Goal: Task Accomplishment & Management: Manage account settings

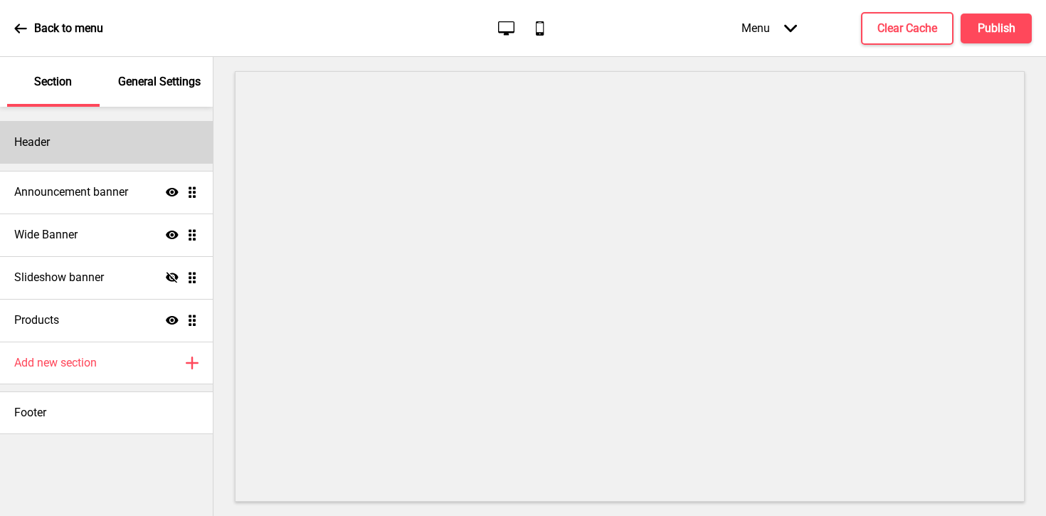
click at [153, 134] on div "Header" at bounding box center [106, 142] width 213 height 43
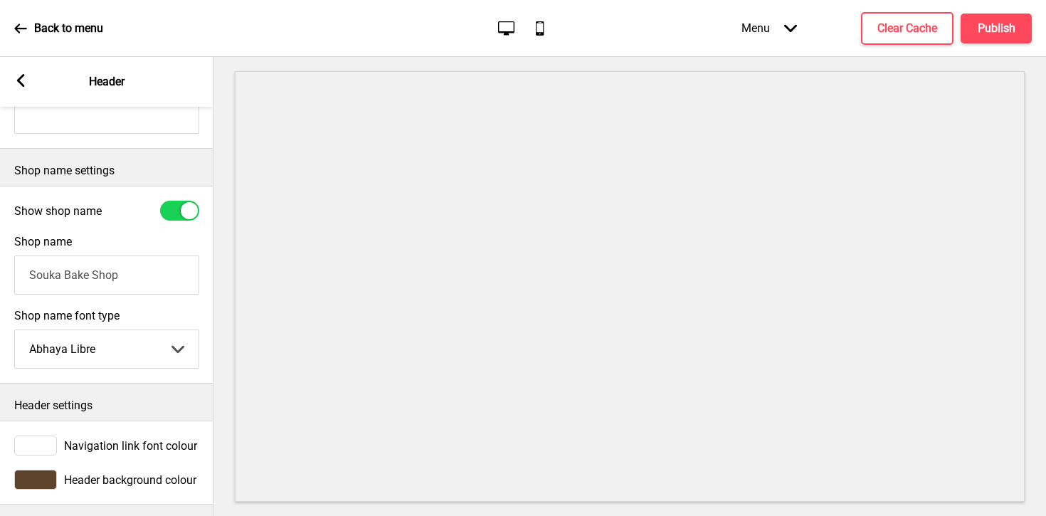
scroll to position [294, 0]
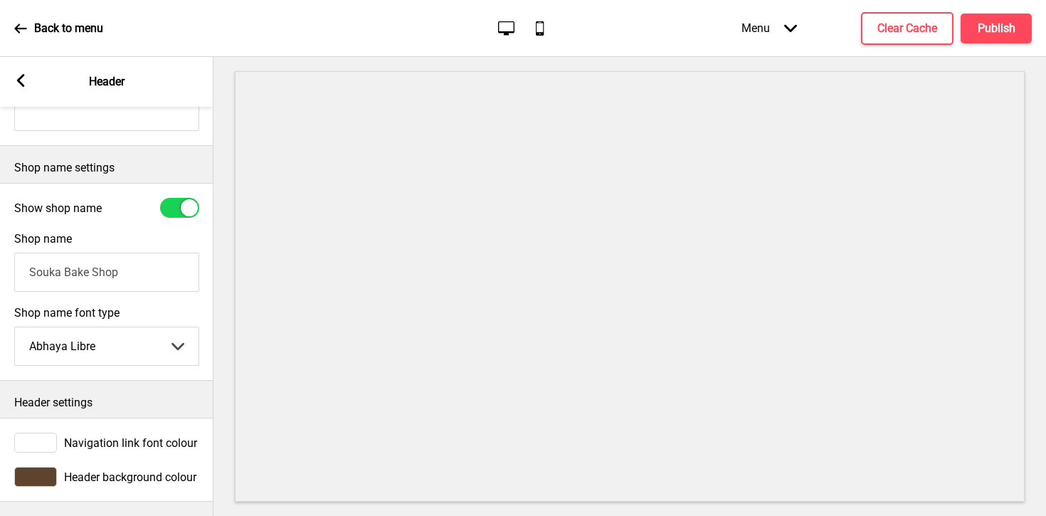
click at [28, 473] on div at bounding box center [35, 477] width 43 height 20
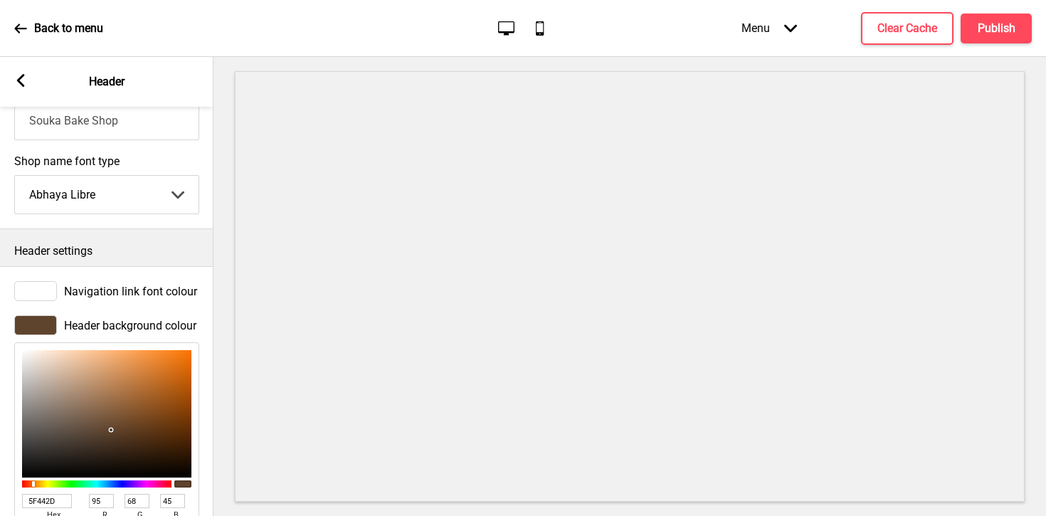
scroll to position [526, 0]
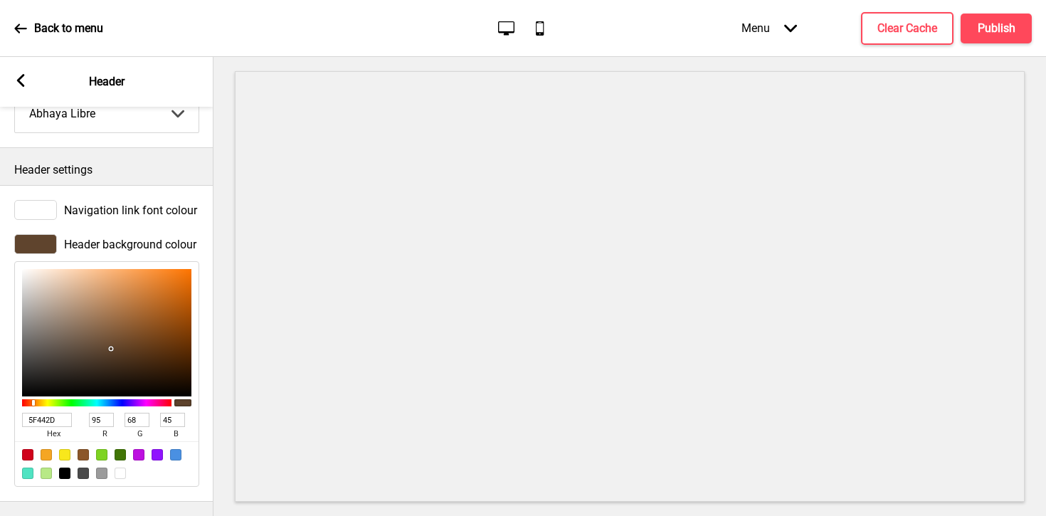
click at [46, 459] on div at bounding box center [46, 454] width 11 height 11
type input "F5A623"
type input "245"
type input "166"
type input "35"
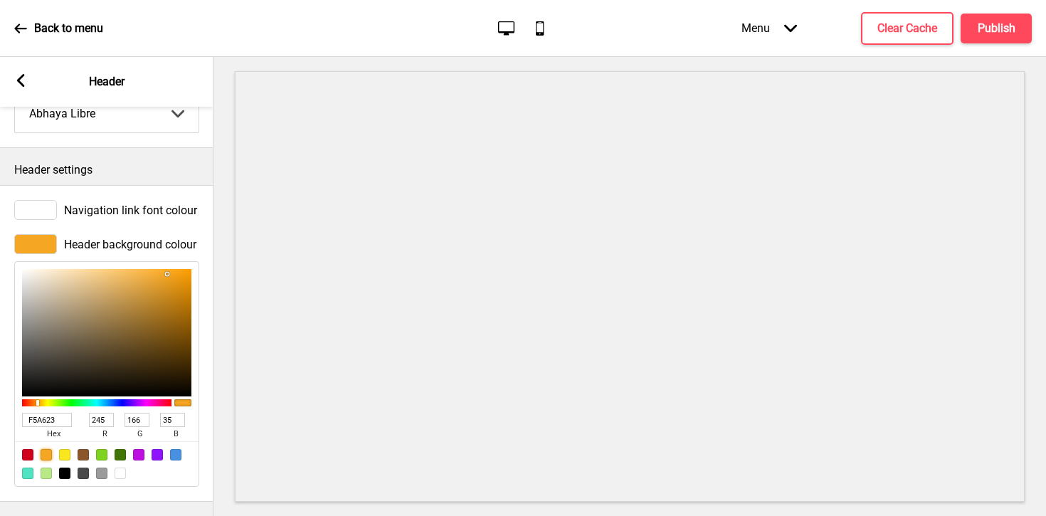
type input "F5A723"
type input "167"
type input "F5A123"
type input "161"
type input "F59523"
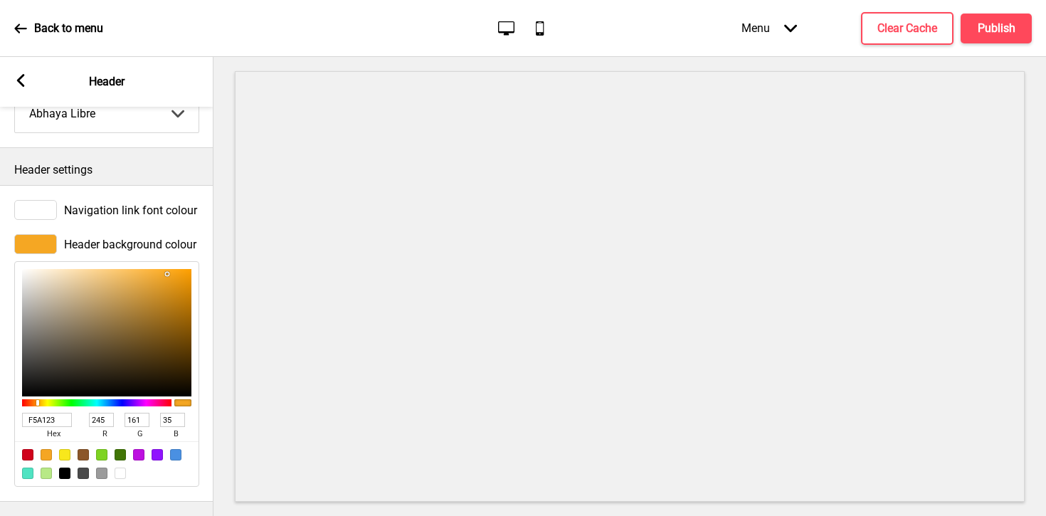
type input "149"
type input "F58F23"
type input "143"
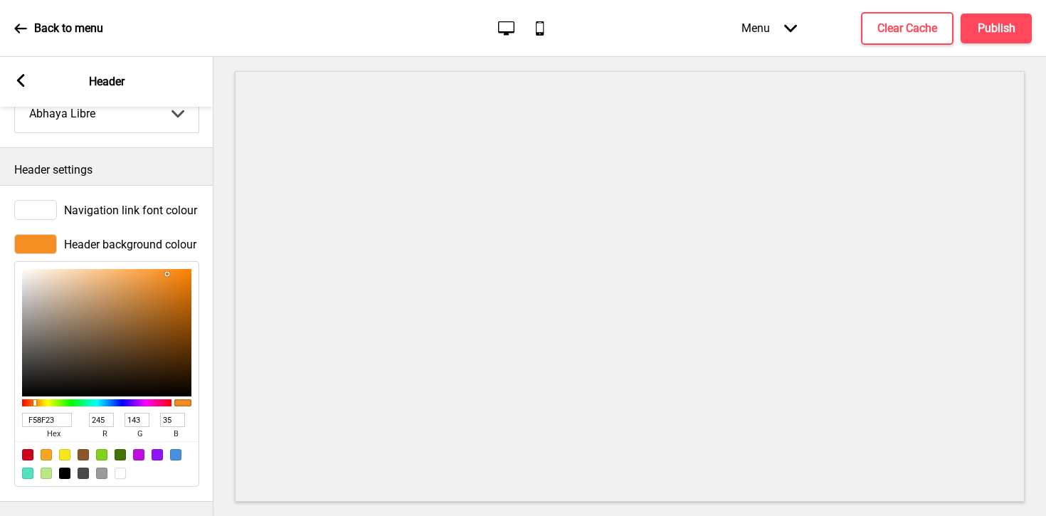
type input "F58323"
type input "131"
type input "F57723"
type input "119"
type input "F56B23"
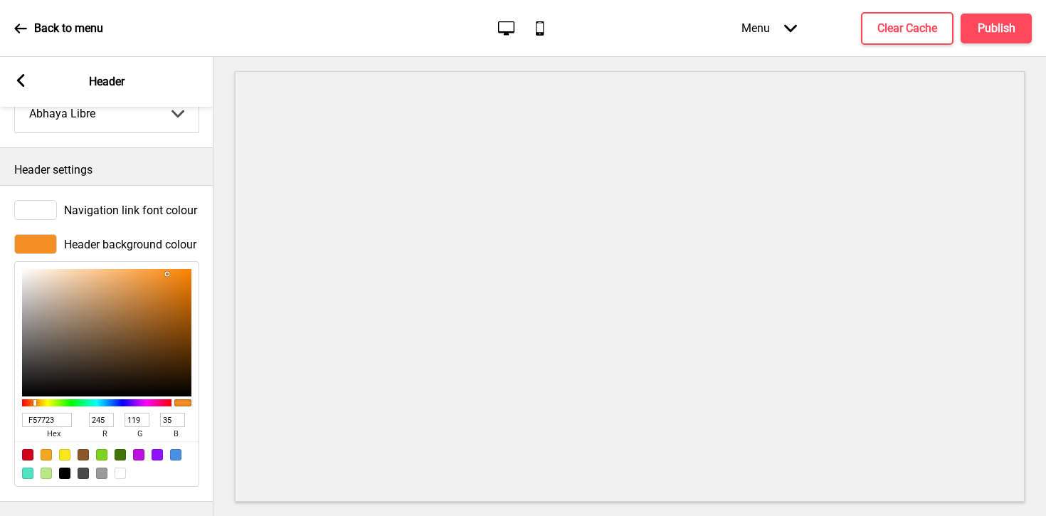
type input "107"
type input "F55F23"
type input "95"
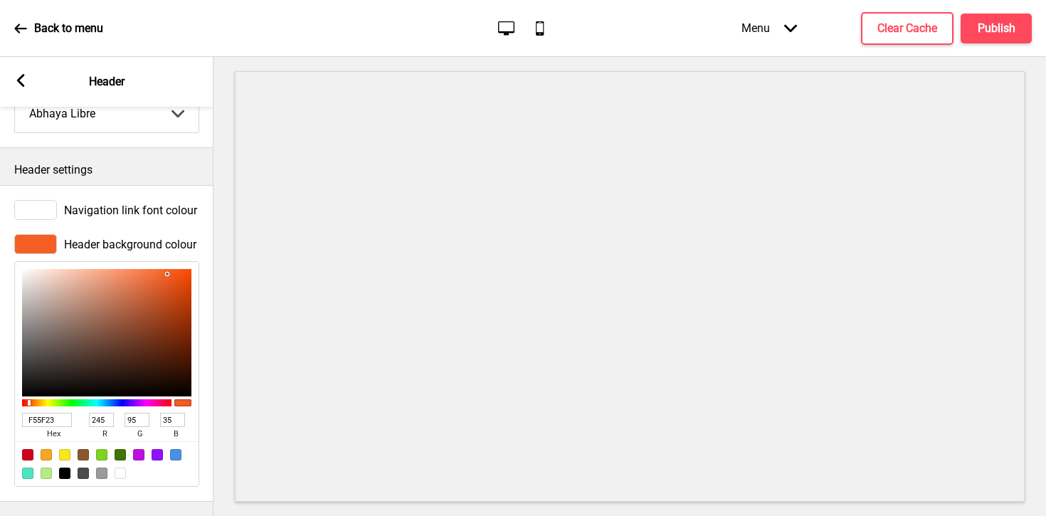
type input "F55923"
type input "89"
type input "F54723"
type input "71"
type input "F53B23"
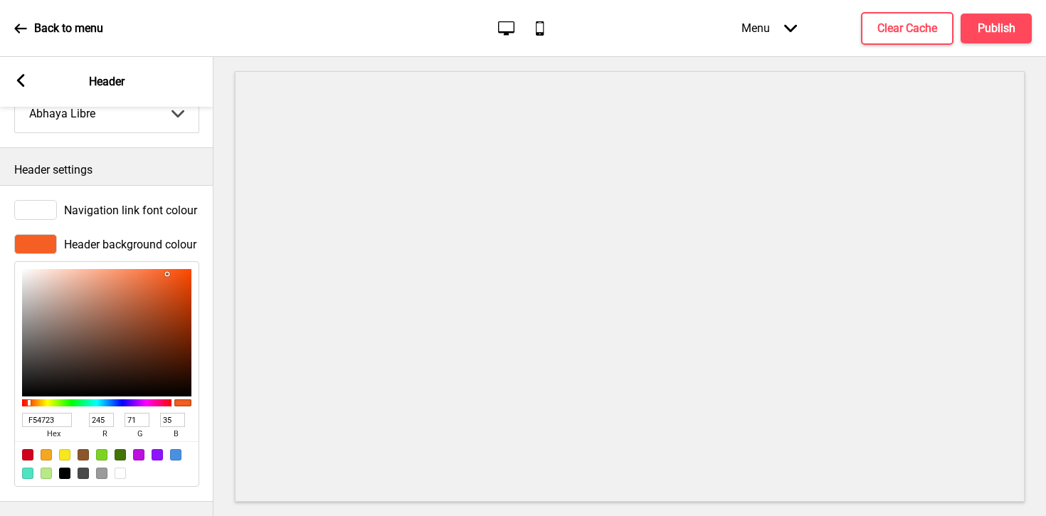
type input "59"
type input "F53523"
type input "53"
type input "F52F23"
type input "47"
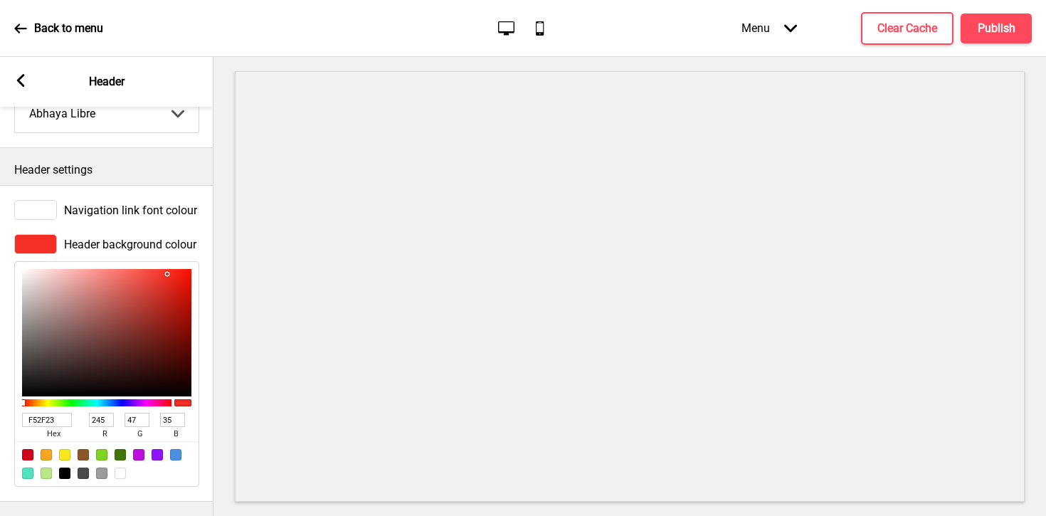
type input "F53523"
type input "53"
type input "F54123"
type input "65"
type input "F54D23"
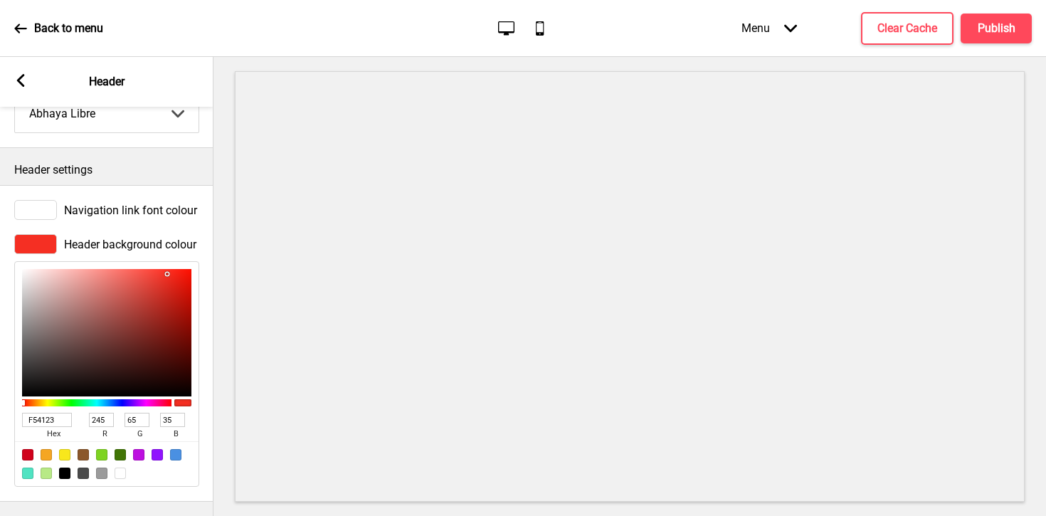
type input "77"
type input "F55923"
type input "89"
type input "F55F23"
type input "95"
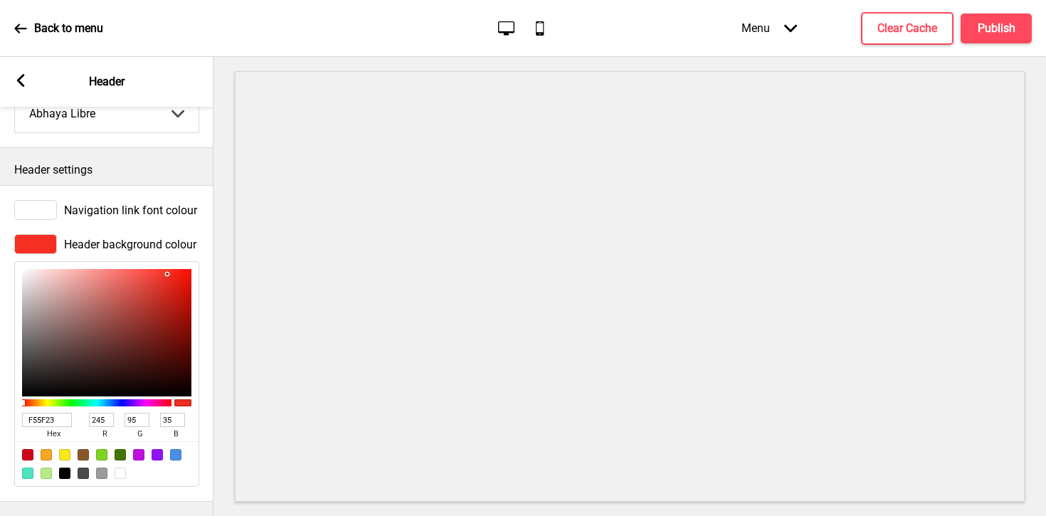
type input "F56523"
type input "101"
type input "F56B23"
type input "107"
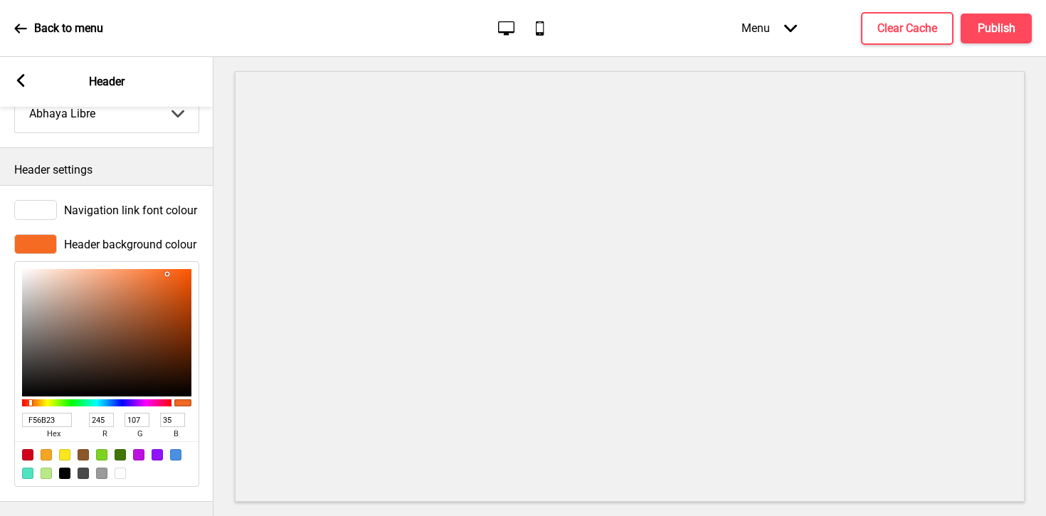
type input "F57123"
type input "113"
type input "F57723"
type input "119"
type input "F57D23"
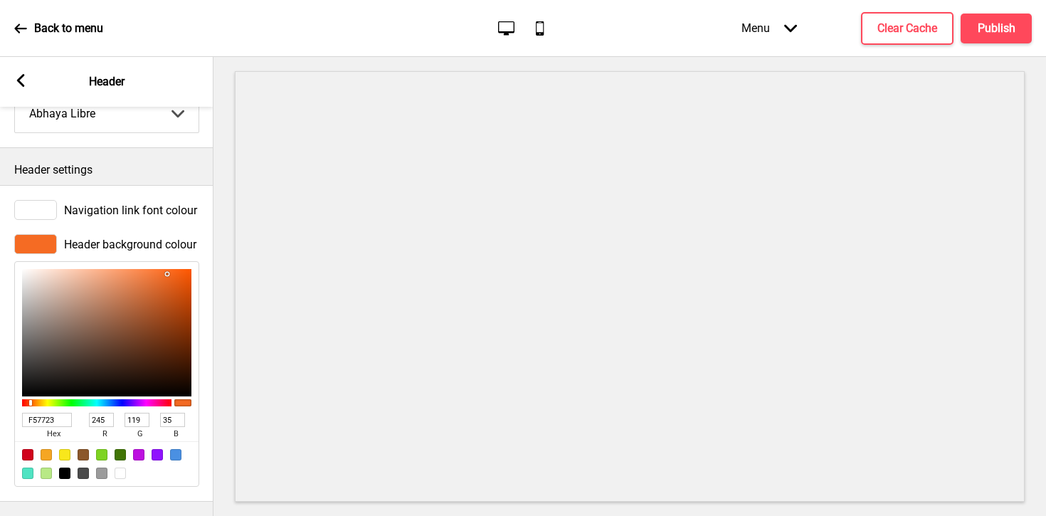
type input "125"
type input "F58323"
type input "131"
type input "F58923"
type input "137"
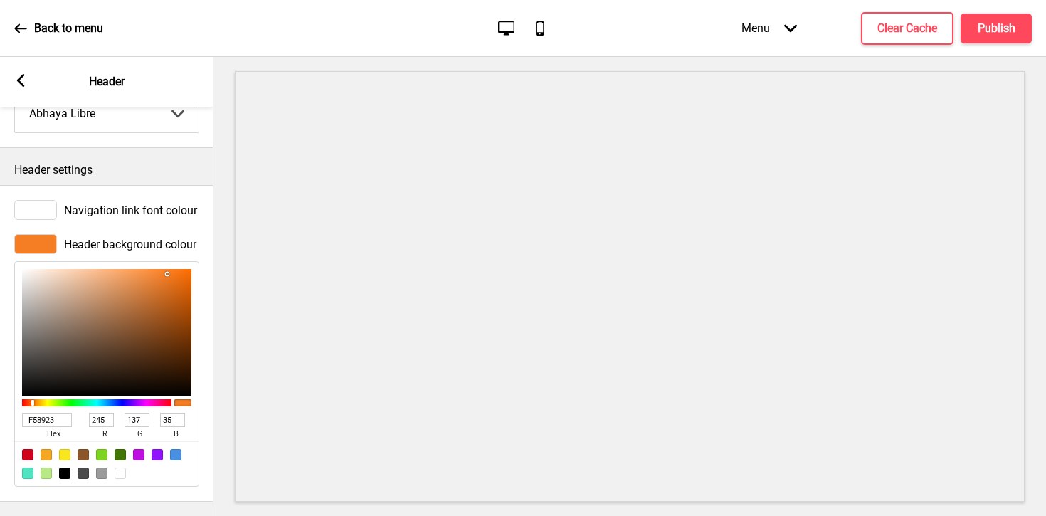
type input "F58F23"
type input "143"
type input "F59523"
type input "149"
type input "F59B23"
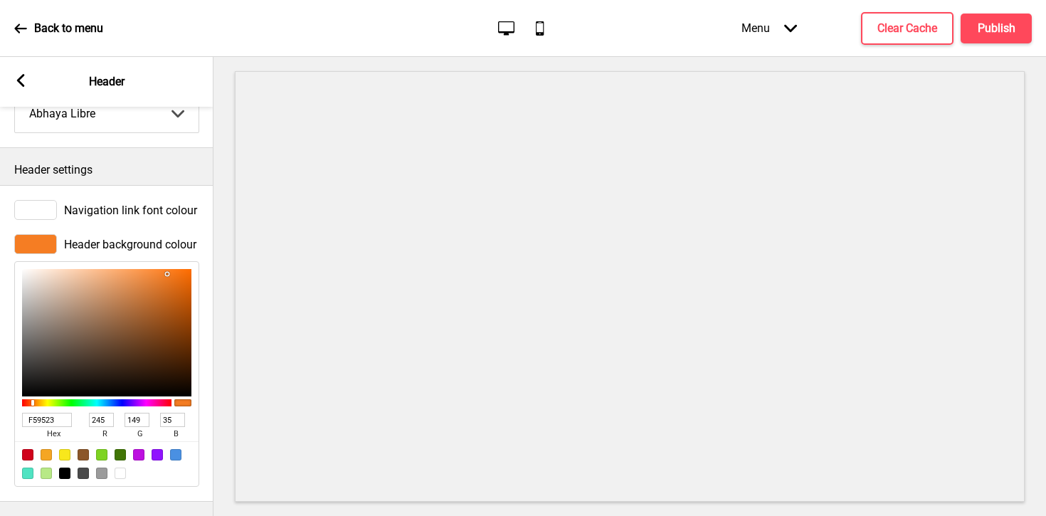
type input "155"
type input "F5A123"
type input "161"
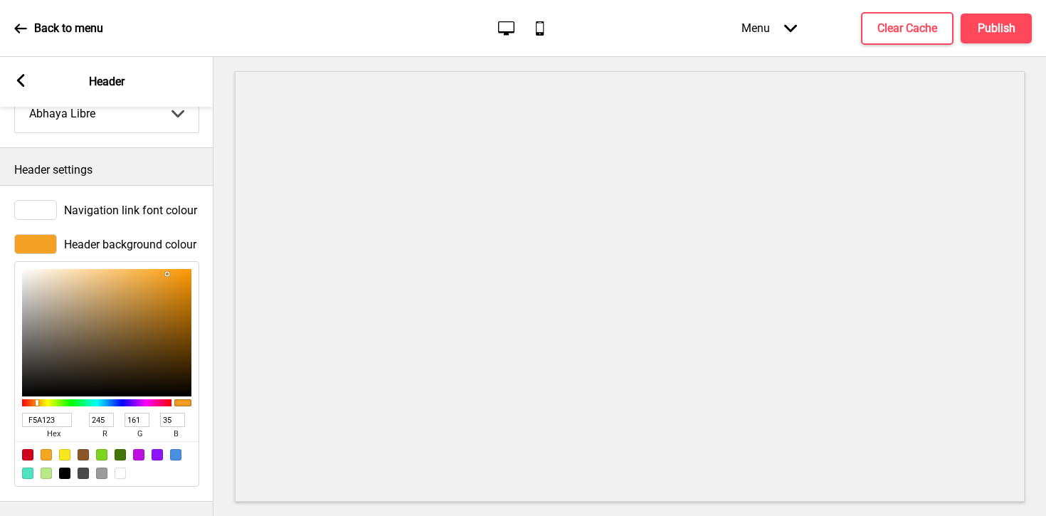
type input "F59B23"
type input "155"
type input "F59523"
type input "149"
type input "F58F23"
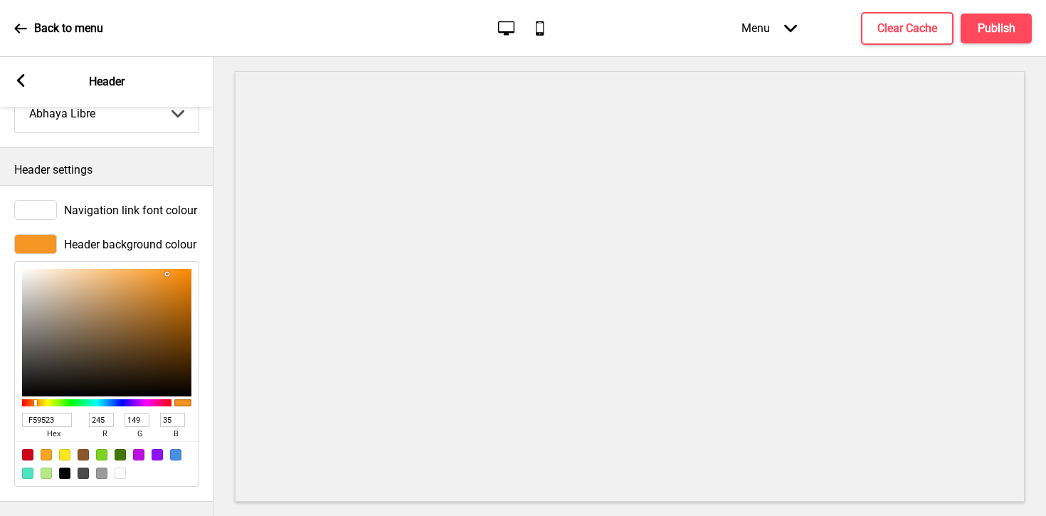
type input "143"
type input "F58923"
type input "137"
type input "F58323"
type input "131"
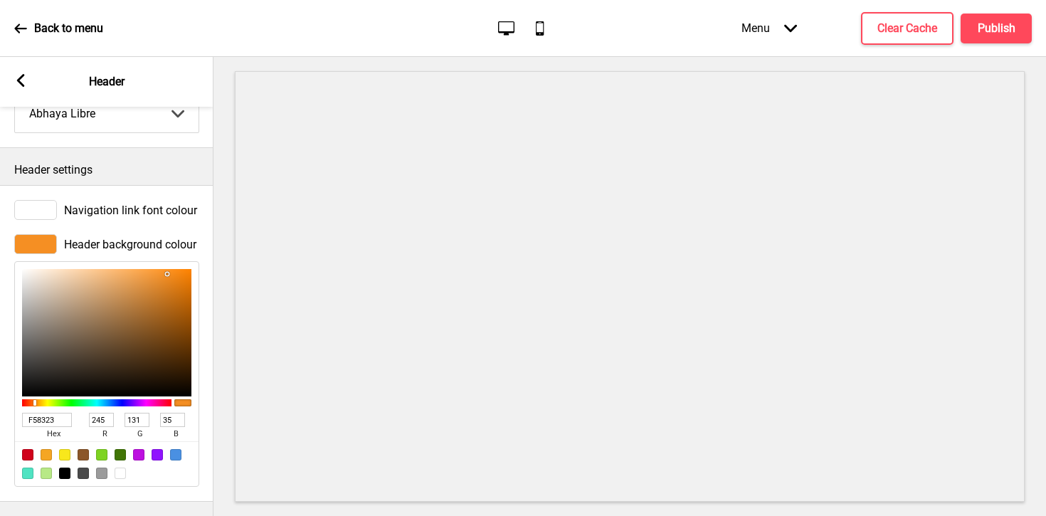
type input "F57D23"
type input "125"
type input "F57723"
type input "119"
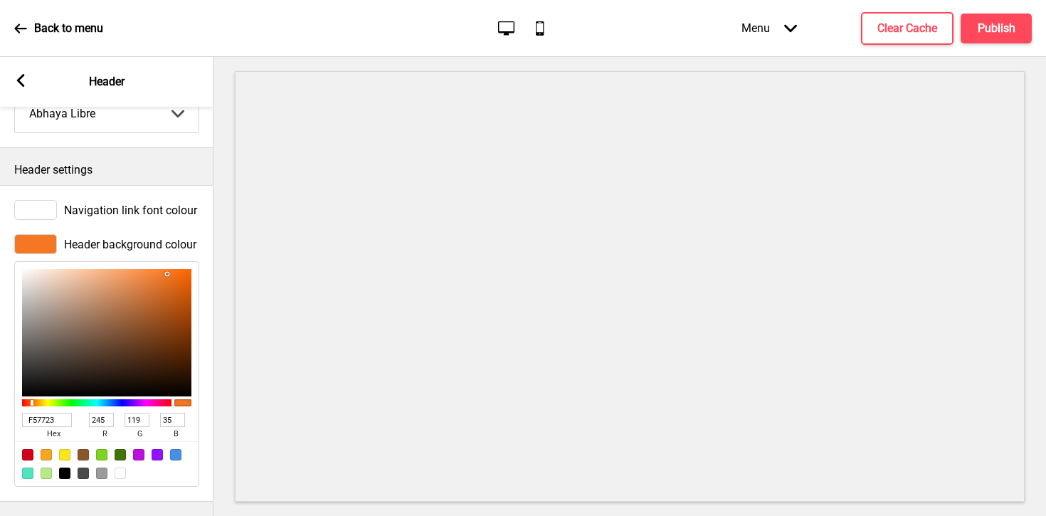
drag, startPoint x: 38, startPoint y: 403, endPoint x: 32, endPoint y: 409, distance: 8.6
click at [32, 409] on div "F57723 hex 245 r 119 g 35 b 100 a" at bounding box center [106, 374] width 185 height 226
click at [51, 453] on div at bounding box center [46, 454] width 11 height 11
type input "F5A623"
type input "166"
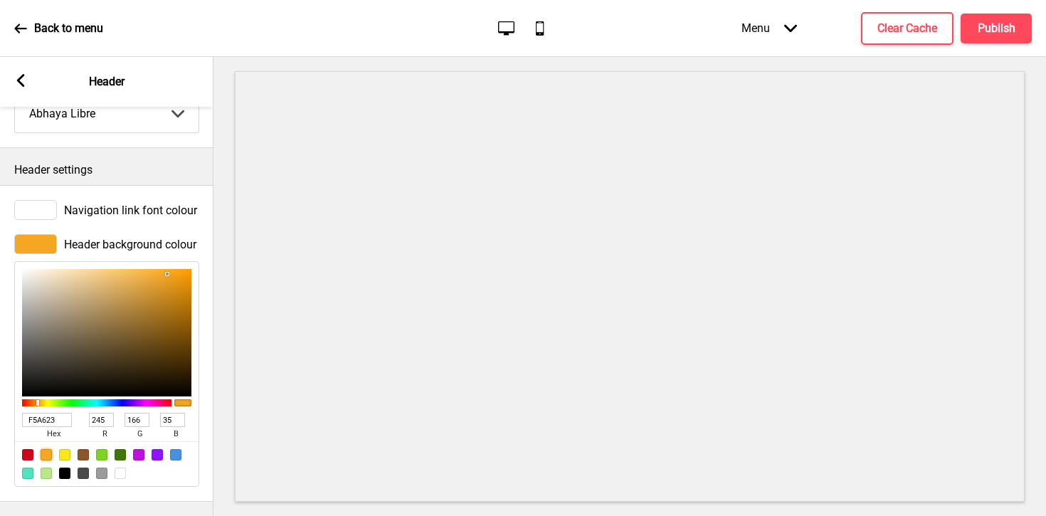
type input "F5A723"
type input "167"
type input "F5A123"
type input "161"
type input "F59B23"
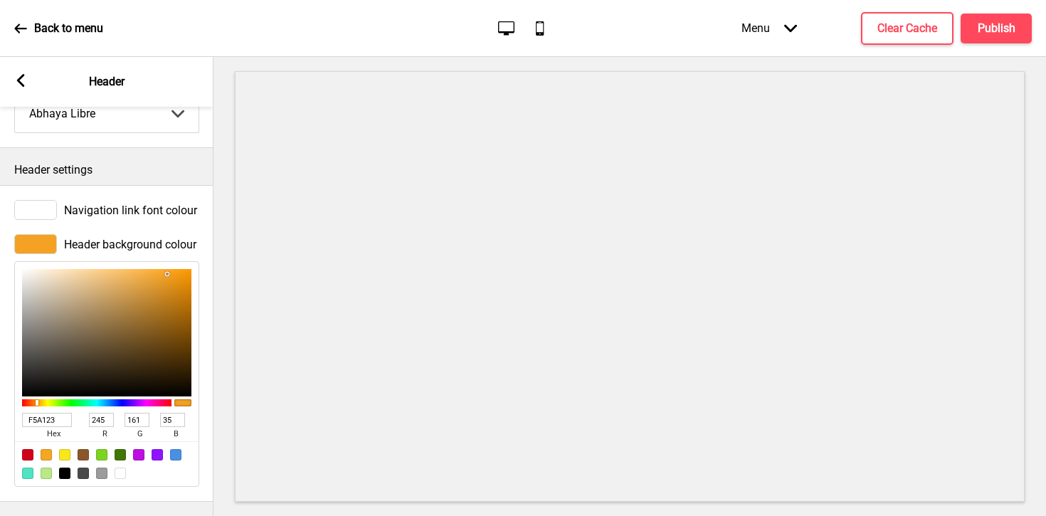
type input "155"
type input "F59523"
type input "149"
type input "F58F23"
type input "143"
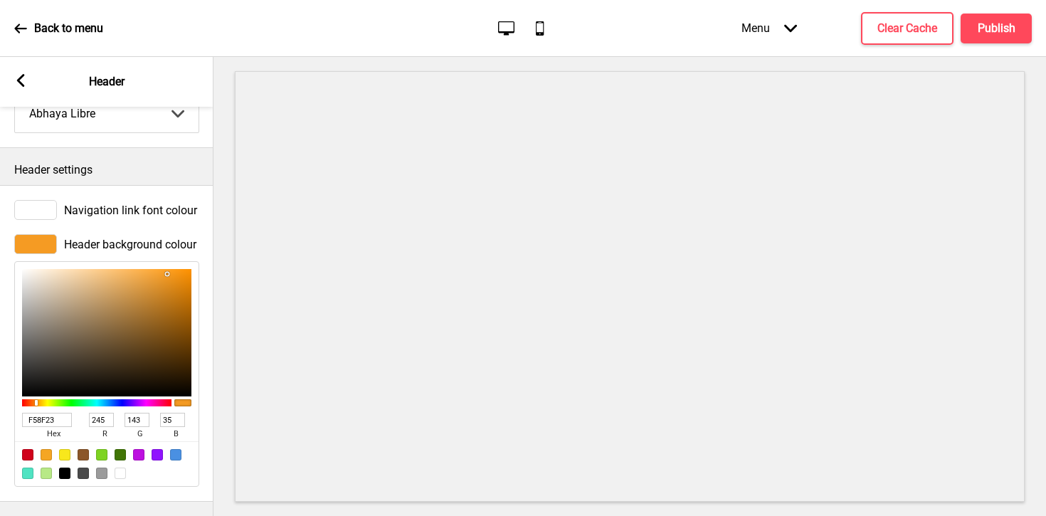
type input "F58923"
type input "137"
type input "F57D23"
type input "125"
type input "F57123"
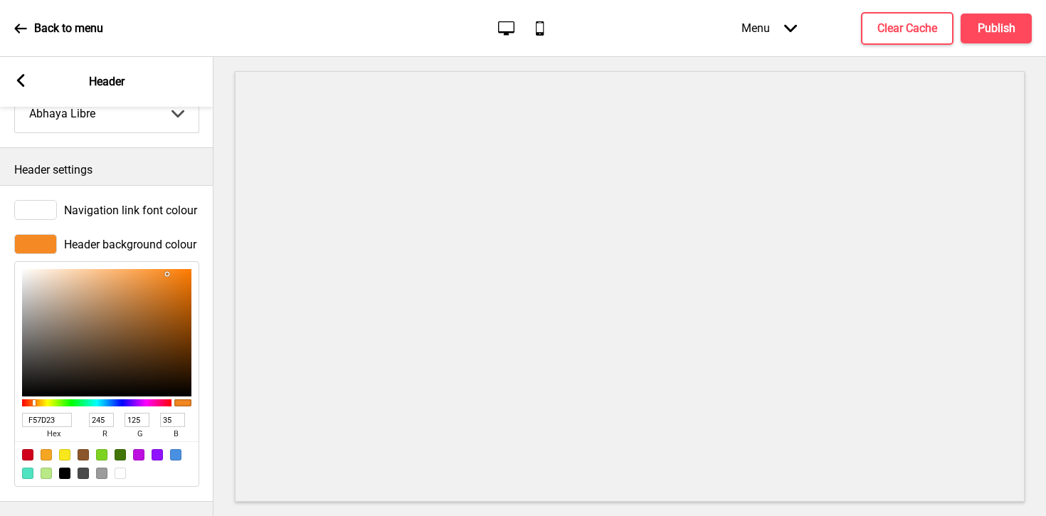
type input "113"
type input "F56B23"
type input "107"
type input "F56523"
type input "101"
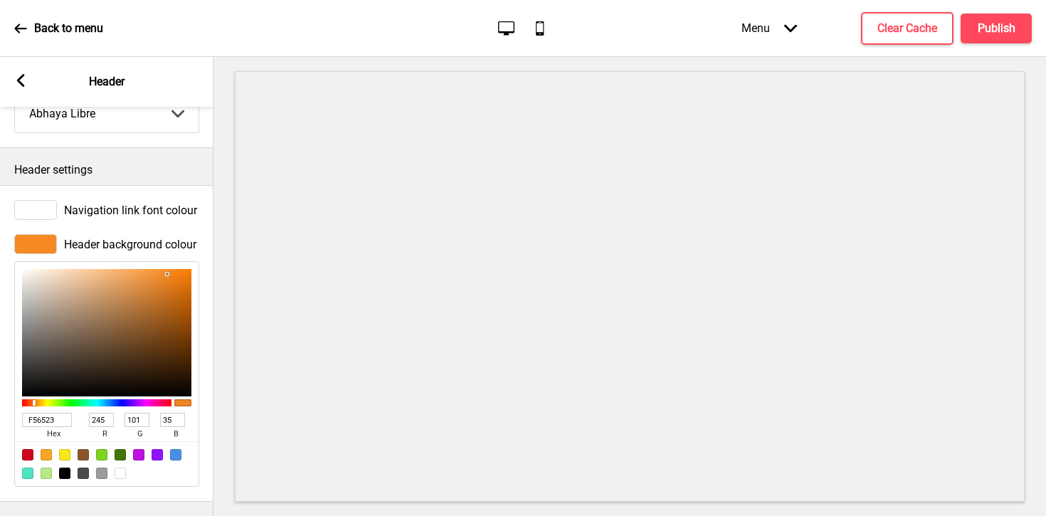
type input "F55F23"
type input "95"
type input "F55923"
type input "89"
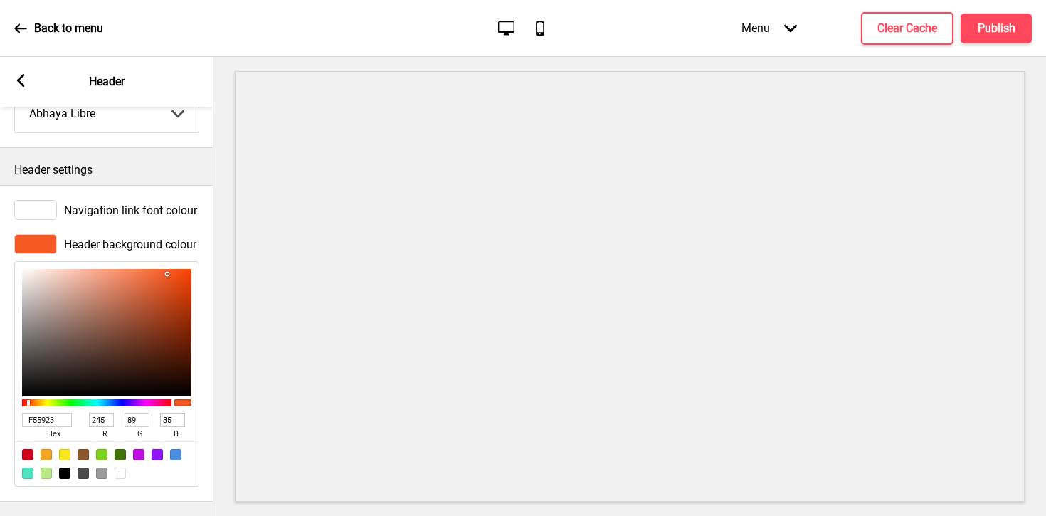
type input "F55323"
type input "83"
type input "F54123"
type input "65"
type input "F53523"
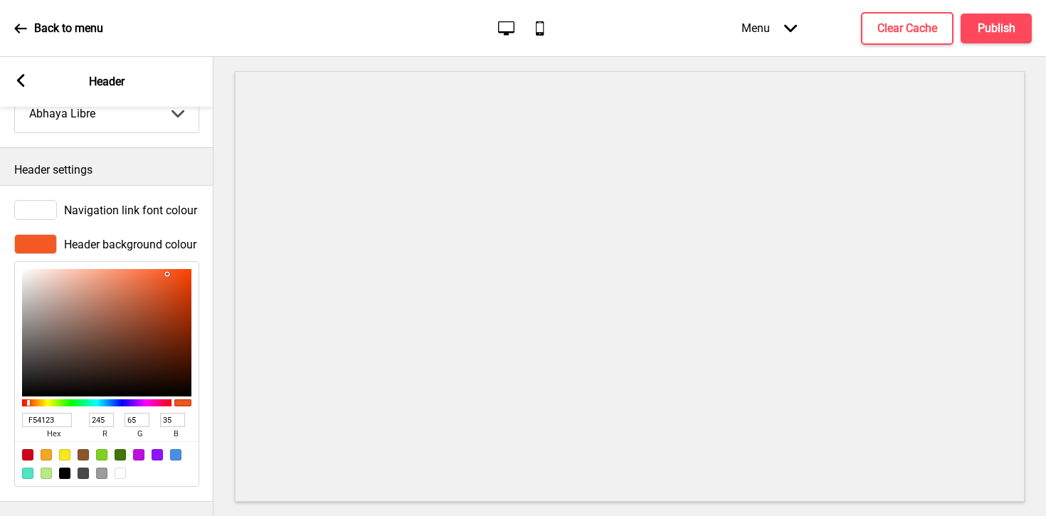
type input "53"
type input "F52923"
type input "41"
type input "F52323"
type input "35"
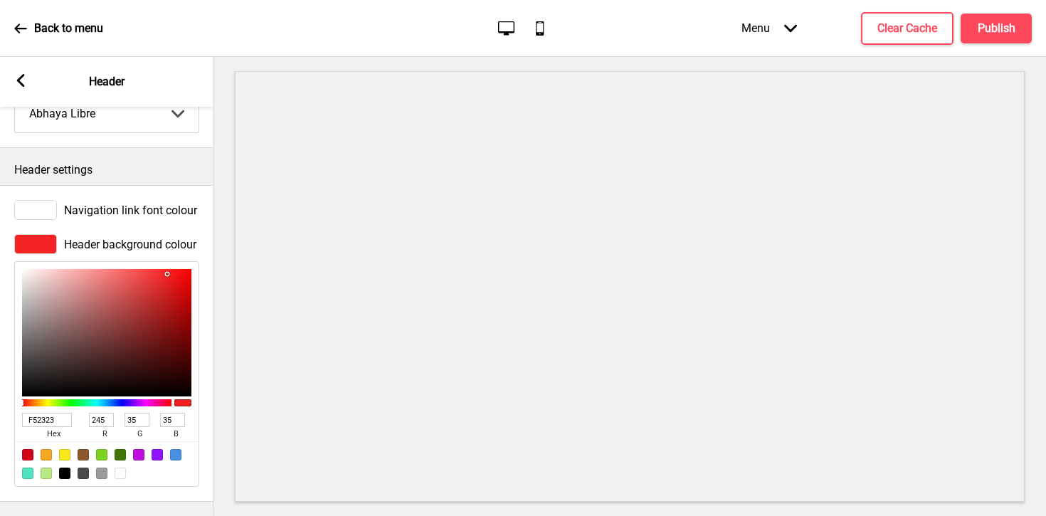
type input "F52923"
type input "41"
type input "F52F23"
type input "47"
type input "F53523"
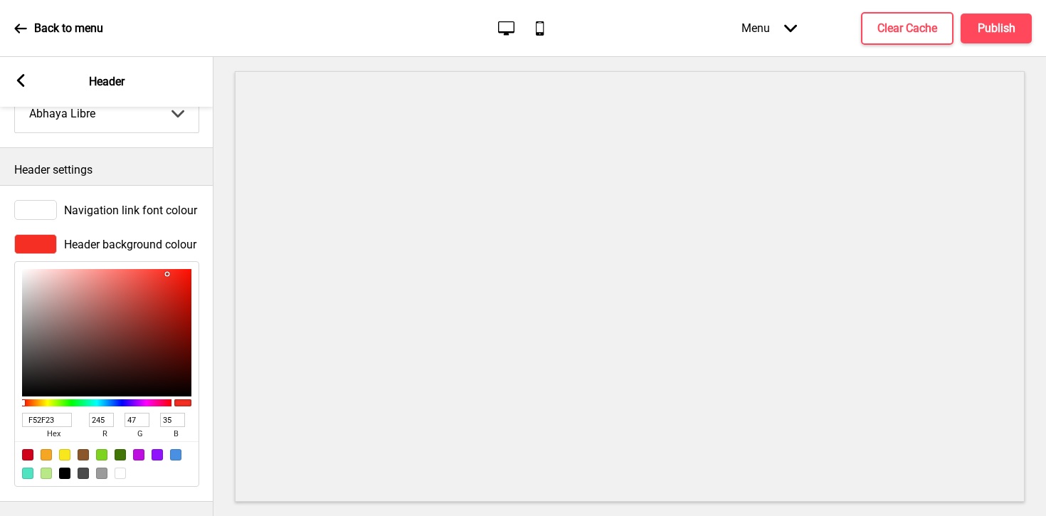
type input "53"
type input "F53B23"
type input "59"
type input "F54123"
type input "65"
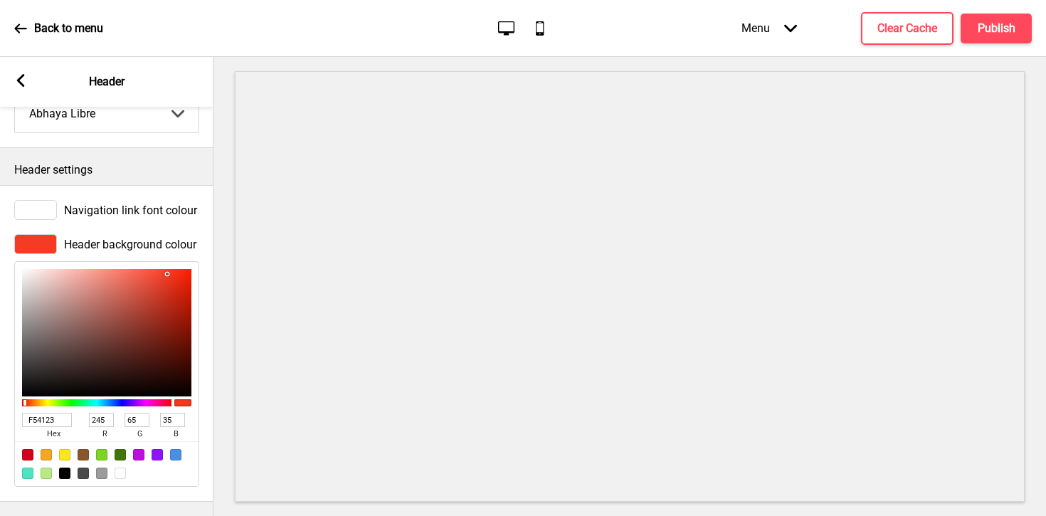
type input "F54723"
type input "71"
type input "F54D23"
type input "77"
type input "F55323"
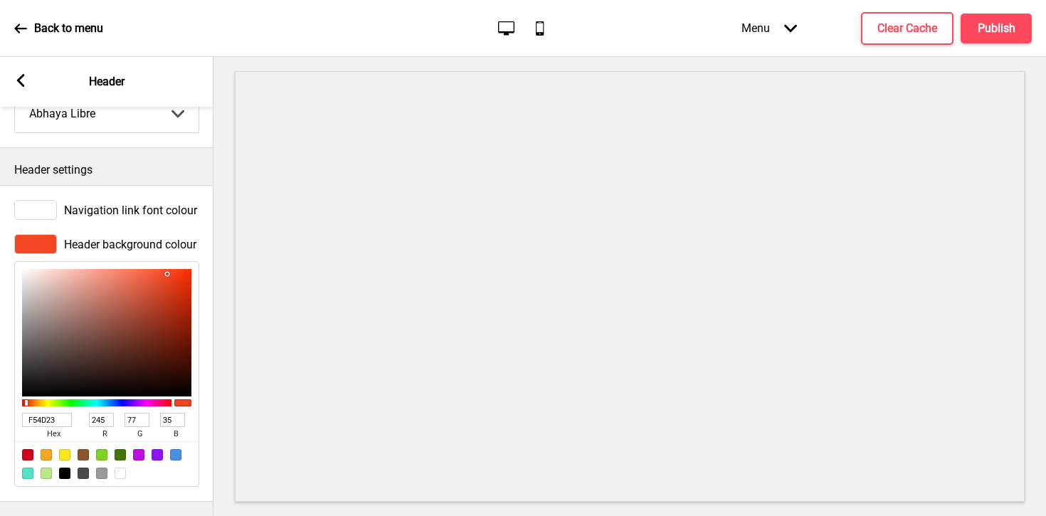
type input "83"
drag, startPoint x: 38, startPoint y: 405, endPoint x: 28, endPoint y: 409, distance: 10.2
click at [28, 409] on div "F55323 hex 245 r 83 g 35 b 100 a" at bounding box center [106, 374] width 185 height 226
type input "F54D23"
type input "77"
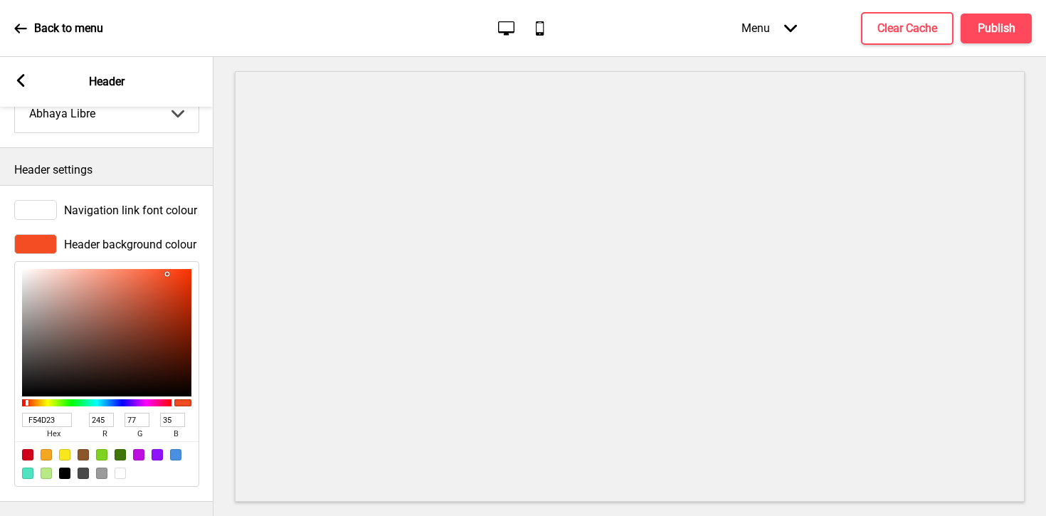
type input "F55923"
type input "89"
type input "F58923"
type input "137"
type input "F58F23"
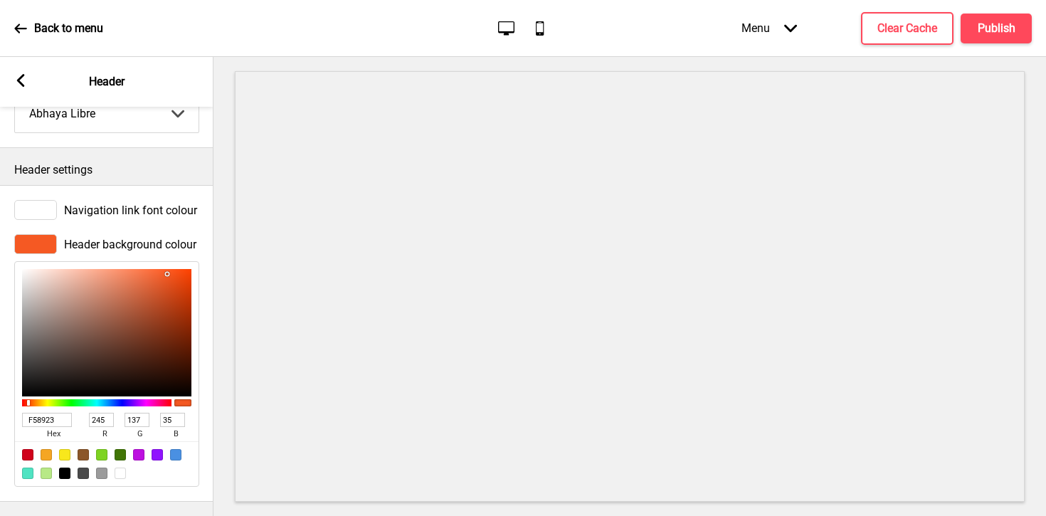
type input "143"
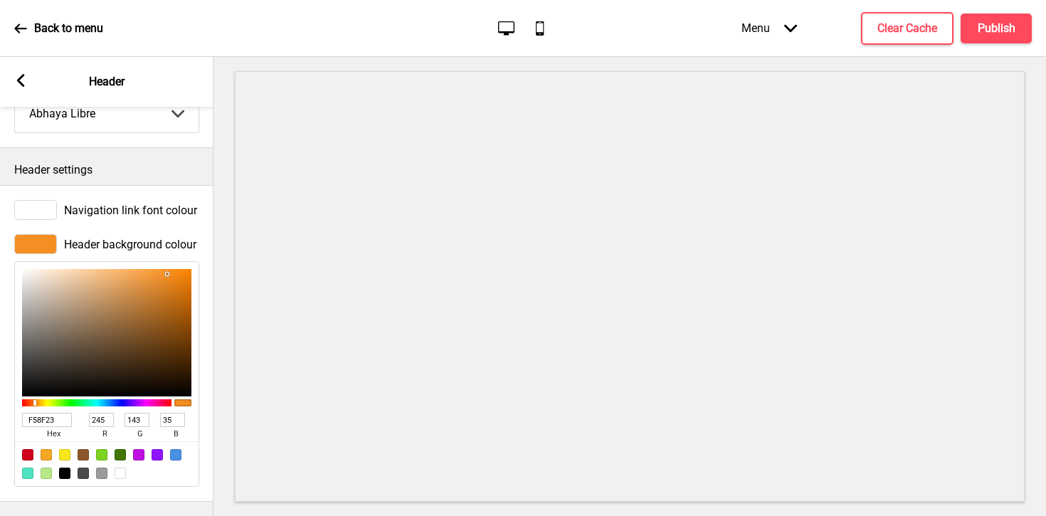
type input "F5A123"
type input "161"
type input "F5B323"
type input "179"
type input "F5D723"
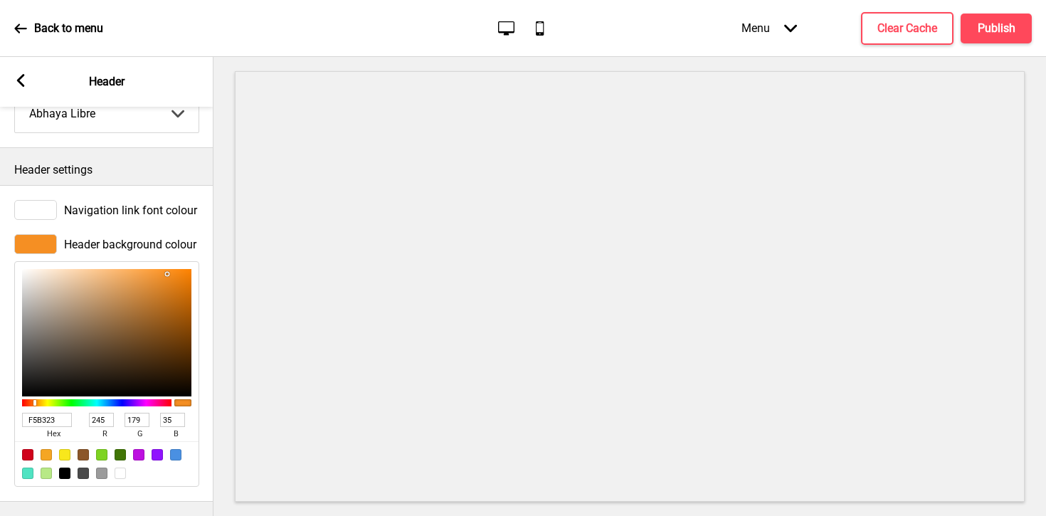
type input "215"
type input "F5EF23"
type input "239"
type input "E9F523"
type input "233"
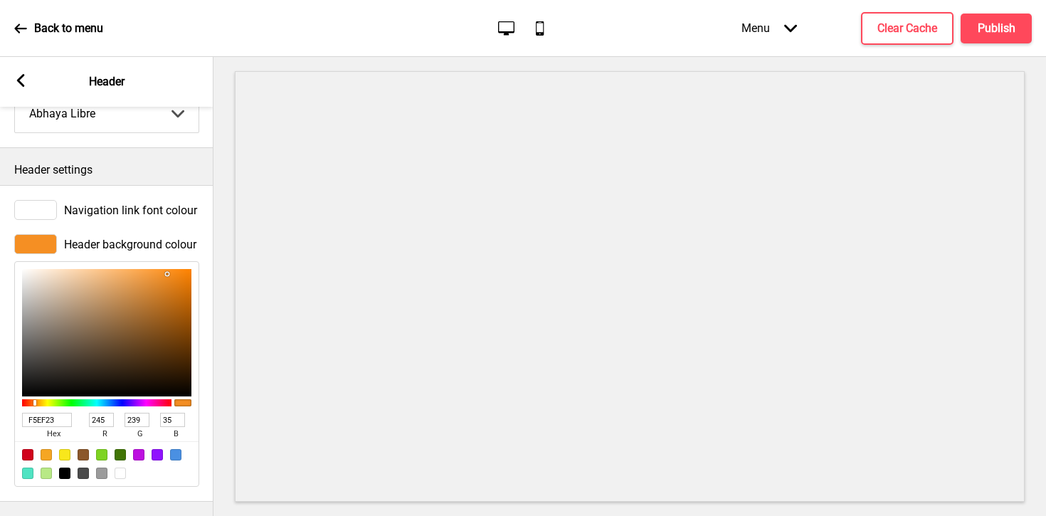
type input "245"
type input "E3F523"
type input "227"
type input "D7F523"
type input "215"
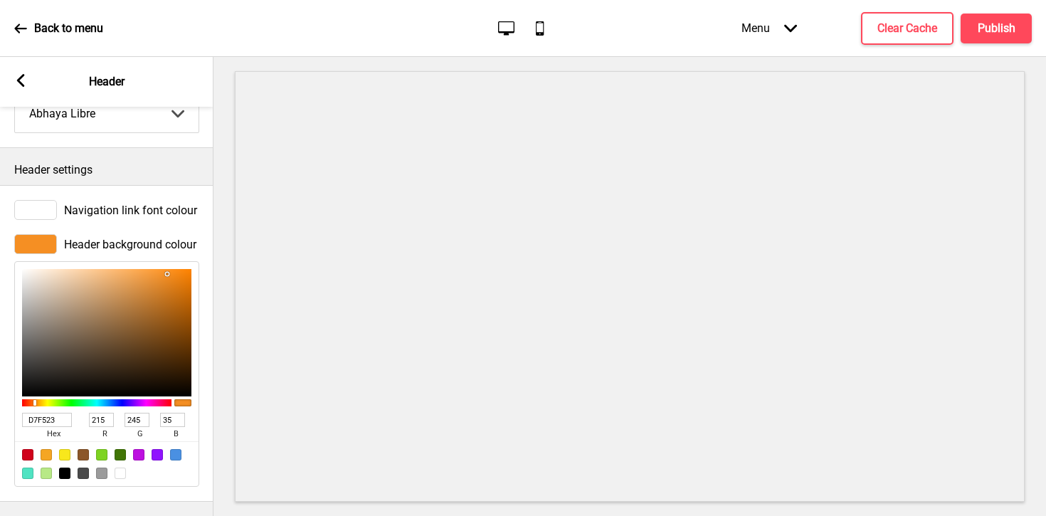
type input "C5F523"
type input "197"
type input "B9F523"
type input "185"
type input "A1F523"
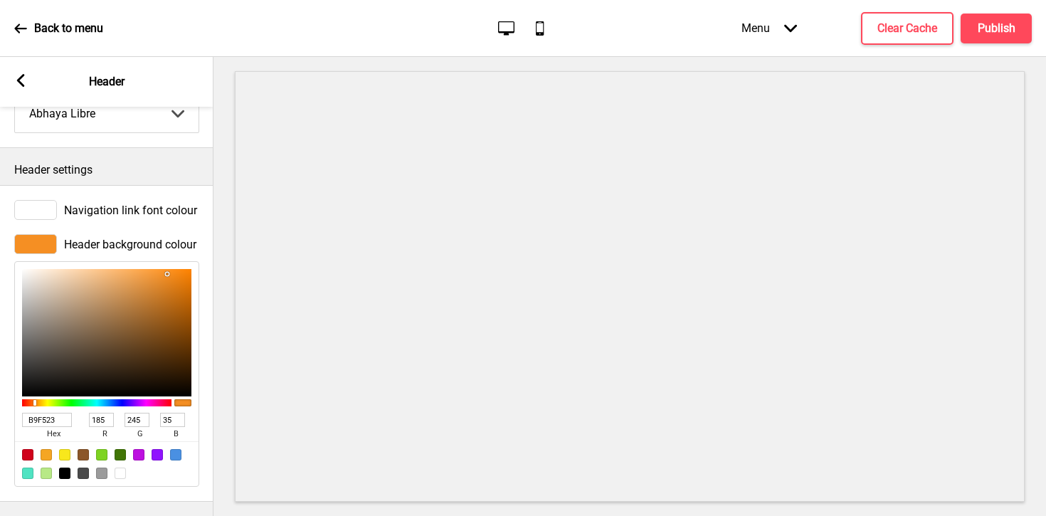
type input "161"
type input "8FF523"
type input "143"
type input "71F523"
type input "113"
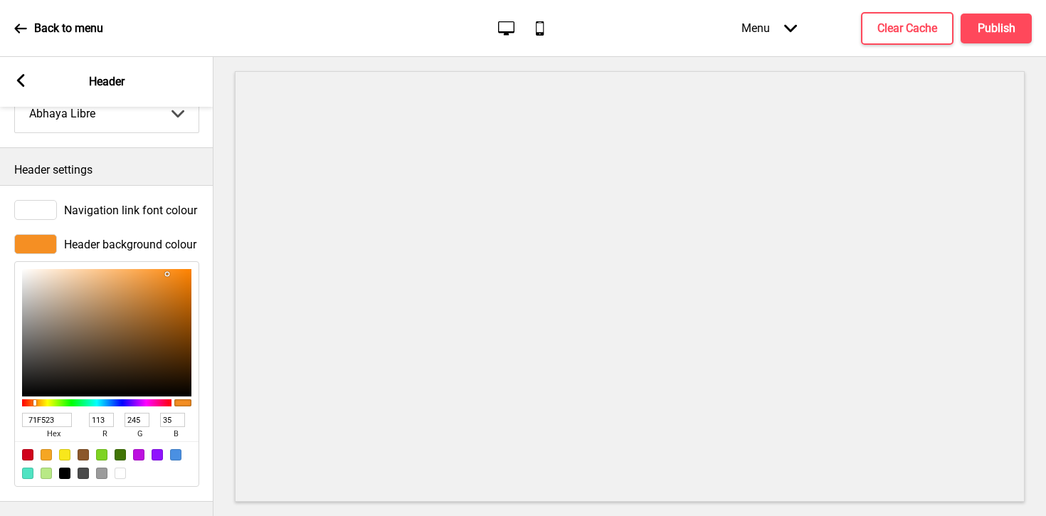
type input "5FF523"
type input "95"
type input "53F523"
type input "83"
type input "4DF523"
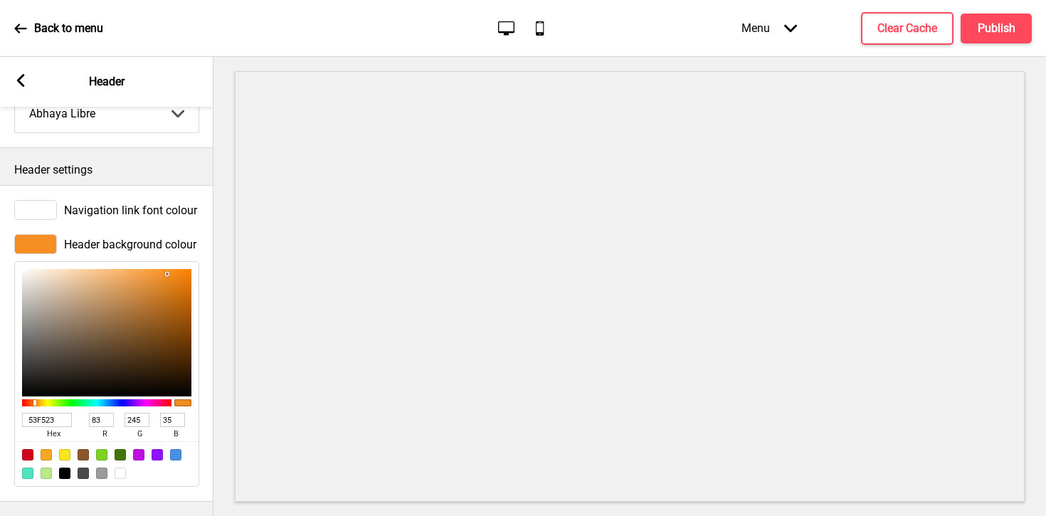
type input "77"
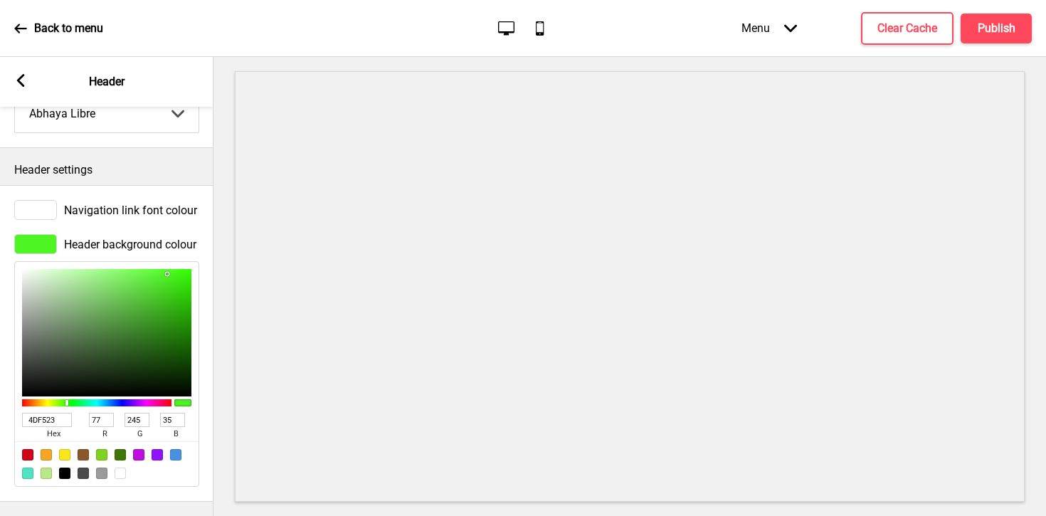
type input "65F523"
type input "101"
type input "9BF523"
type input "155"
type input "F5E923"
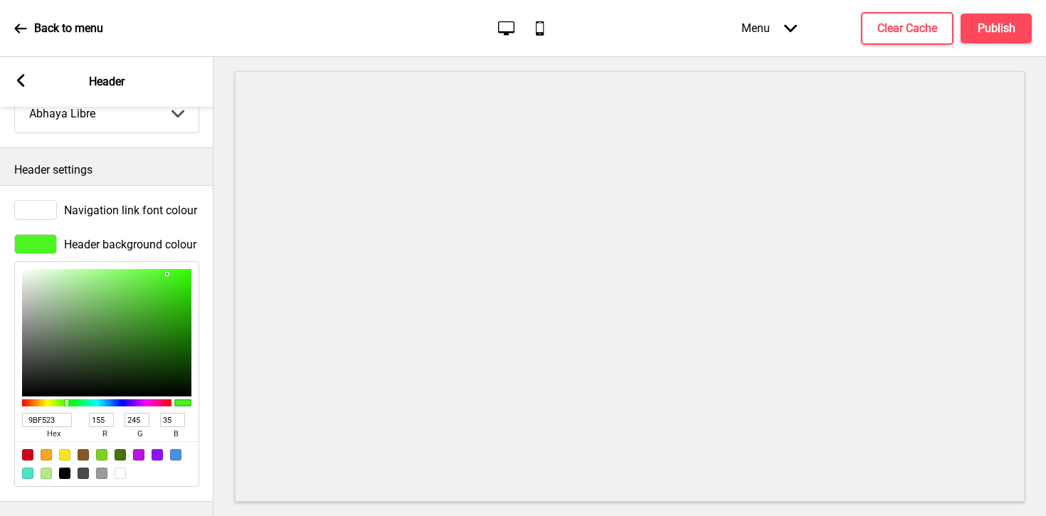
type input "245"
type input "233"
type input "F5BF23"
type input "191"
type input "F59B23"
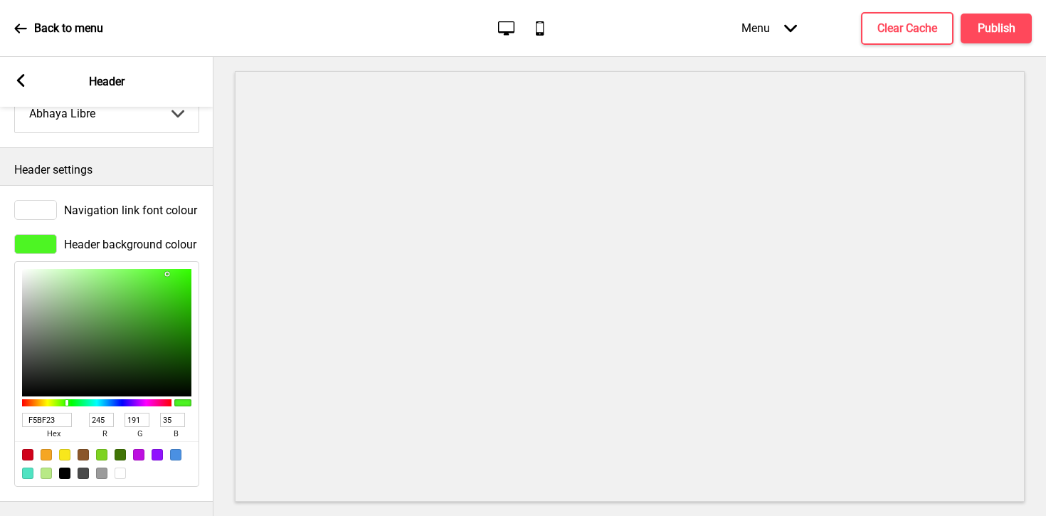
type input "155"
type input "F58923"
type input "137"
type input "F57D23"
type input "125"
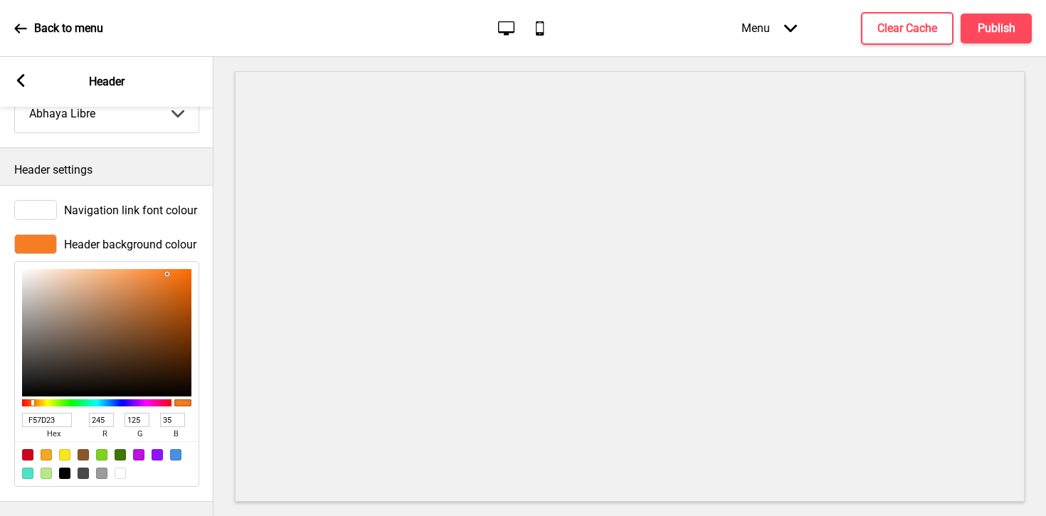
type input "F57723"
type input "119"
type input "F57123"
type input "113"
type input "F56B23"
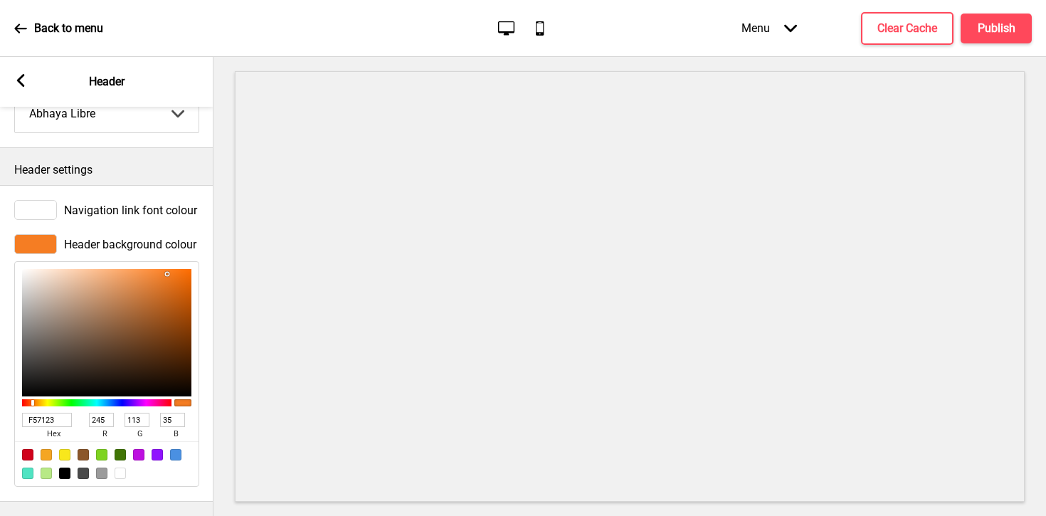
type input "107"
type input "F56523"
type input "101"
type input "F55F23"
type input "95"
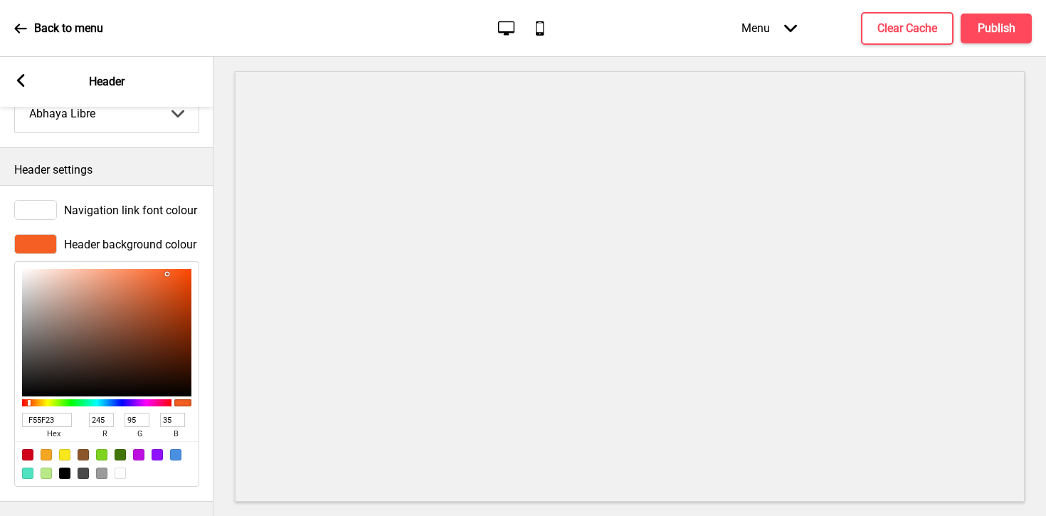
type input "F55923"
type input "89"
type input "F55323"
type input "83"
type input "F54D23"
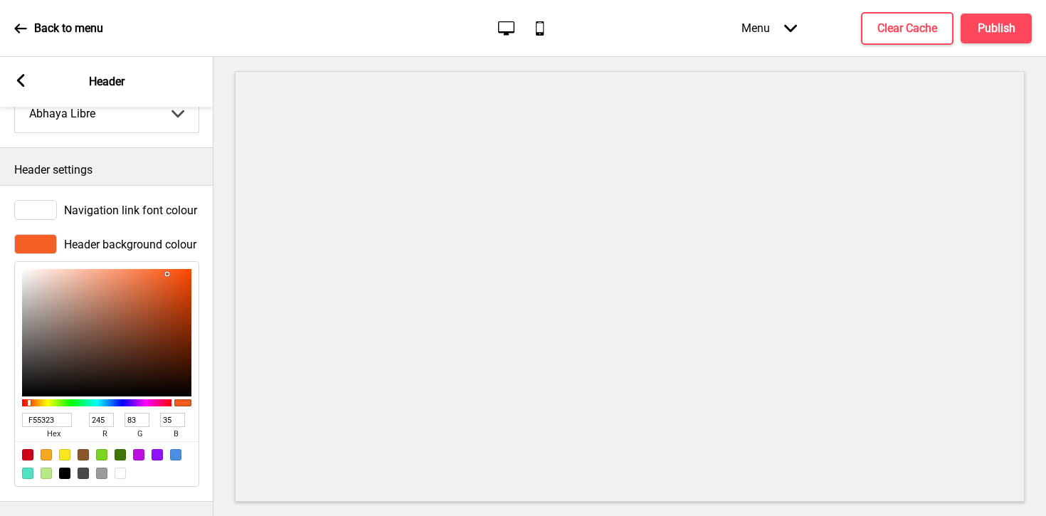
type input "77"
type input "F54723"
type input "71"
click at [27, 406] on div at bounding box center [96, 402] width 149 height 7
click at [28, 406] on div at bounding box center [96, 402] width 149 height 7
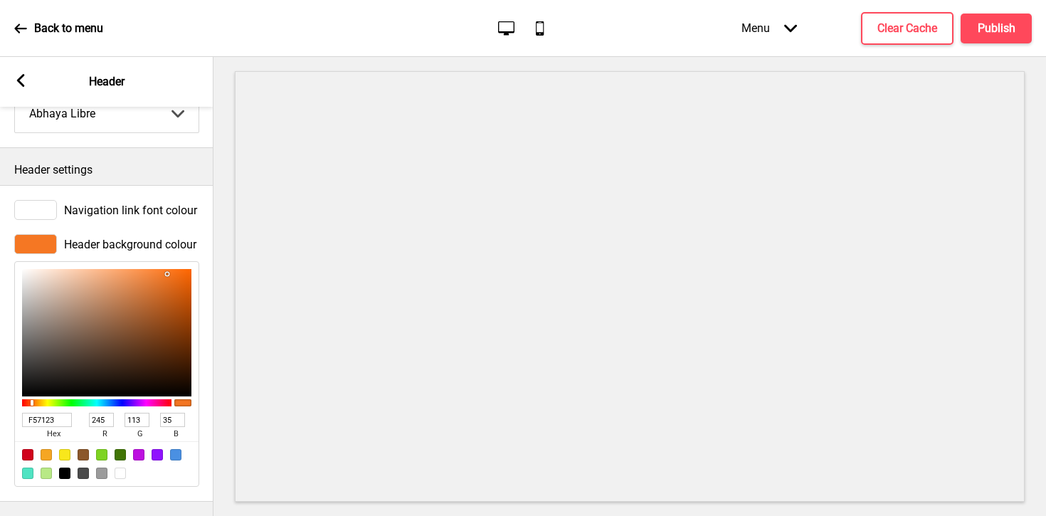
click at [31, 406] on div at bounding box center [96, 402] width 149 height 7
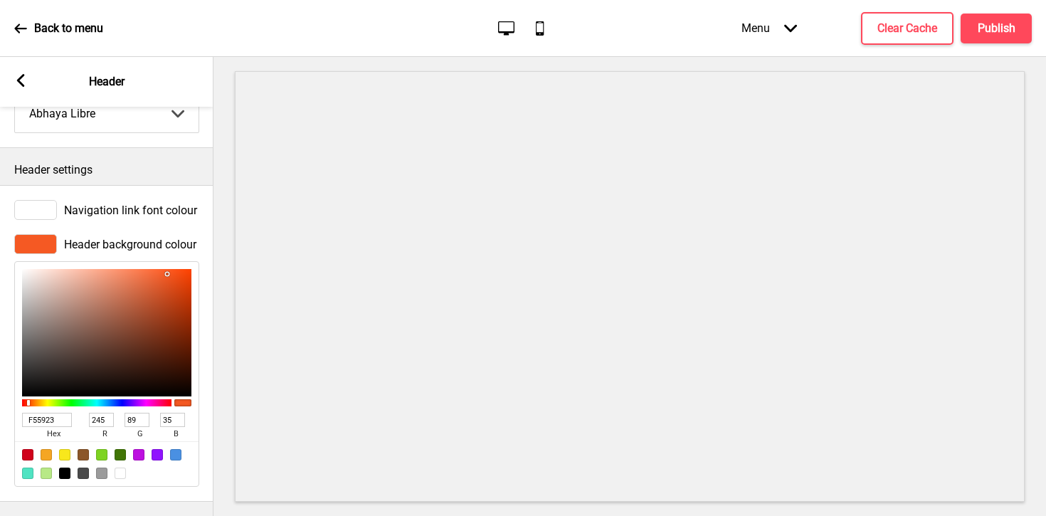
click at [28, 406] on div at bounding box center [96, 402] width 149 height 13
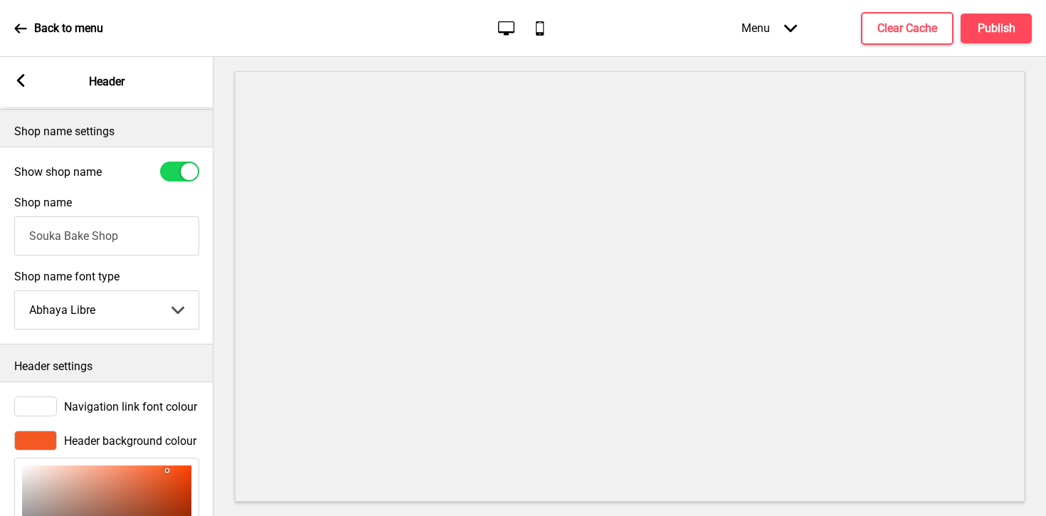
scroll to position [0, 0]
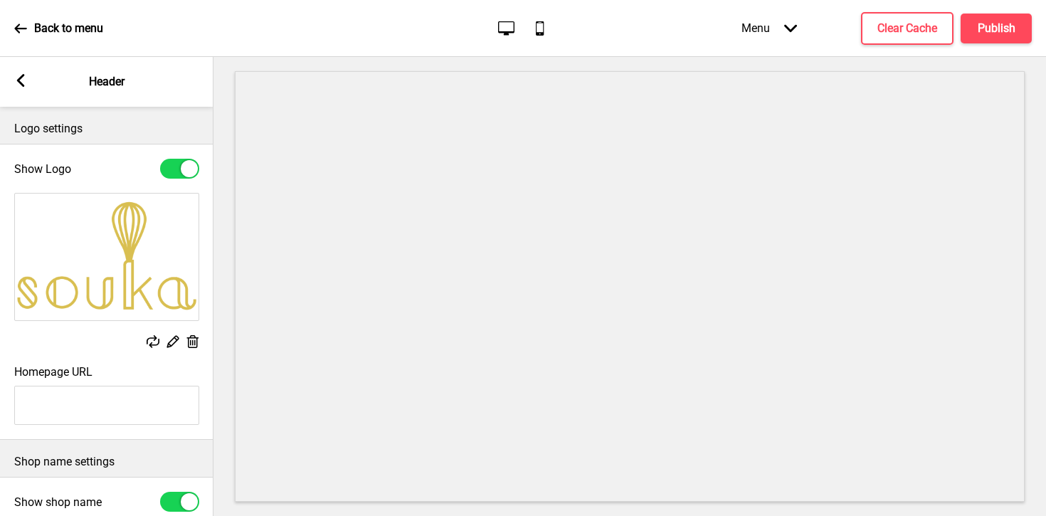
click at [89, 263] on img at bounding box center [107, 257] width 184 height 127
click at [176, 344] on rect at bounding box center [172, 341] width 15 height 15
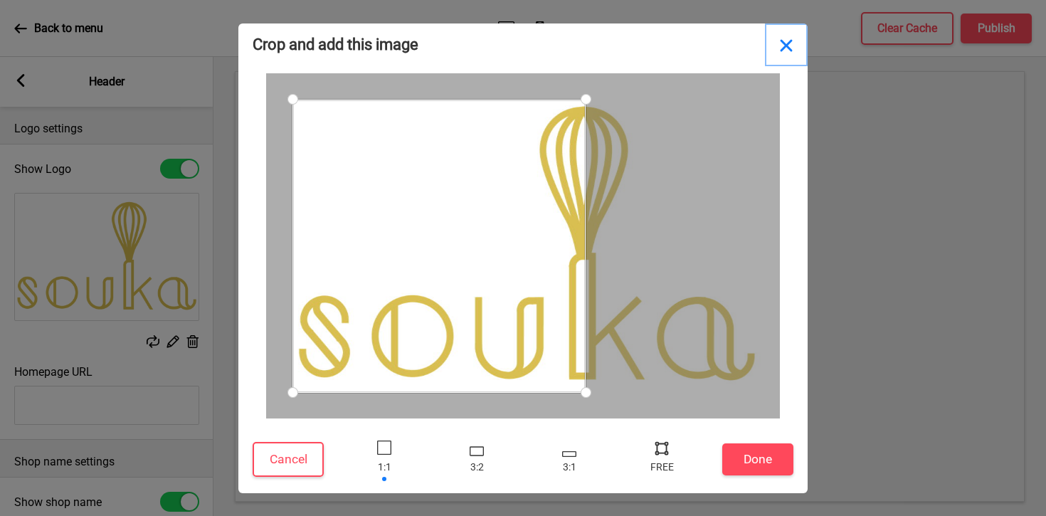
click at [783, 49] on button "Close" at bounding box center [786, 44] width 43 height 43
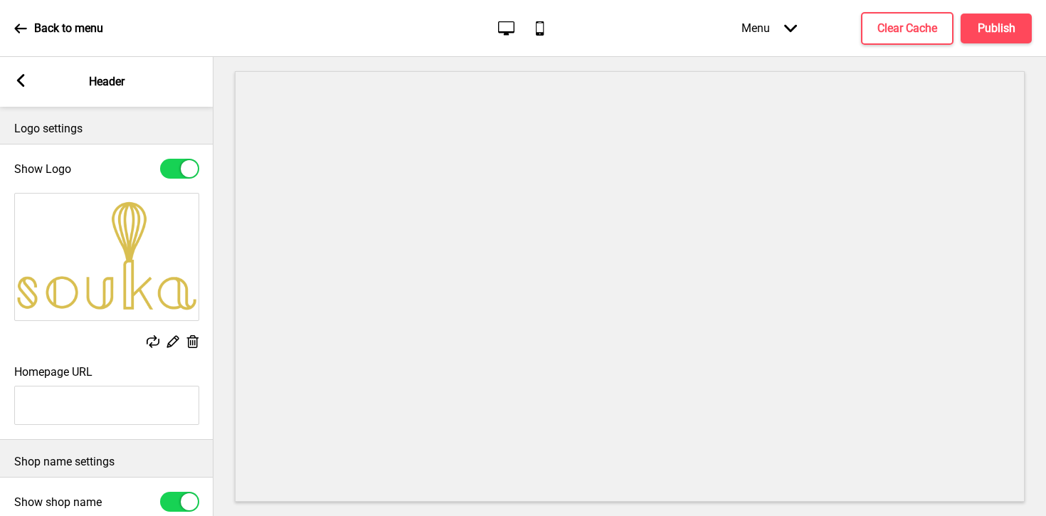
click at [193, 341] on icon at bounding box center [193, 341] width 12 height 13
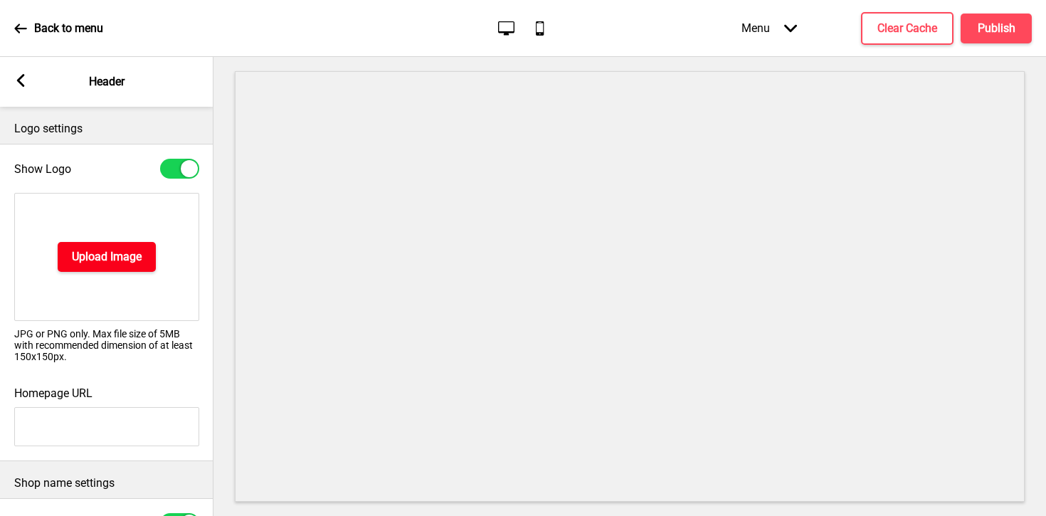
click at [126, 260] on h4 "Upload Image" at bounding box center [107, 257] width 70 height 16
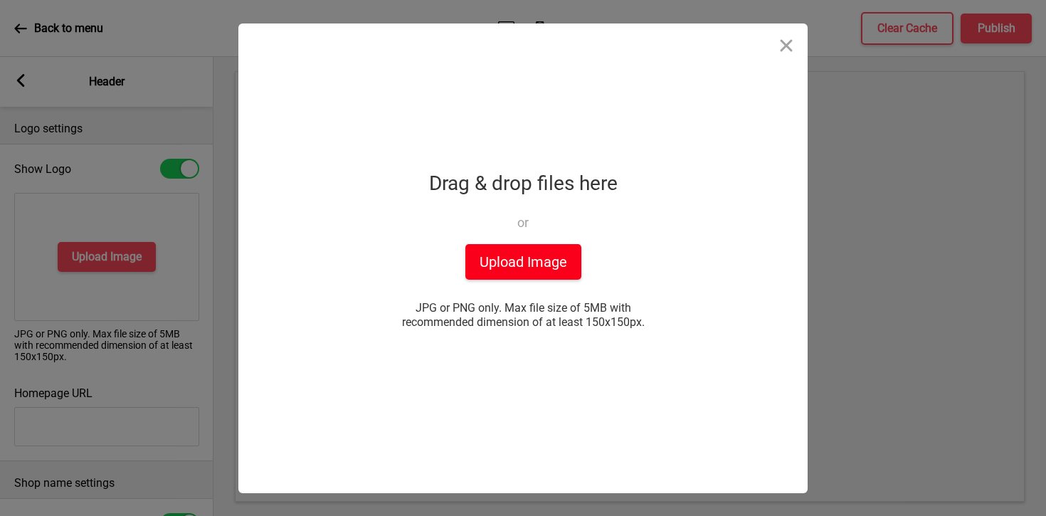
click at [559, 262] on button "Upload Image" at bounding box center [523, 262] width 116 height 36
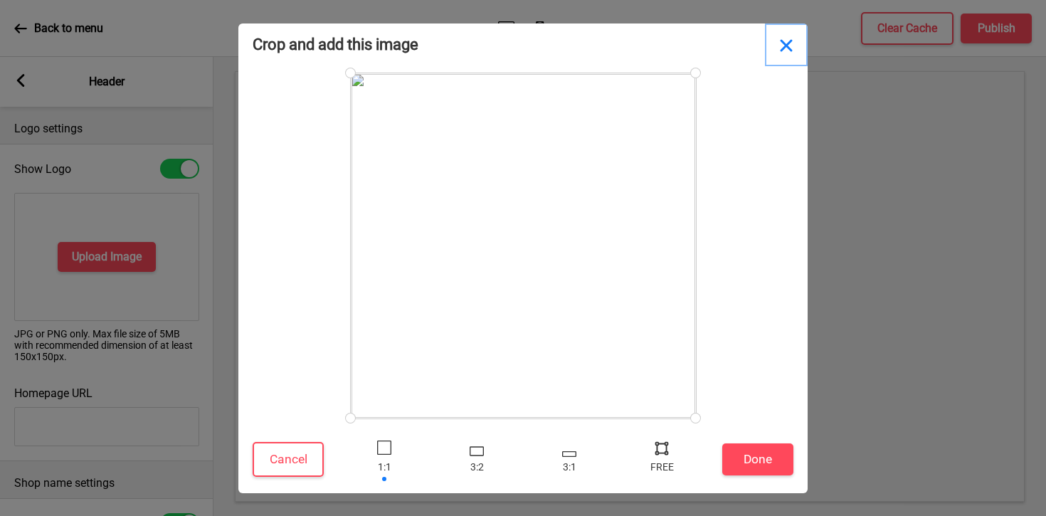
click at [785, 44] on button "Close" at bounding box center [786, 44] width 43 height 43
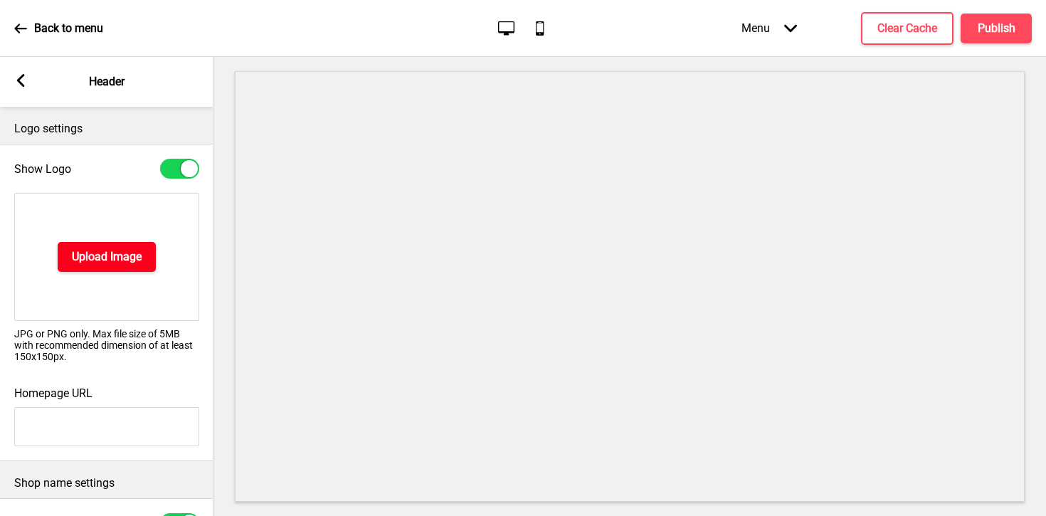
click at [128, 265] on button "Upload Image" at bounding box center [107, 257] width 98 height 30
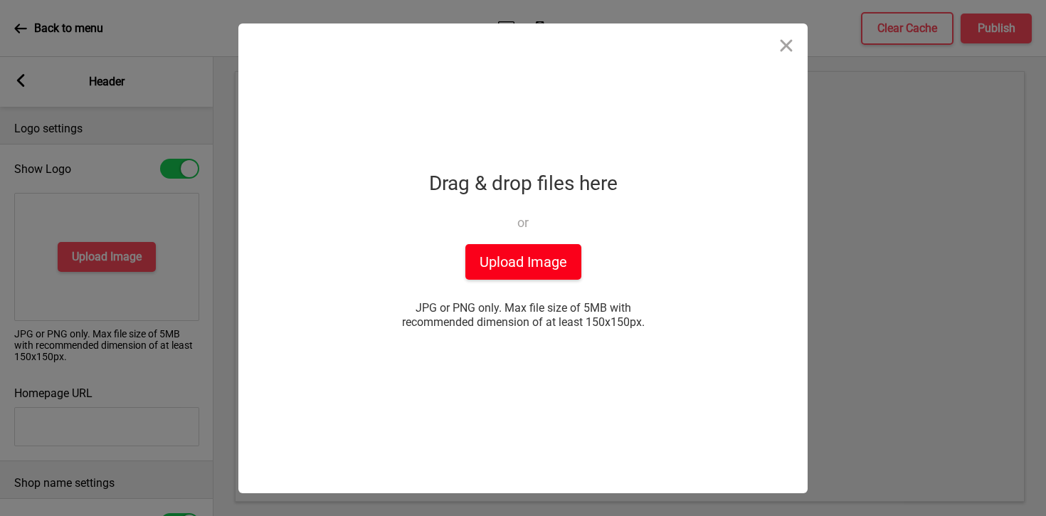
click at [538, 264] on button "Upload Image" at bounding box center [523, 262] width 116 height 36
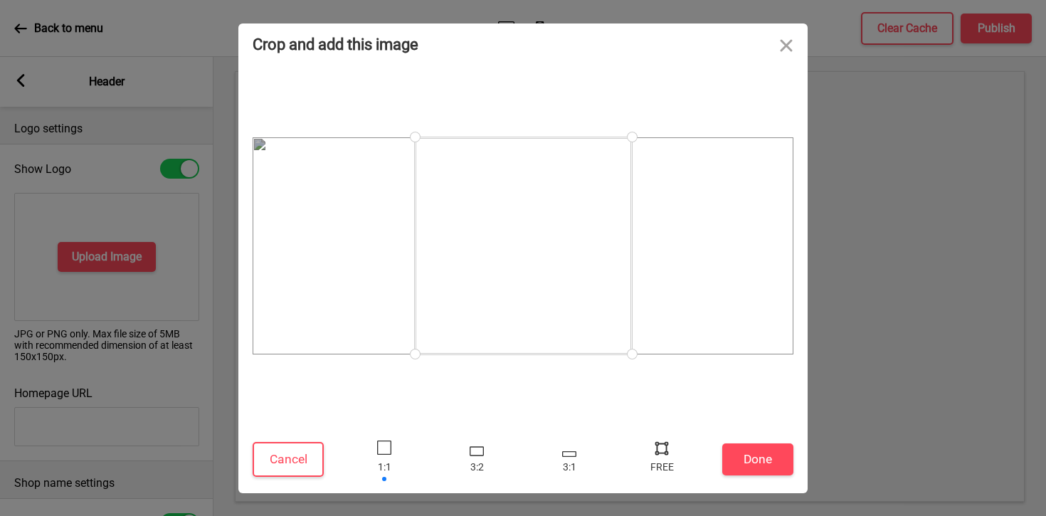
drag, startPoint x: 414, startPoint y: 354, endPoint x: 295, endPoint y: 353, distance: 119.5
click at [295, 353] on div at bounding box center [523, 245] width 541 height 217
click at [572, 451] on div at bounding box center [569, 454] width 14 height 6
click at [477, 452] on div at bounding box center [477, 450] width 14 height 9
drag, startPoint x: 740, startPoint y: 358, endPoint x: 783, endPoint y: 351, distance: 43.2
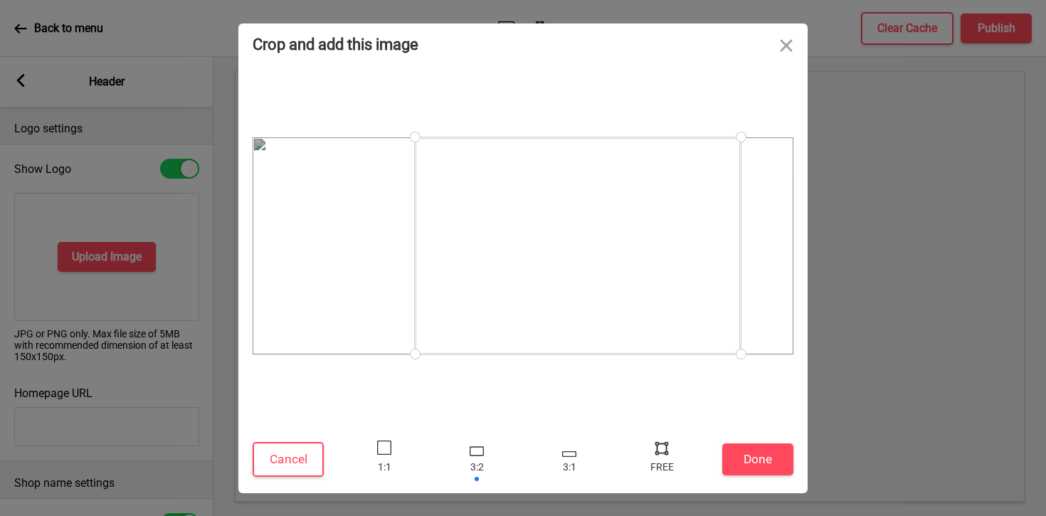
click at [783, 351] on div at bounding box center [523, 245] width 541 height 217
click at [555, 459] on div at bounding box center [569, 459] width 43 height 46
drag, startPoint x: 639, startPoint y: 213, endPoint x: 487, endPoint y: 275, distance: 164.3
click at [487, 275] on div at bounding box center [452, 262] width 378 height 126
drag, startPoint x: 641, startPoint y: 197, endPoint x: 756, endPoint y: 154, distance: 122.9
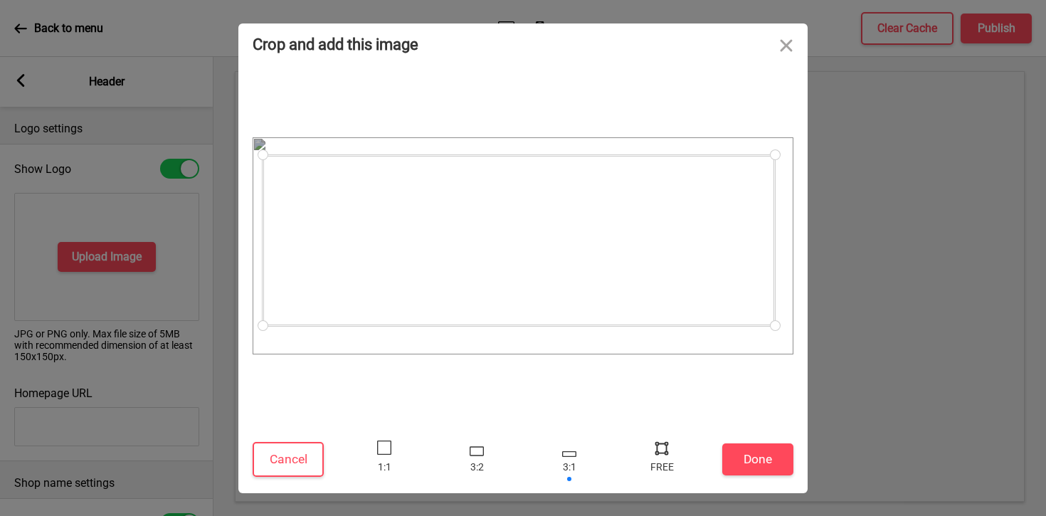
click at [756, 155] on div at bounding box center [519, 240] width 512 height 171
drag, startPoint x: 265, startPoint y: 327, endPoint x: 276, endPoint y: 320, distance: 13.1
click at [275, 321] on div at bounding box center [273, 321] width 25 height 25
drag, startPoint x: 278, startPoint y: 317, endPoint x: 270, endPoint y: 322, distance: 9.3
click at [270, 322] on div at bounding box center [270, 323] width 25 height 25
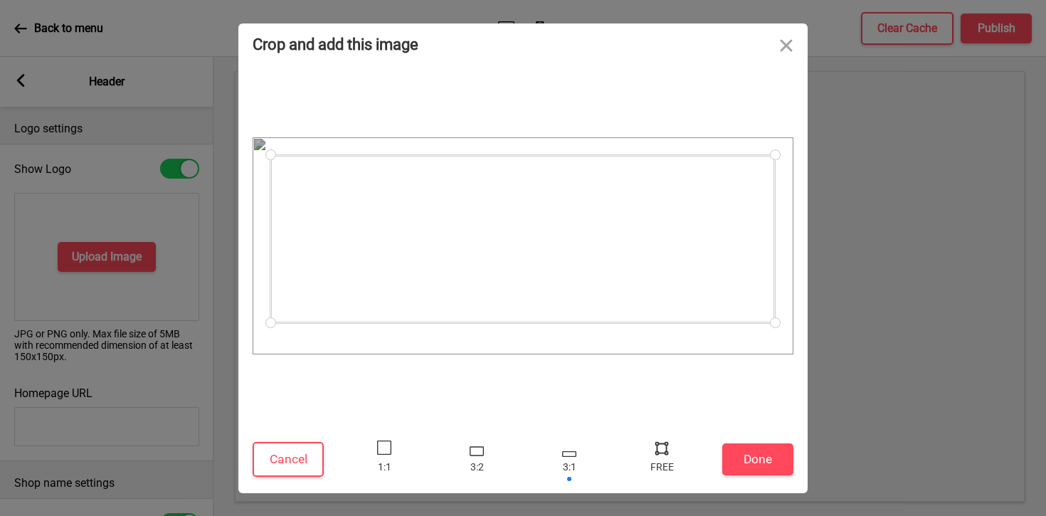
click at [775, 322] on div at bounding box center [775, 322] width 25 height 25
click at [776, 449] on button "Done" at bounding box center [757, 459] width 71 height 32
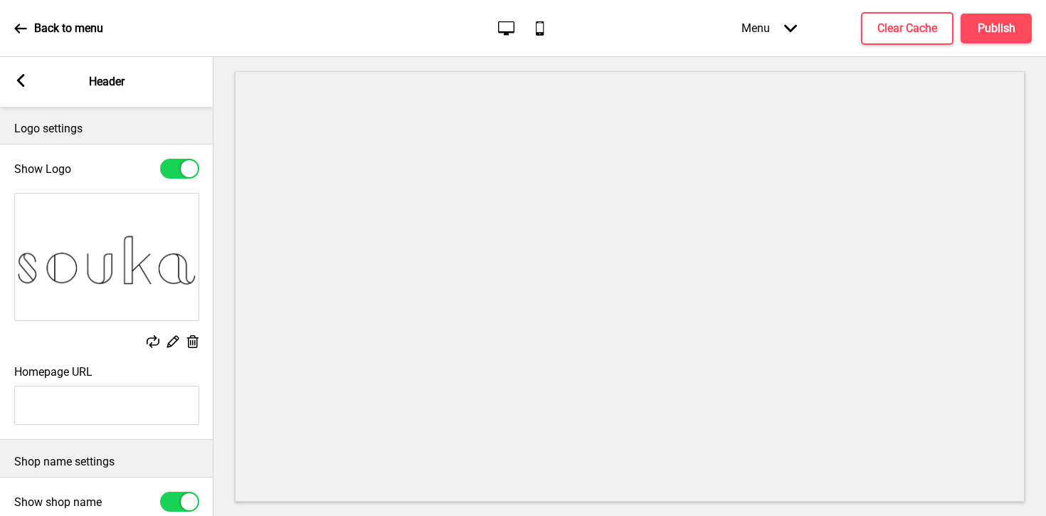
click at [167, 340] on rect at bounding box center [172, 341] width 15 height 15
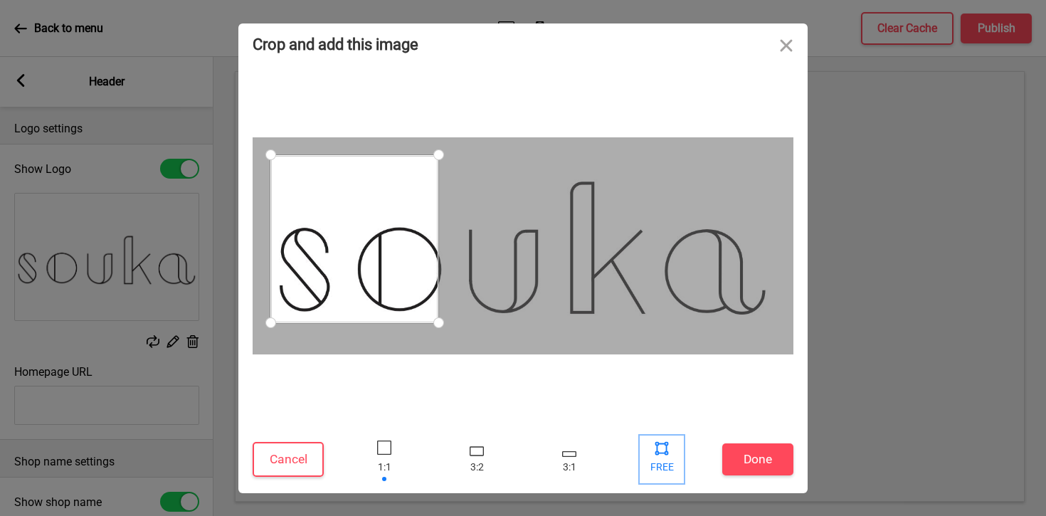
click at [659, 449] on div at bounding box center [661, 447] width 21 height 21
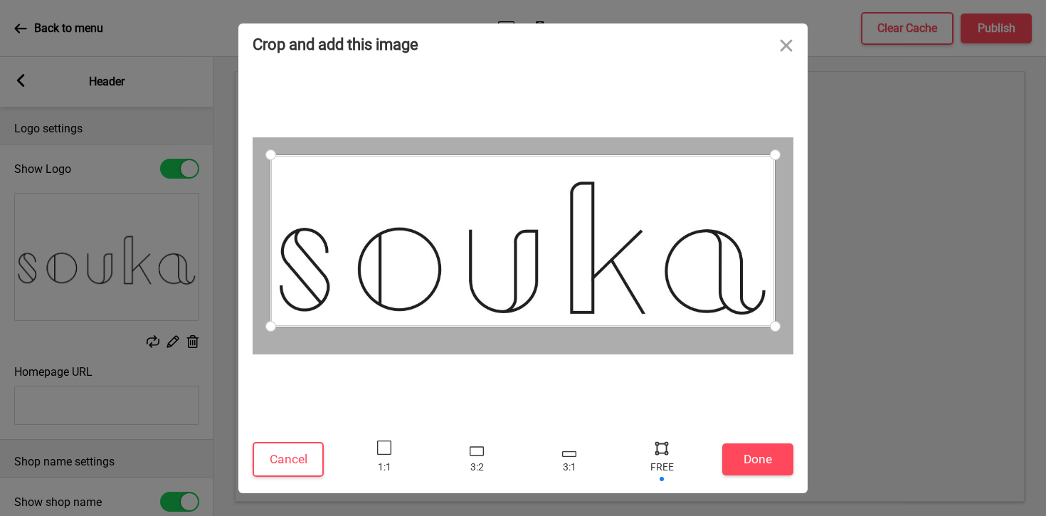
drag, startPoint x: 439, startPoint y: 318, endPoint x: 774, endPoint y: 324, distance: 335.1
click at [774, 324] on div at bounding box center [775, 326] width 25 height 25
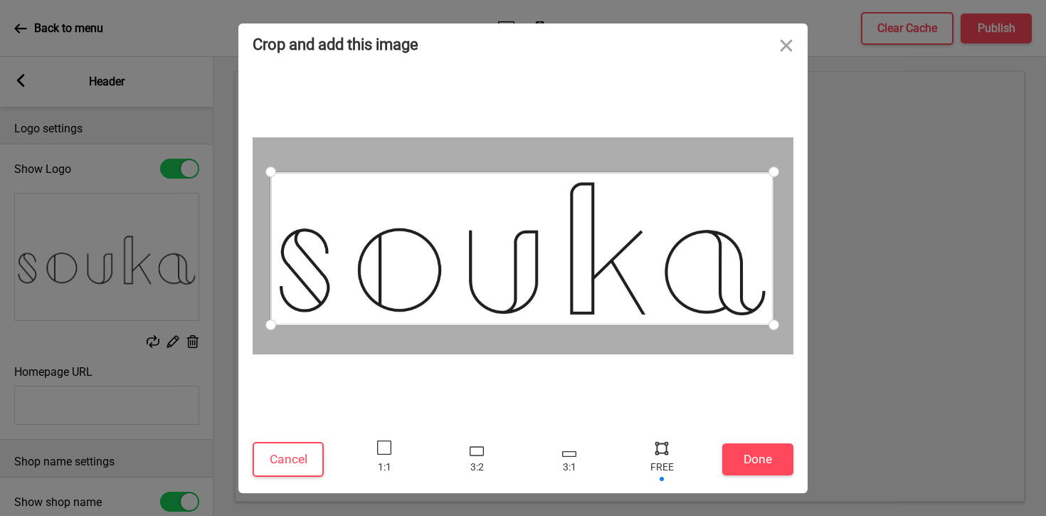
drag, startPoint x: 775, startPoint y: 157, endPoint x: 773, endPoint y: 171, distance: 14.4
click at [773, 171] on div at bounding box center [773, 171] width 25 height 25
click at [752, 447] on button "Done" at bounding box center [757, 459] width 71 height 32
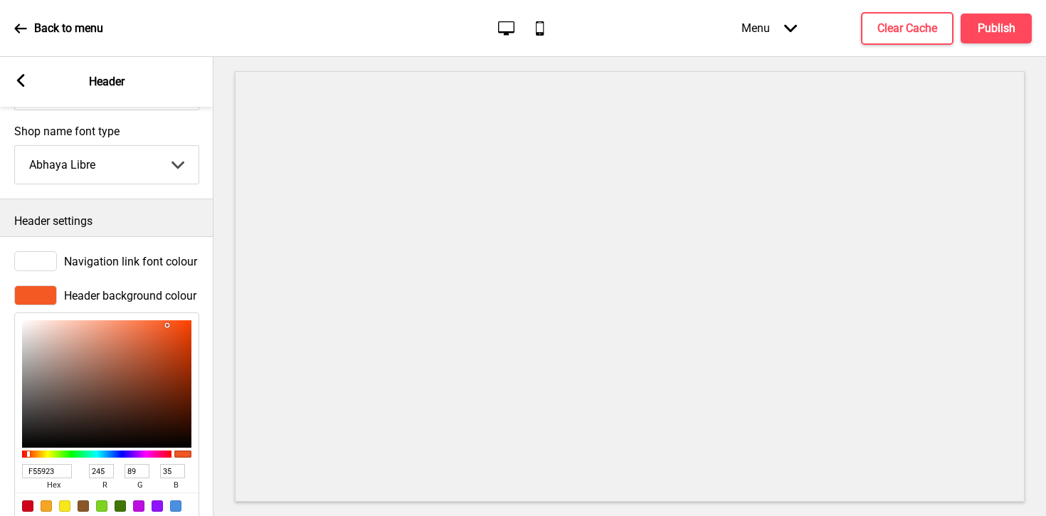
scroll to position [513, 0]
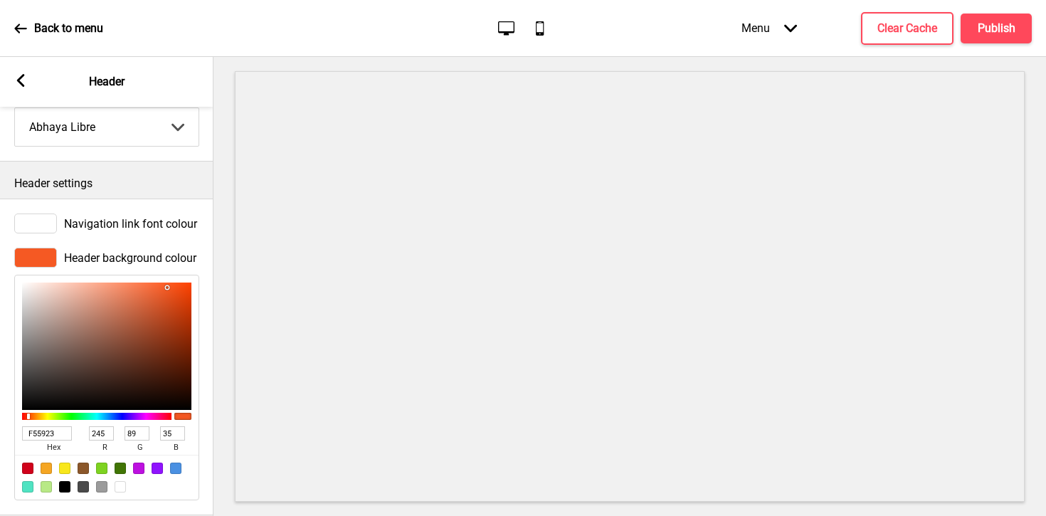
click at [48, 258] on div at bounding box center [35, 258] width 43 height 20
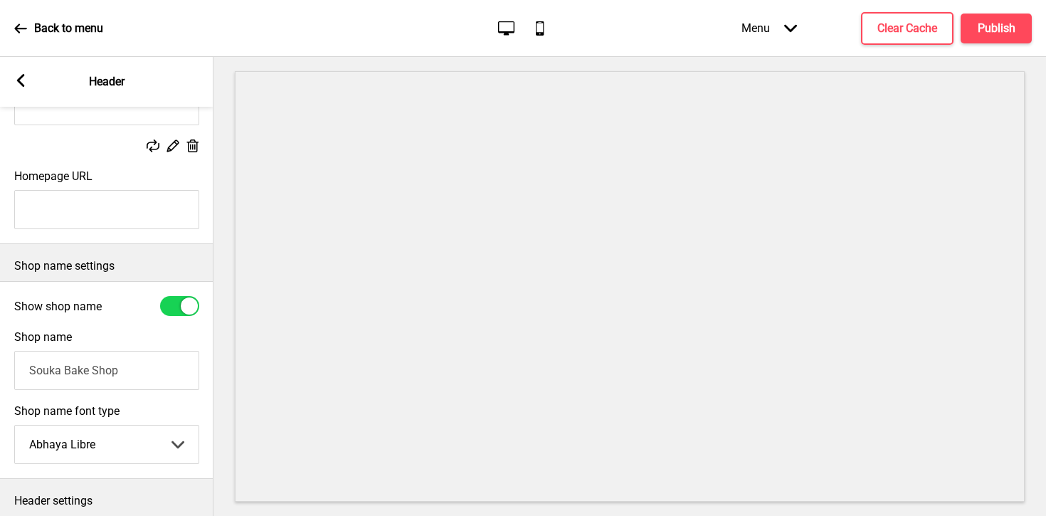
scroll to position [294, 0]
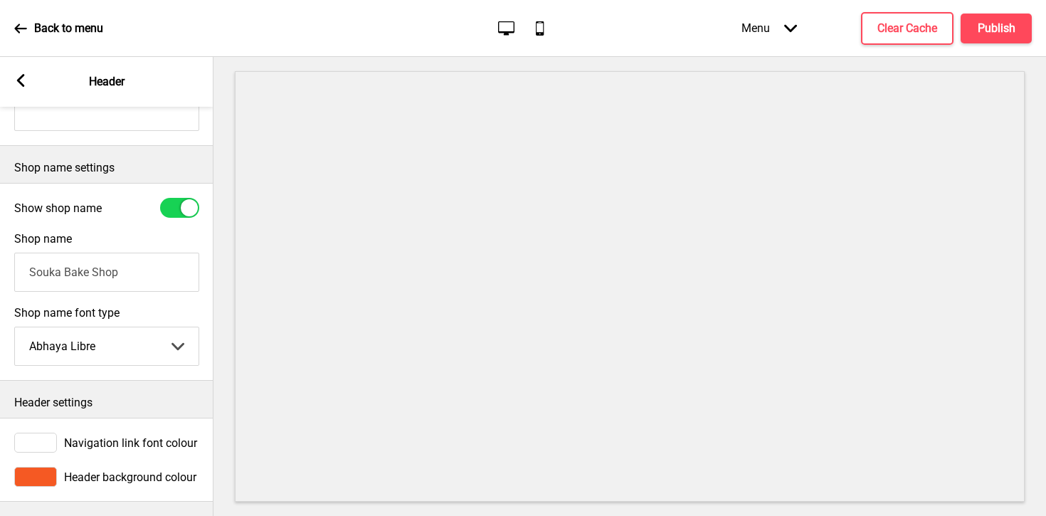
click at [38, 479] on div at bounding box center [35, 477] width 43 height 20
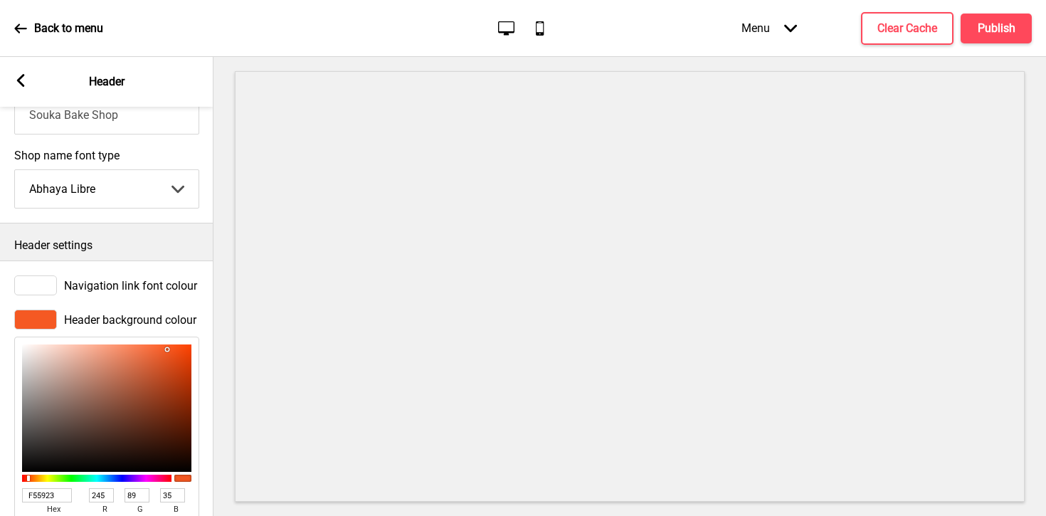
scroll to position [526, 0]
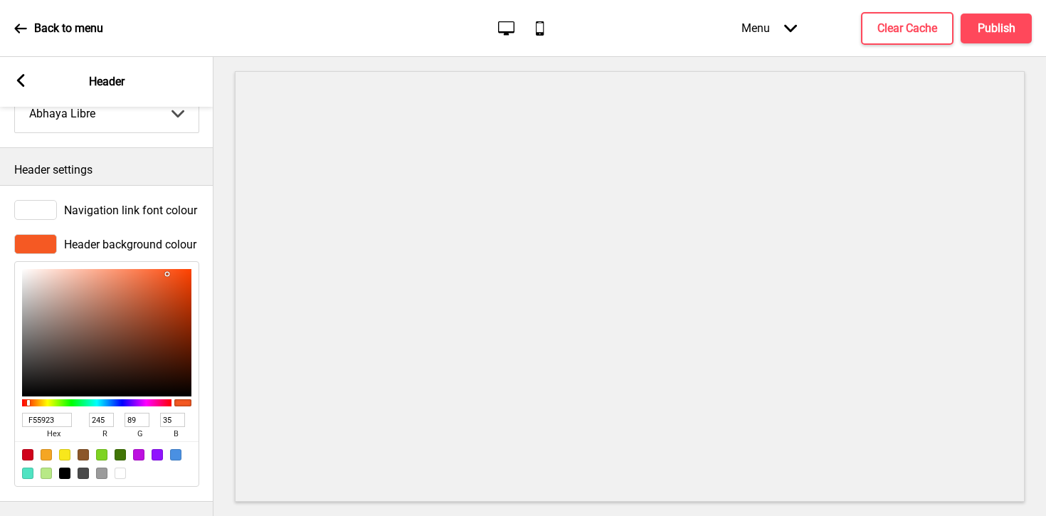
click at [121, 467] on div at bounding box center [120, 472] width 11 height 11
click at [31, 455] on div at bounding box center [27, 454] width 11 height 11
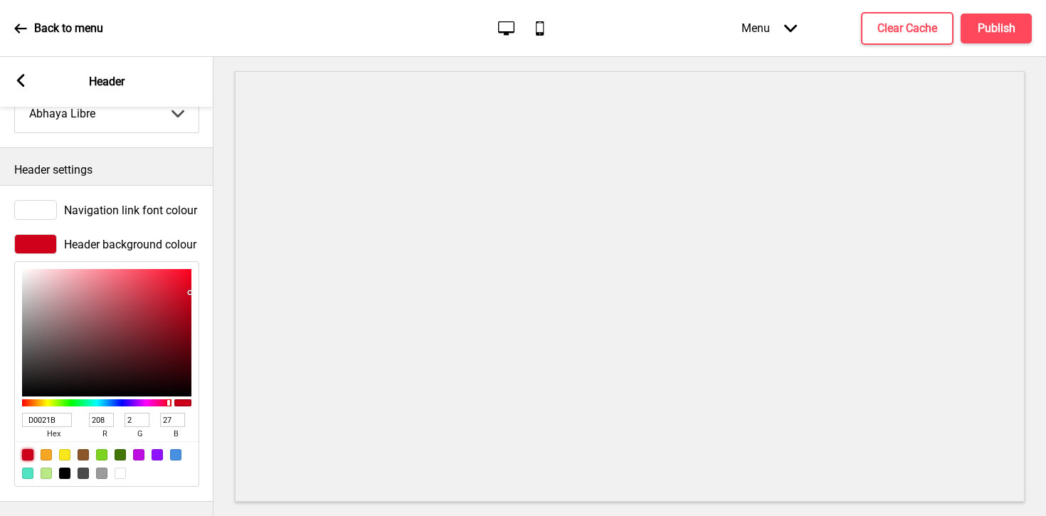
click at [118, 472] on div at bounding box center [120, 472] width 11 height 11
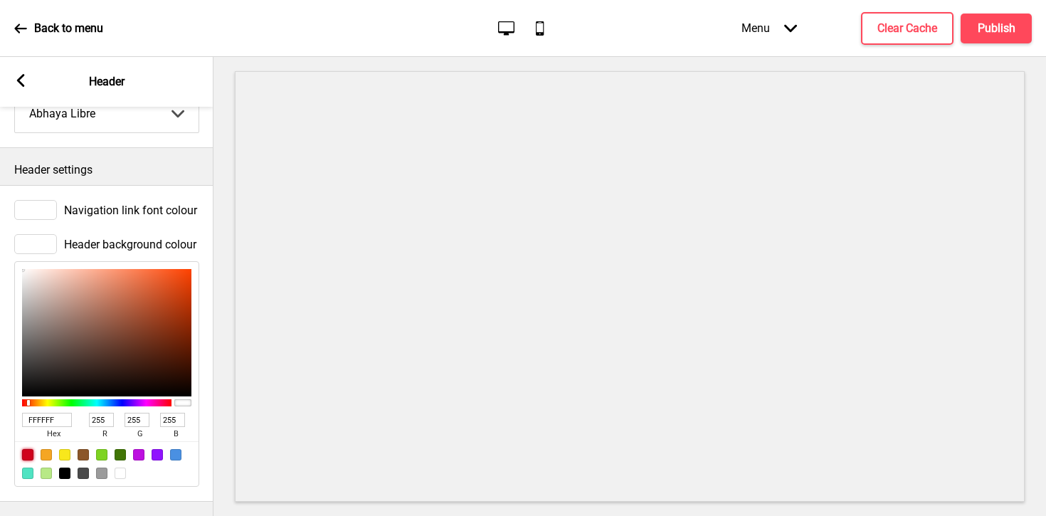
click at [26, 452] on div at bounding box center [27, 454] width 11 height 11
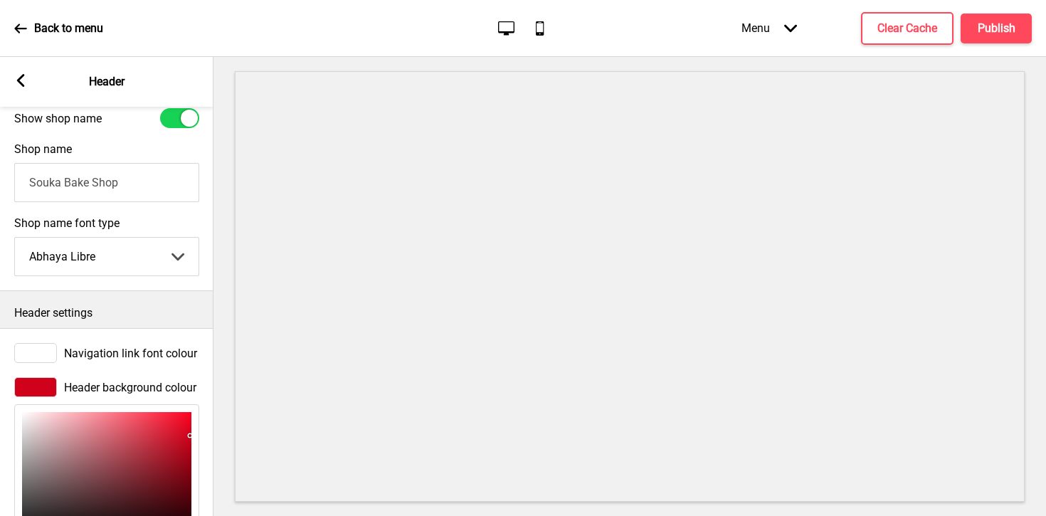
scroll to position [396, 0]
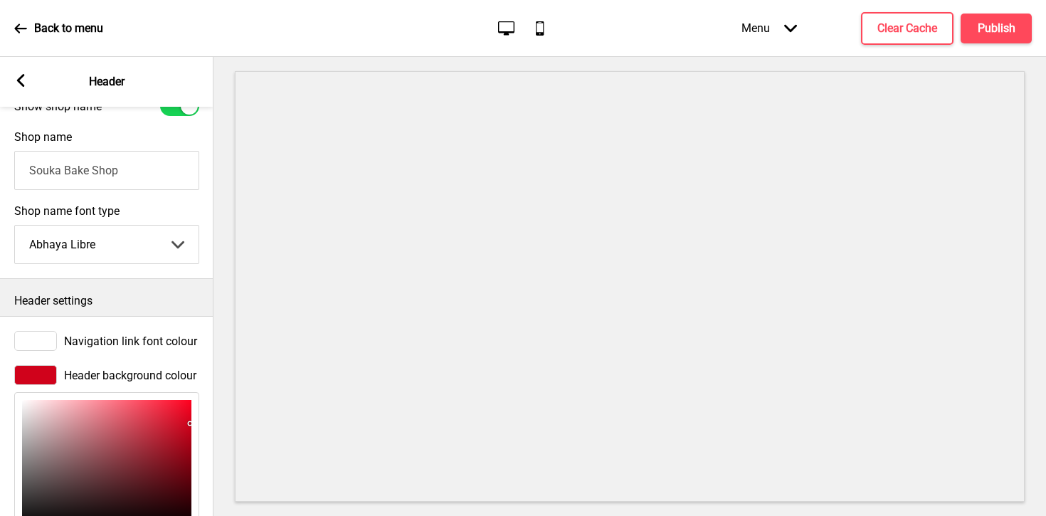
click at [39, 345] on div at bounding box center [35, 341] width 43 height 20
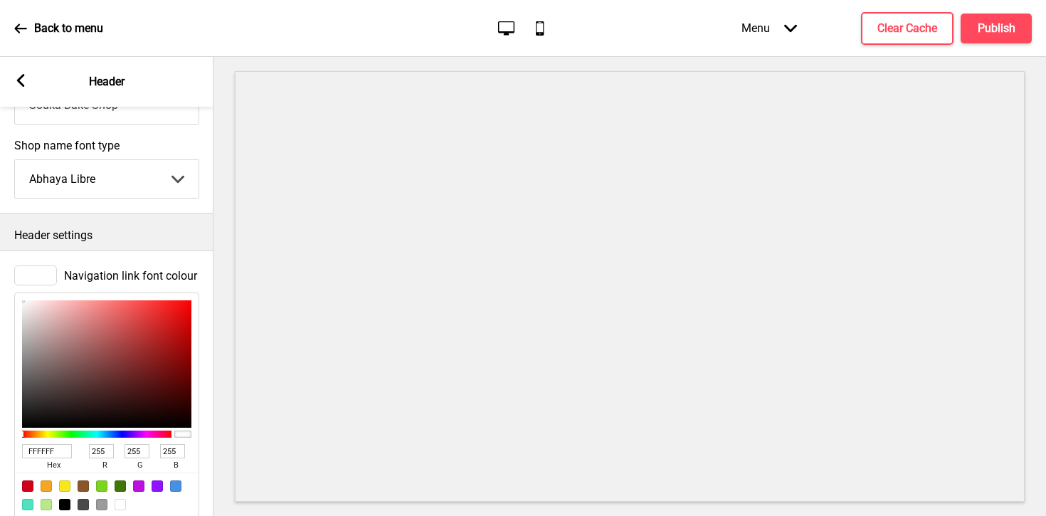
scroll to position [487, 0]
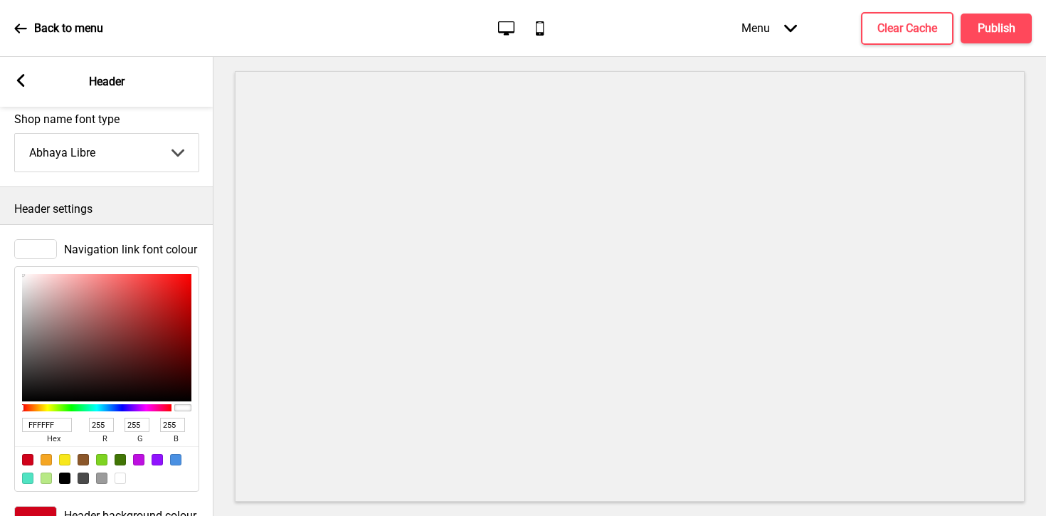
click at [114, 481] on div at bounding box center [107, 468] width 184 height 45
click at [69, 478] on div at bounding box center [64, 477] width 11 height 11
click at [27, 460] on div at bounding box center [27, 459] width 11 height 11
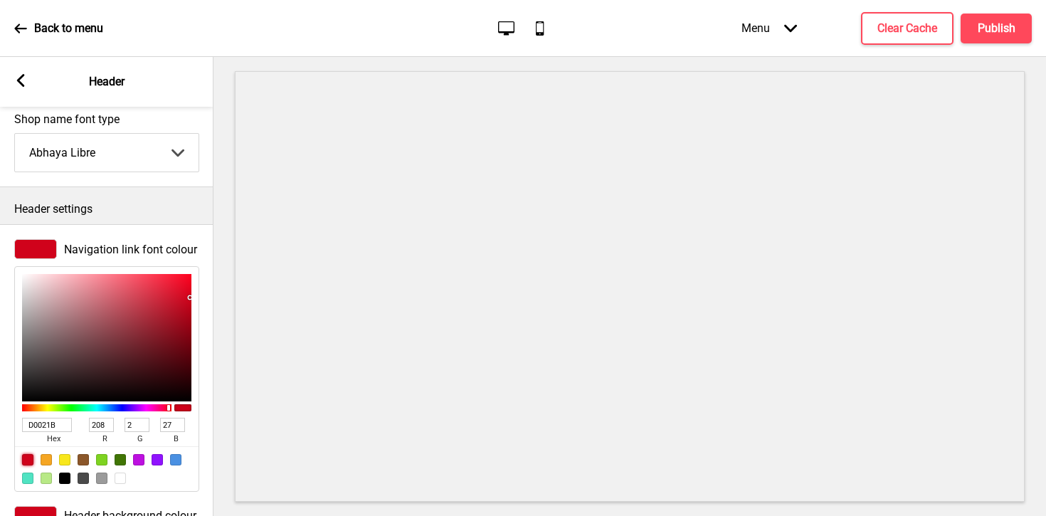
scroll to position [526, 0]
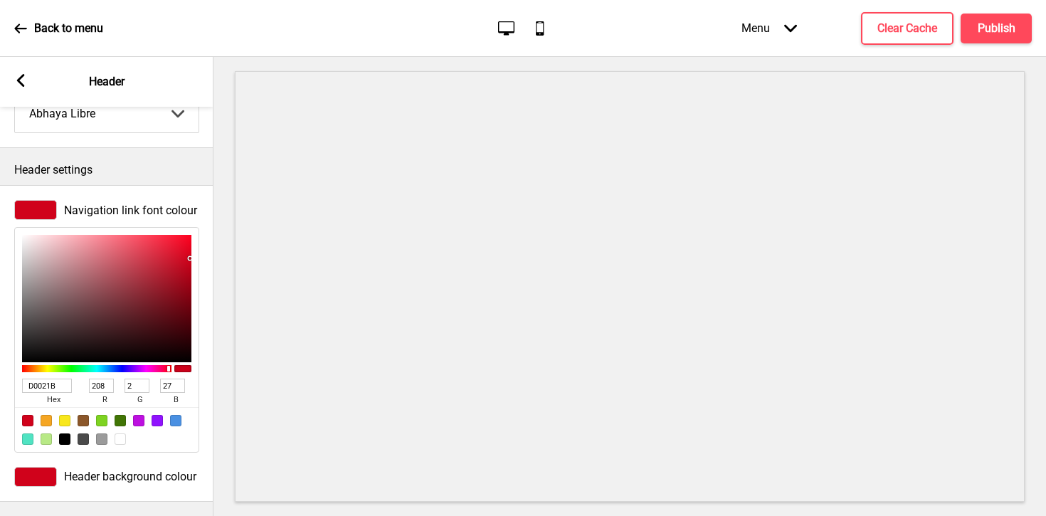
click at [43, 211] on div at bounding box center [35, 210] width 43 height 20
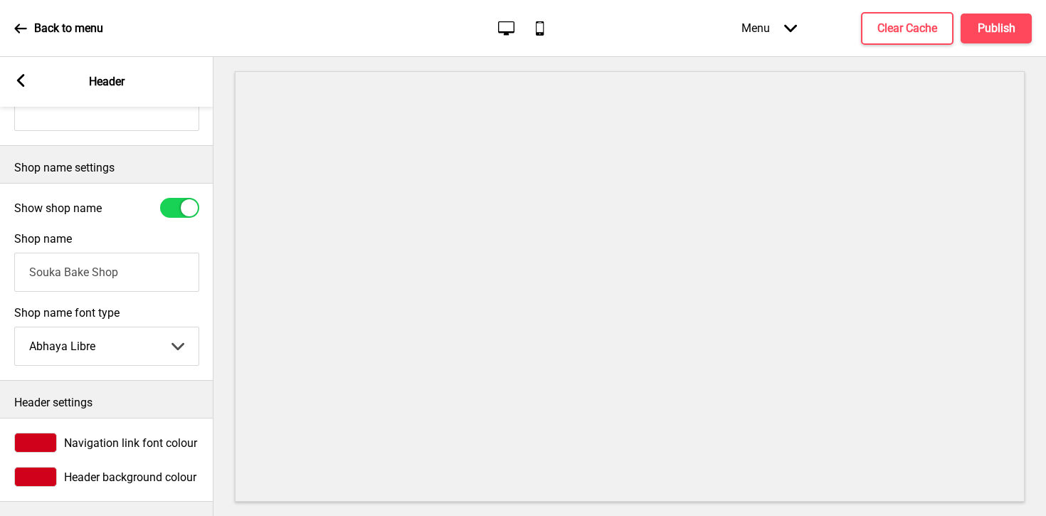
click at [41, 471] on div at bounding box center [35, 477] width 43 height 20
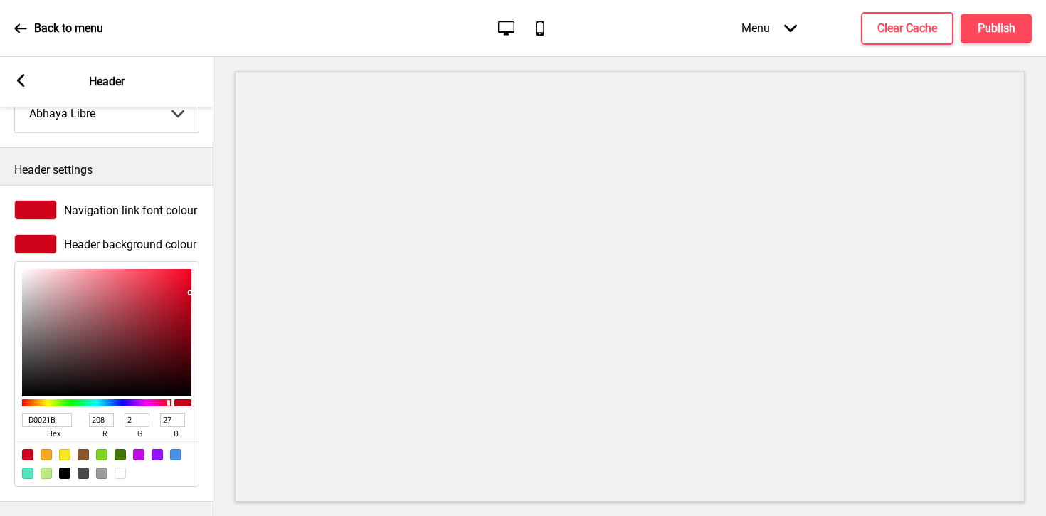
click at [124, 476] on div at bounding box center [120, 472] width 11 height 11
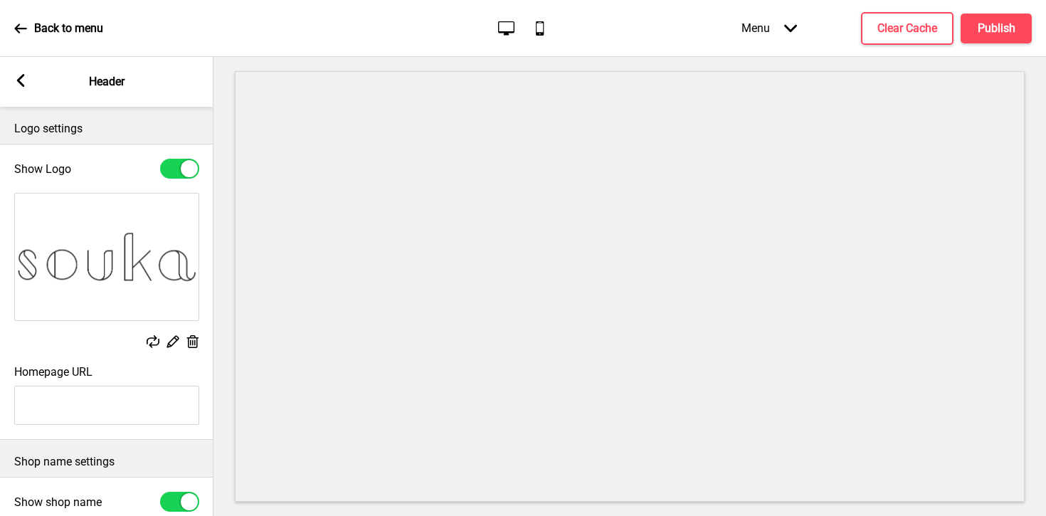
click at [102, 401] on input "Homepage URL" at bounding box center [106, 405] width 185 height 39
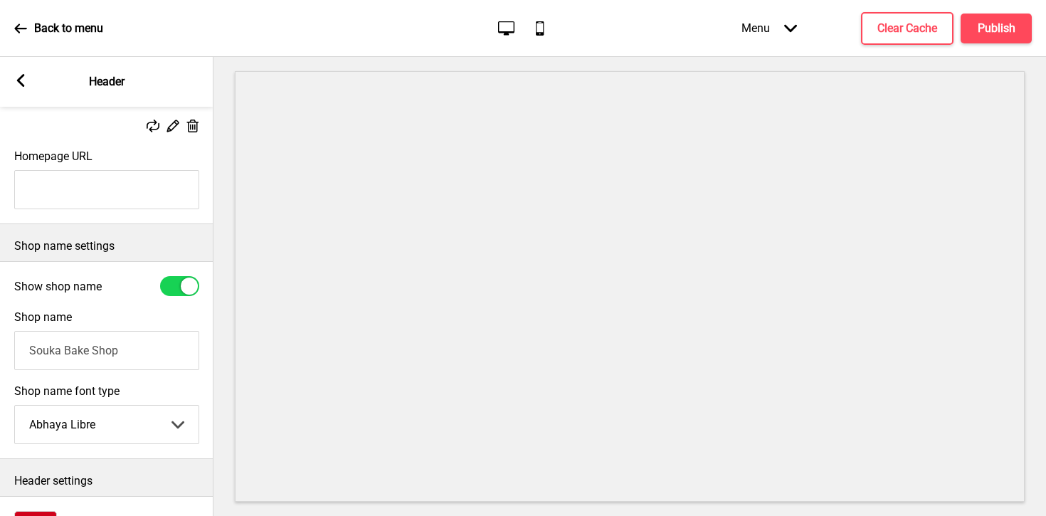
scroll to position [233, 0]
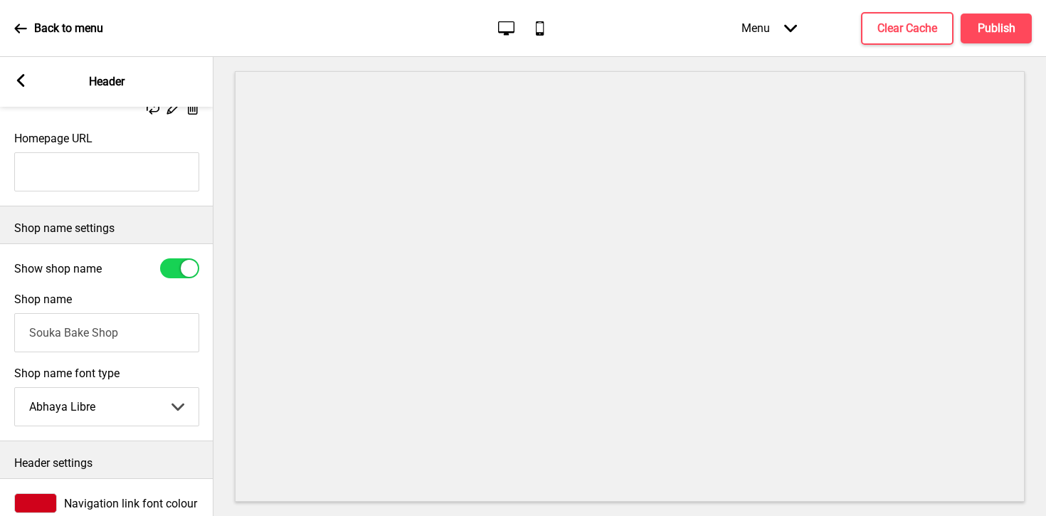
click at [175, 267] on div at bounding box center [179, 268] width 39 height 20
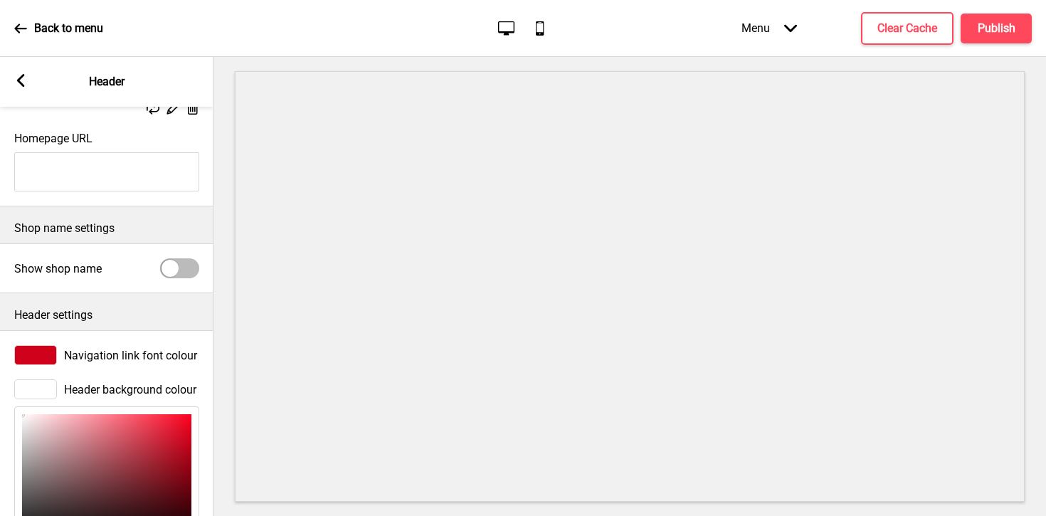
click at [48, 353] on div at bounding box center [35, 355] width 43 height 20
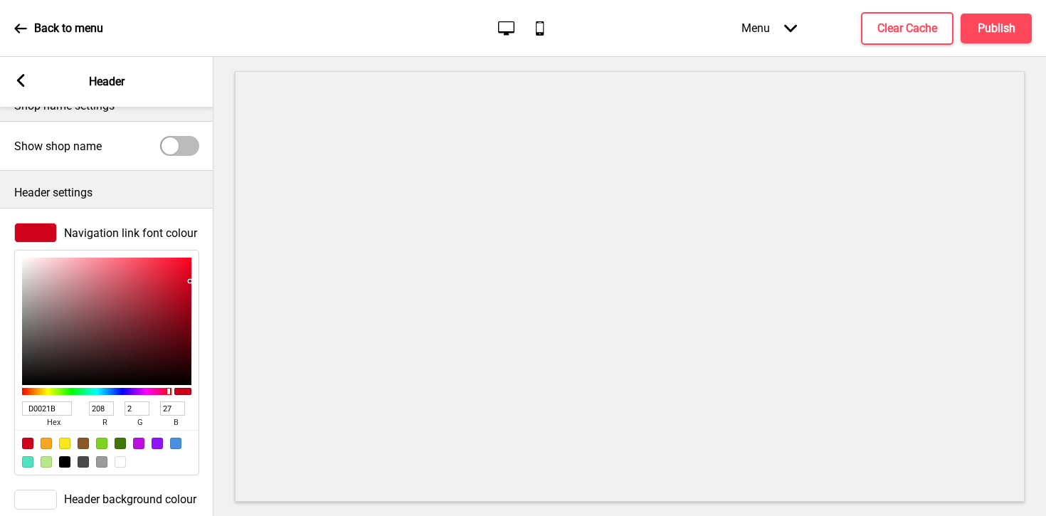
scroll to position [358, 0]
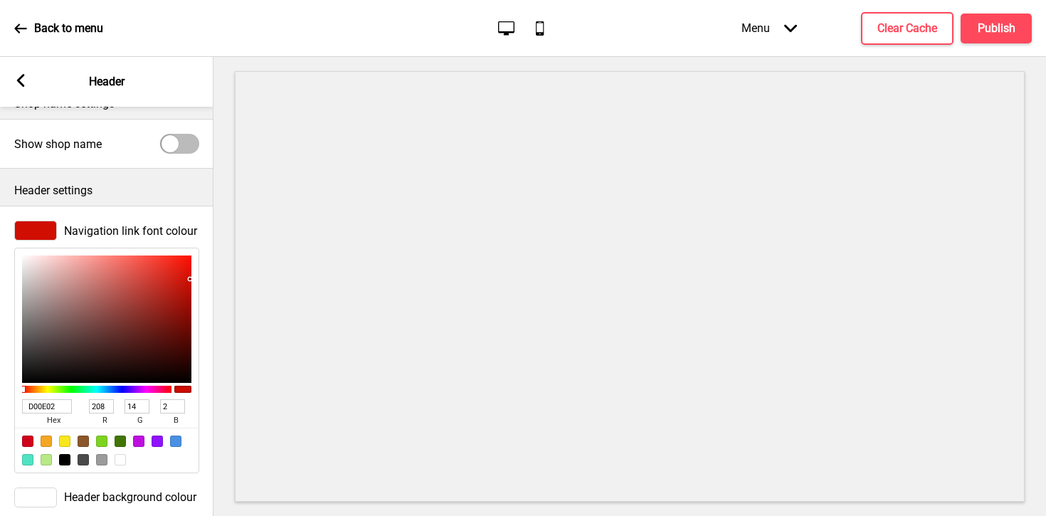
click at [23, 388] on div at bounding box center [96, 389] width 149 height 7
click at [26, 391] on div at bounding box center [96, 389] width 149 height 7
click at [29, 388] on div at bounding box center [96, 389] width 149 height 7
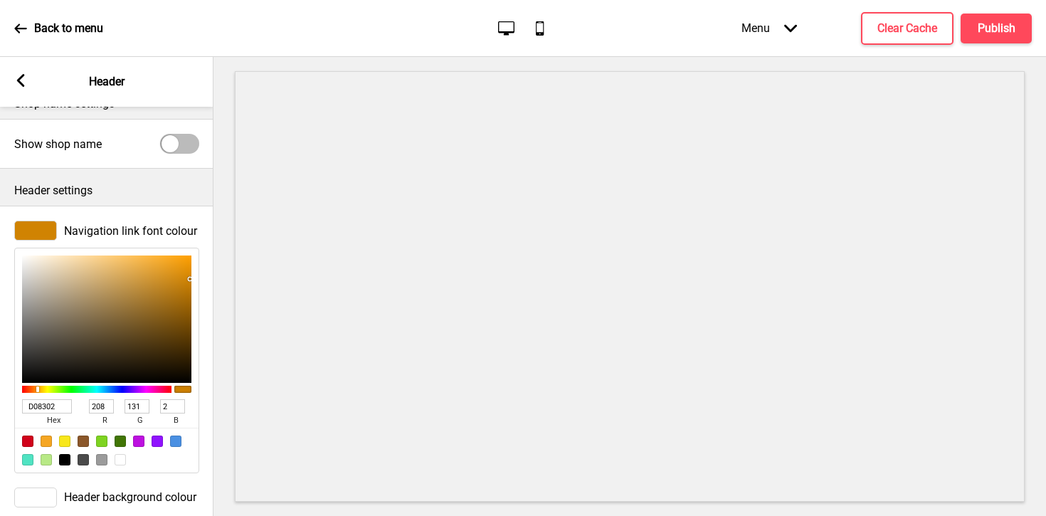
drag, startPoint x: 29, startPoint y: 388, endPoint x: 38, endPoint y: 389, distance: 8.7
click at [38, 389] on div at bounding box center [37, 389] width 3 height 6
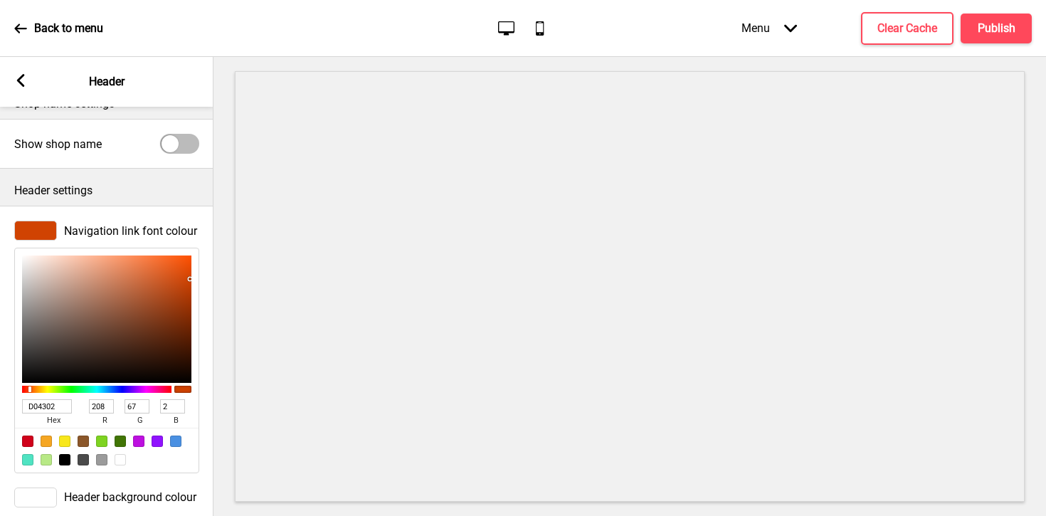
click at [30, 393] on div at bounding box center [96, 389] width 149 height 13
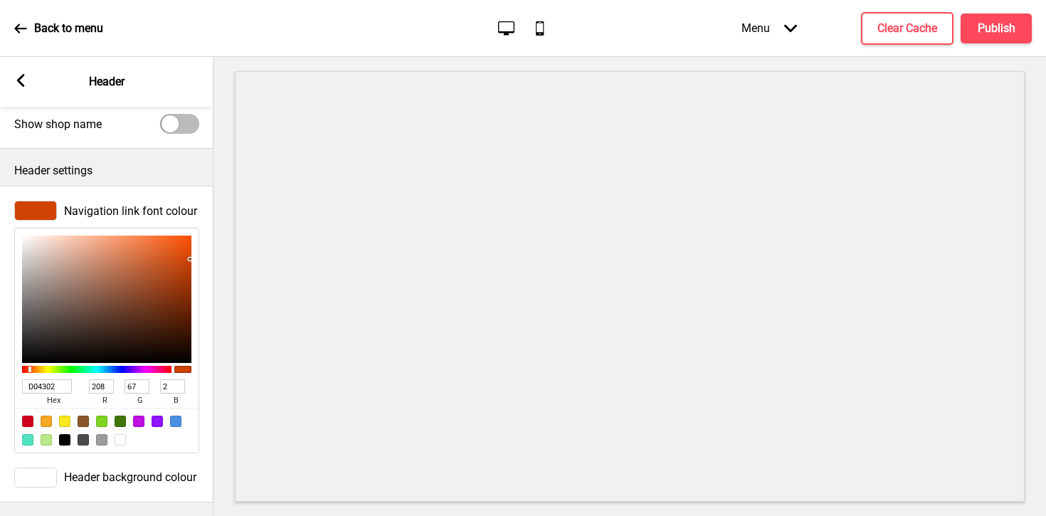
click at [20, 83] on icon at bounding box center [21, 80] width 8 height 13
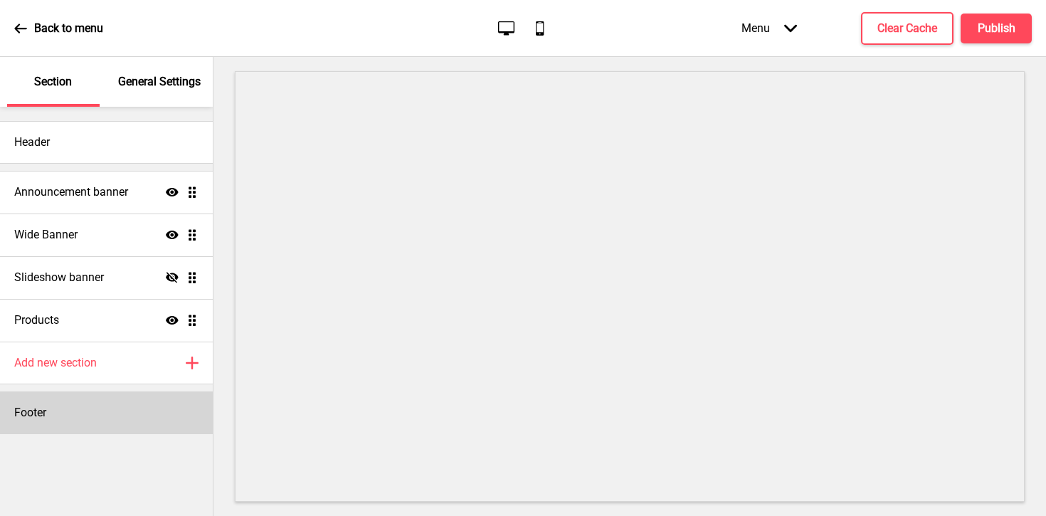
click at [66, 410] on div "Footer" at bounding box center [106, 412] width 213 height 43
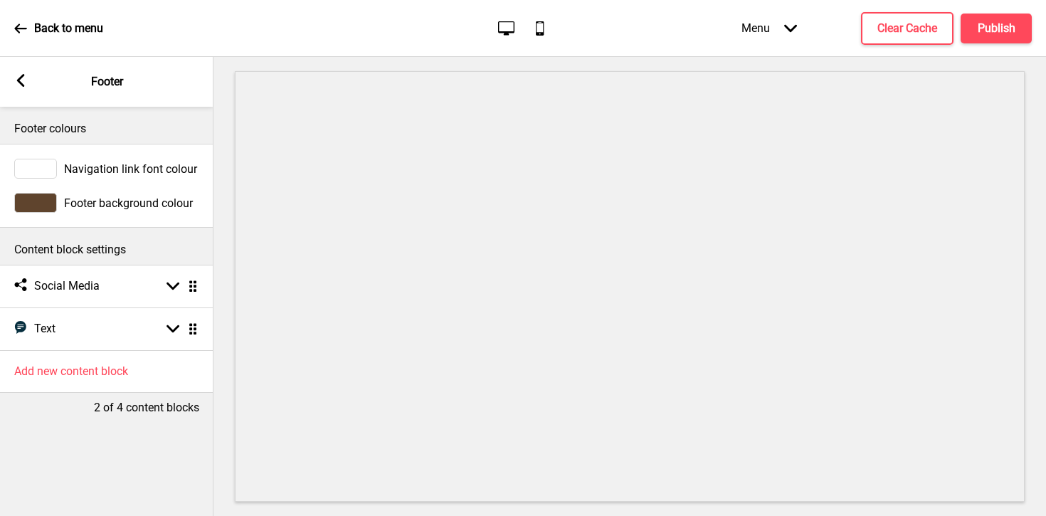
click at [42, 164] on div at bounding box center [35, 169] width 43 height 20
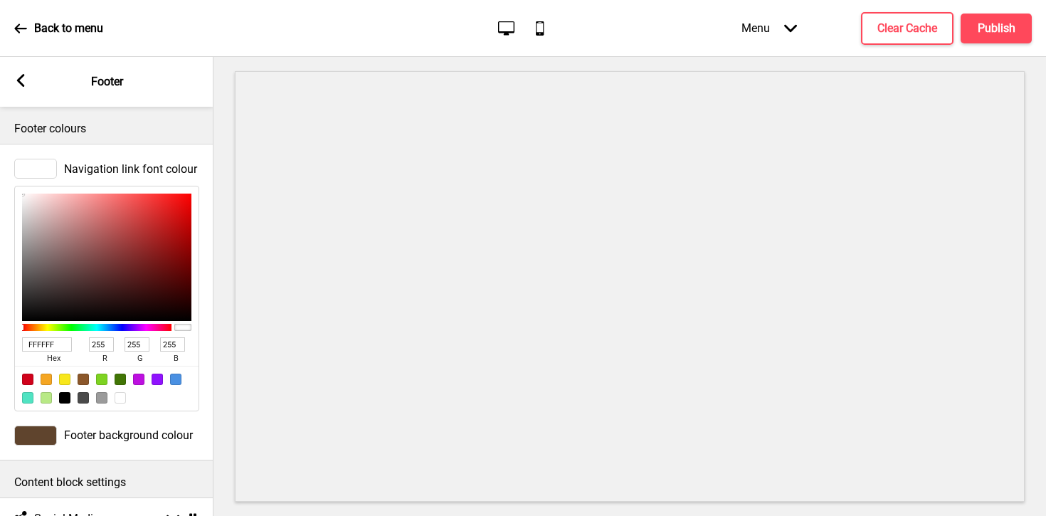
click at [16, 79] on rect at bounding box center [20, 80] width 13 height 13
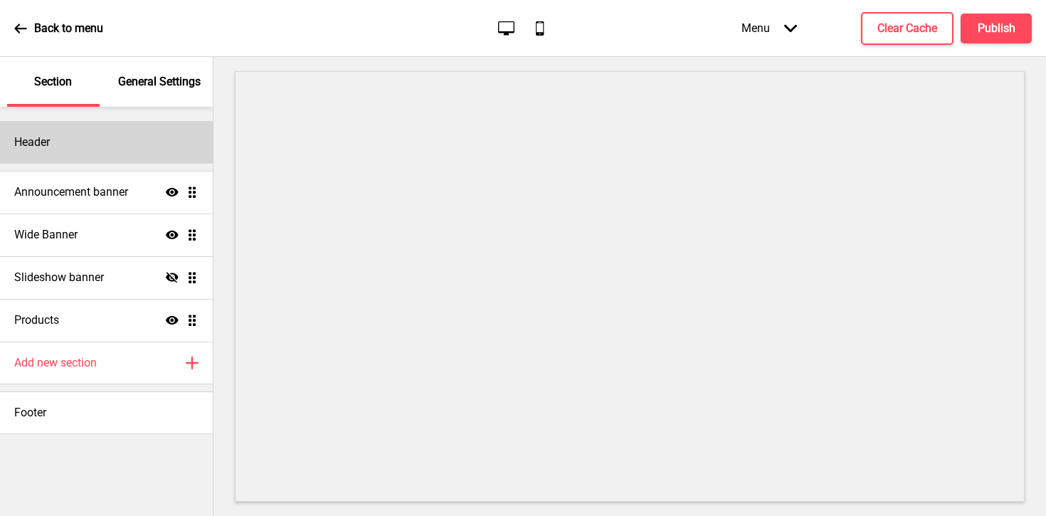
click at [31, 142] on h4 "Header" at bounding box center [32, 142] width 36 height 16
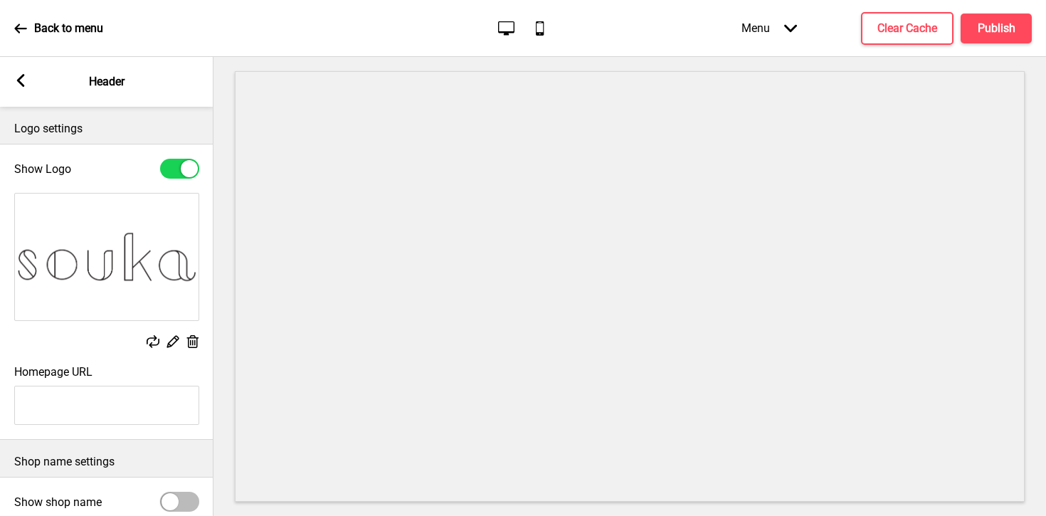
scroll to position [146, 0]
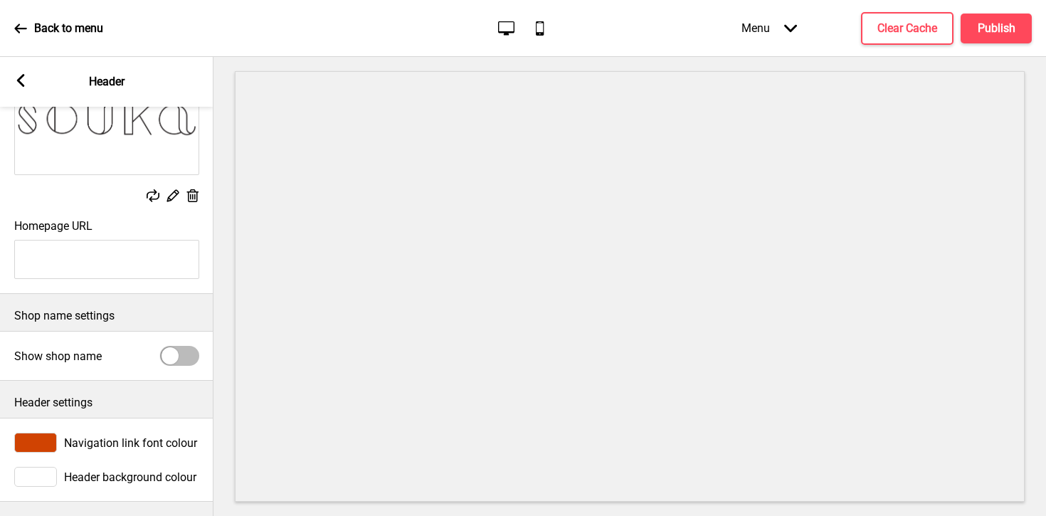
click at [96, 448] on span "Navigation link font colour" at bounding box center [130, 443] width 133 height 14
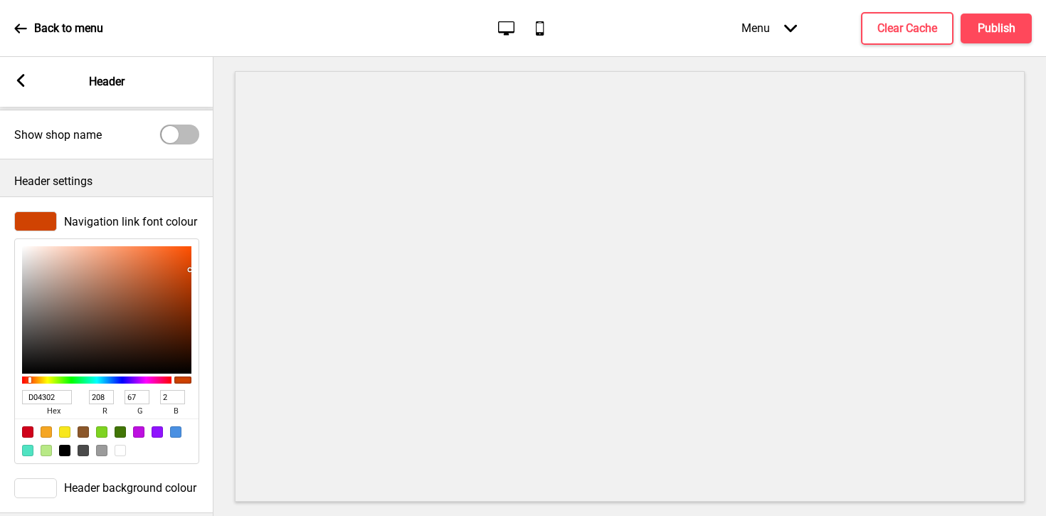
scroll to position [378, 0]
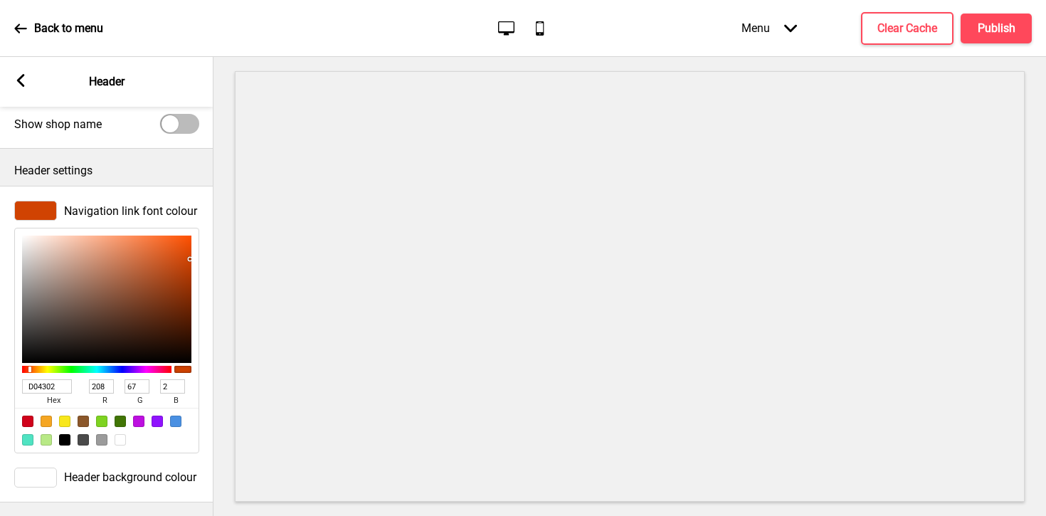
drag, startPoint x: 64, startPoint y: 388, endPoint x: 11, endPoint y: 388, distance: 53.4
click at [11, 388] on div "Navigation link font colour D04302 hex 208 r 67 g 2 b 100 a" at bounding box center [106, 327] width 213 height 267
click at [21, 80] on rect at bounding box center [20, 80] width 13 height 13
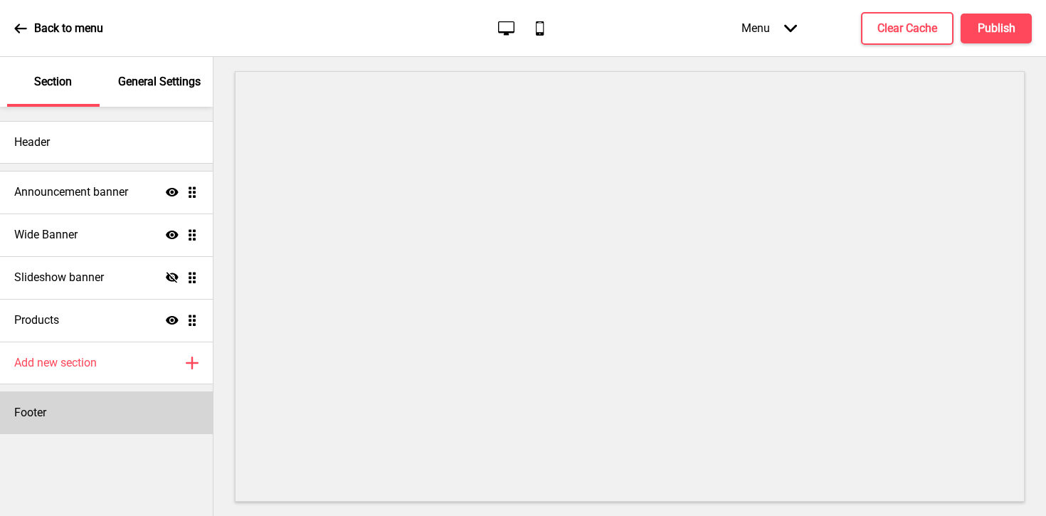
click at [40, 408] on h4 "Footer" at bounding box center [30, 413] width 32 height 16
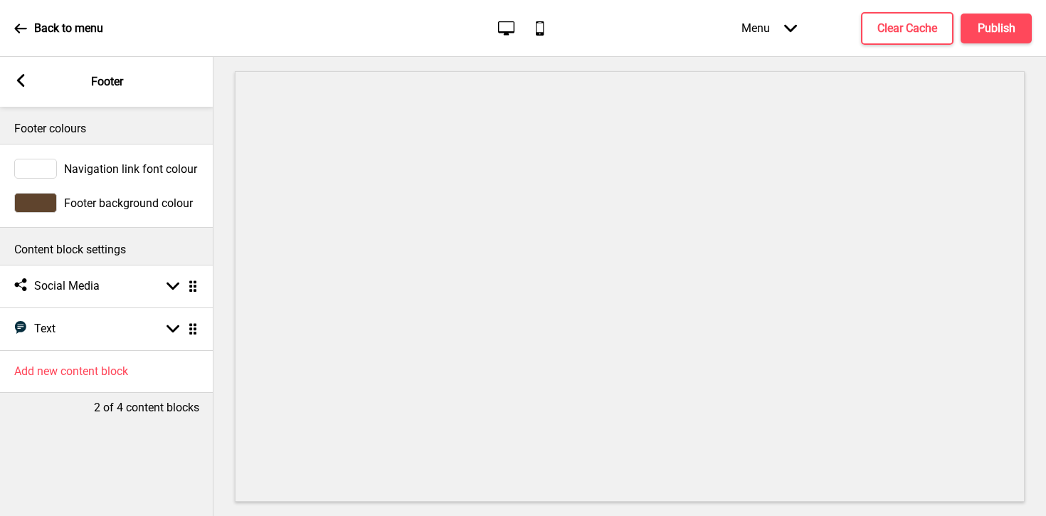
click at [46, 161] on div at bounding box center [35, 169] width 43 height 20
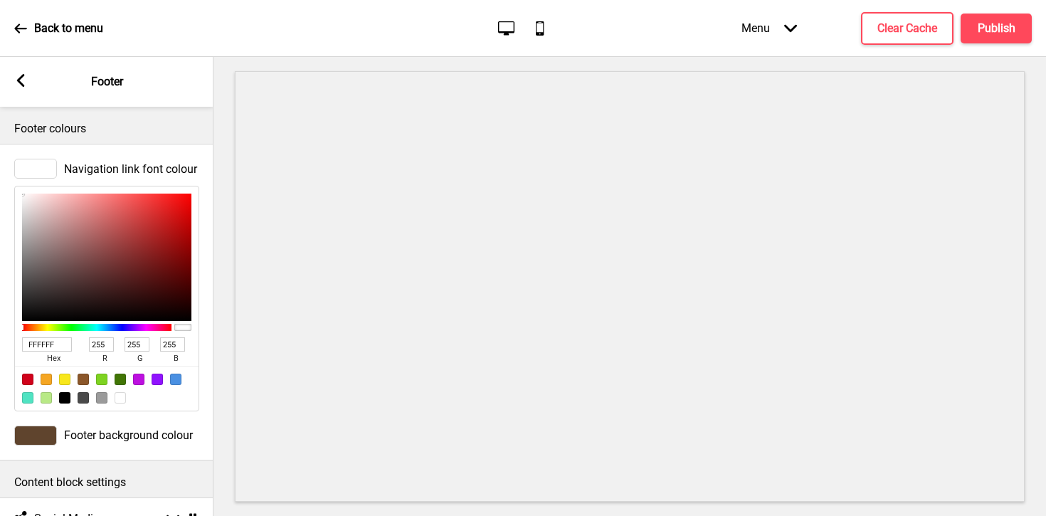
drag, startPoint x: 65, startPoint y: 339, endPoint x: 16, endPoint y: 339, distance: 48.4
click at [16, 339] on div "FFFFFF hex 255 r 255 g 255 b 100 a" at bounding box center [106, 299] width 185 height 226
drag, startPoint x: 60, startPoint y: 349, endPoint x: 18, endPoint y: 349, distance: 42.7
click at [18, 349] on div "FFFFFF hex 255 r 255 g 255 b 100 a" at bounding box center [106, 299] width 185 height 226
paste input "D04302"
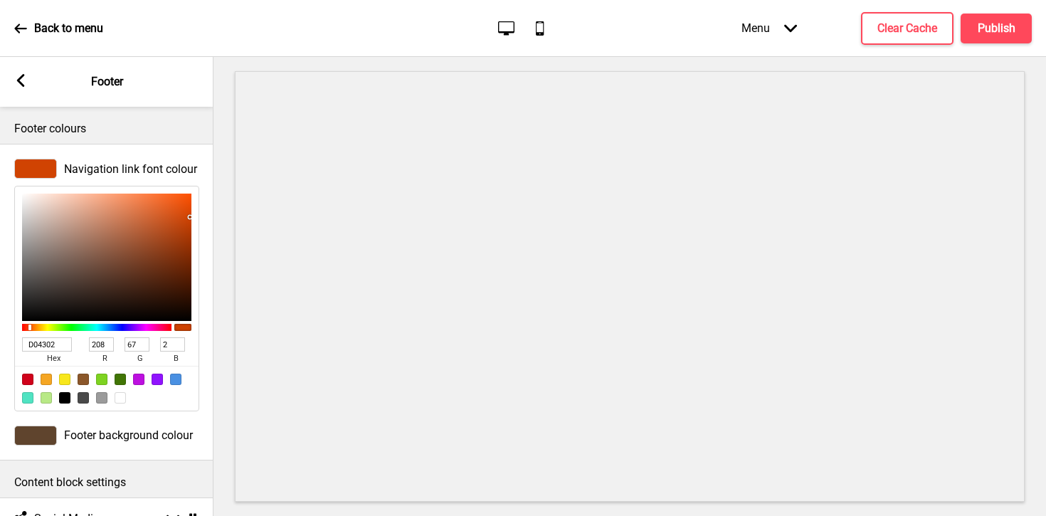
click at [58, 426] on div "Footer background colour" at bounding box center [106, 435] width 185 height 20
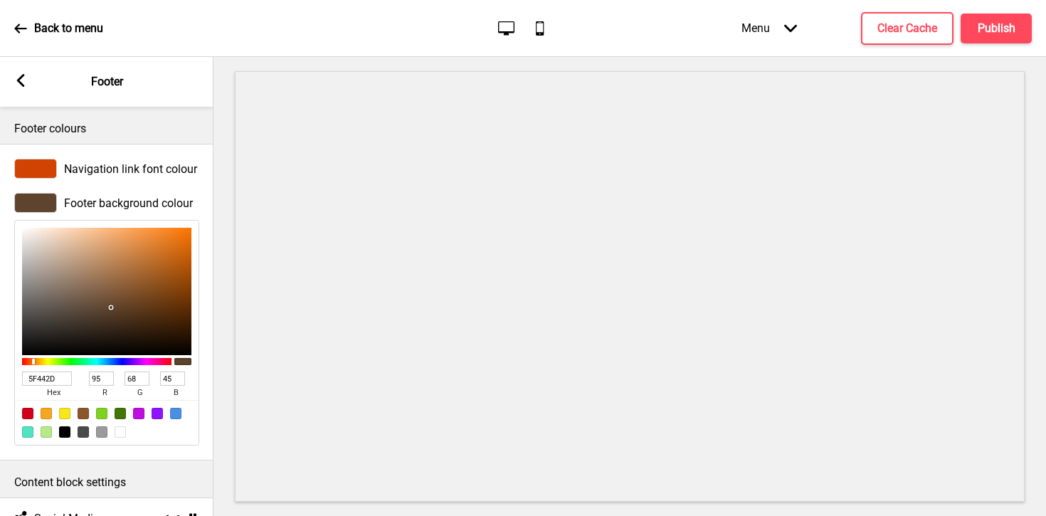
click at [121, 430] on div at bounding box center [120, 431] width 11 height 11
click at [16, 83] on rect at bounding box center [20, 80] width 13 height 13
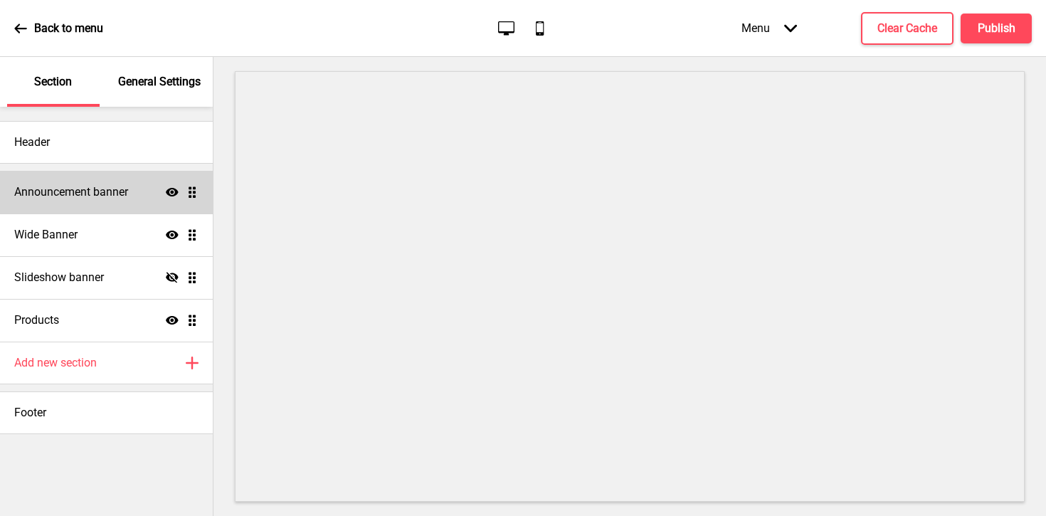
click at [80, 197] on h4 "Announcement banner" at bounding box center [71, 192] width 114 height 16
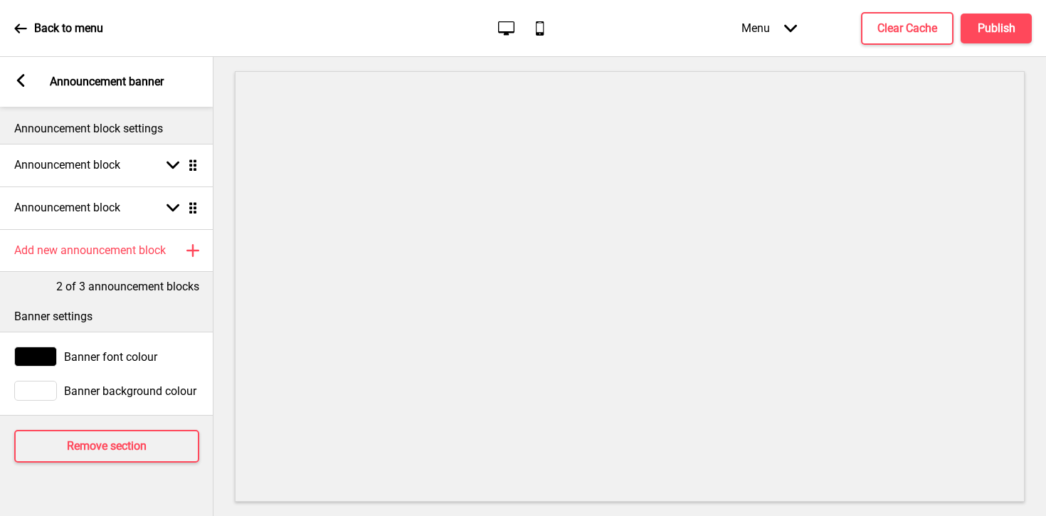
click at [23, 76] on icon at bounding box center [21, 80] width 8 height 13
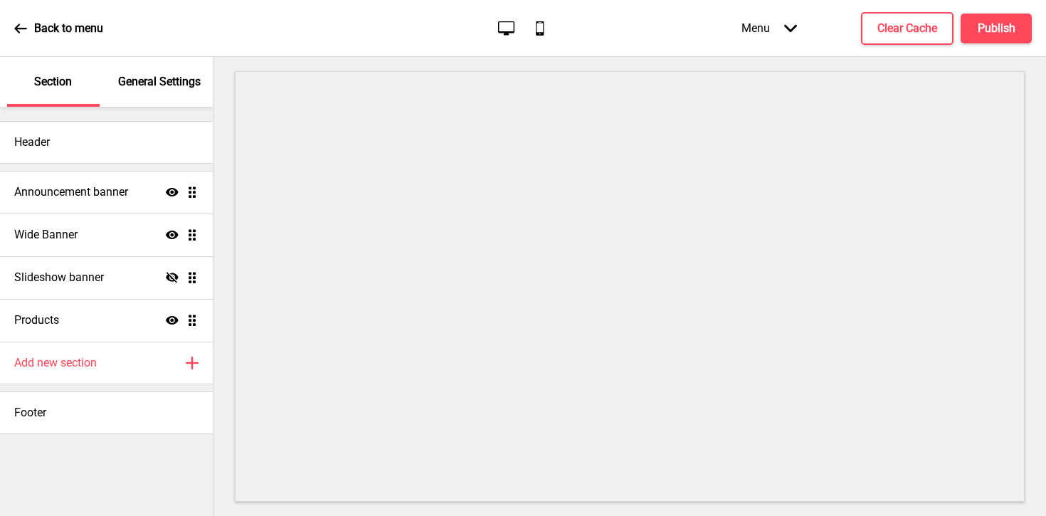
click at [163, 85] on p "General Settings" at bounding box center [159, 82] width 83 height 16
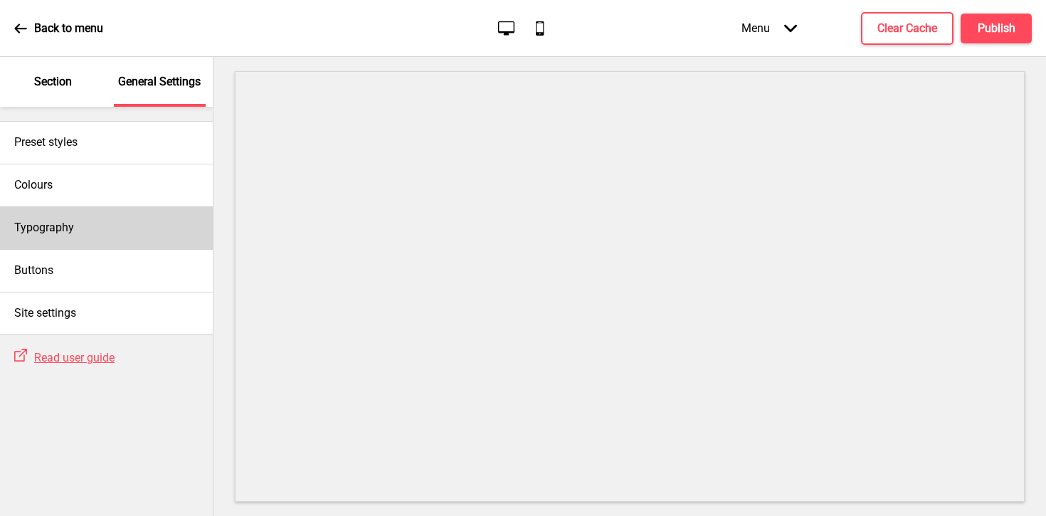
click at [48, 231] on h4 "Typography" at bounding box center [44, 228] width 60 height 16
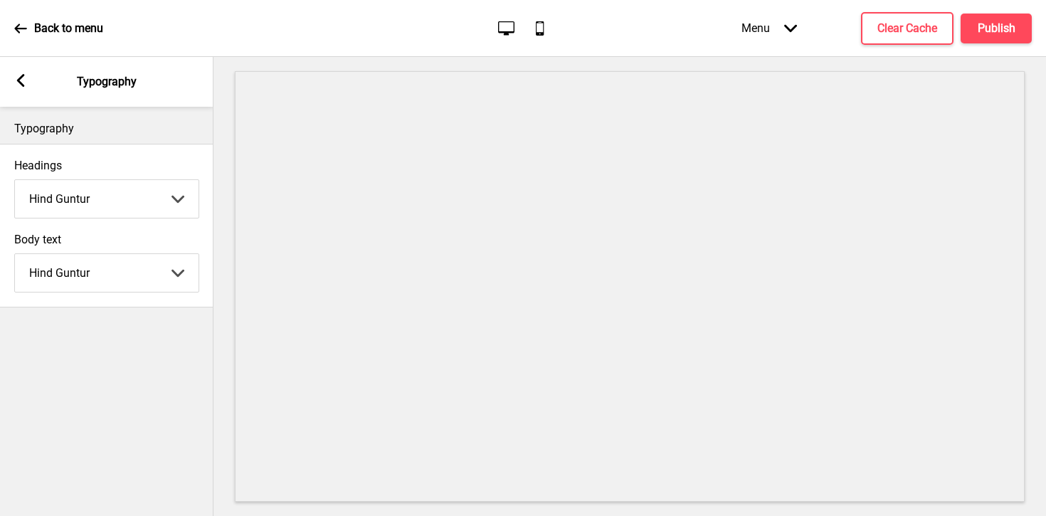
click at [17, 68] on div "Arrow left Typography" at bounding box center [106, 82] width 213 height 50
click at [26, 75] on rect at bounding box center [20, 80] width 13 height 13
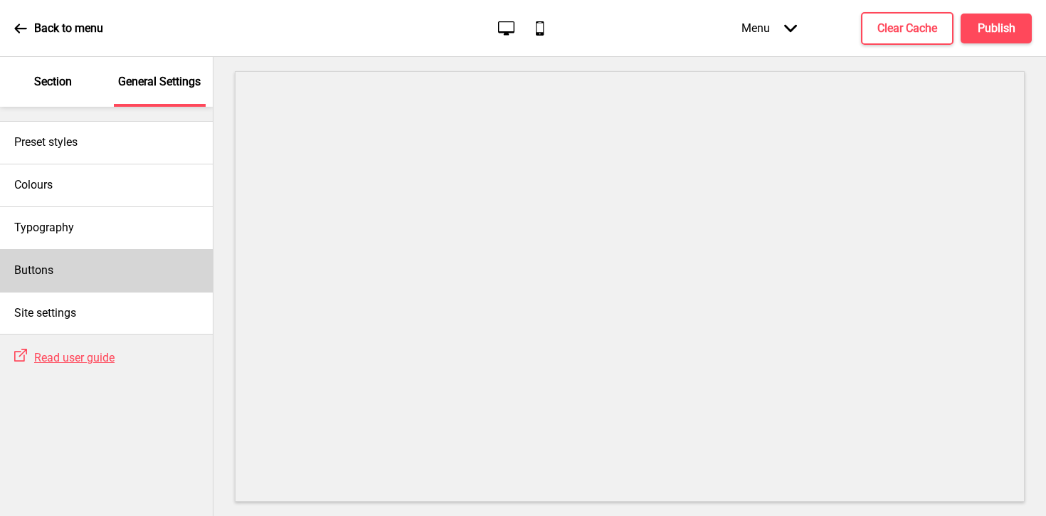
click at [55, 277] on div "Buttons" at bounding box center [106, 270] width 213 height 43
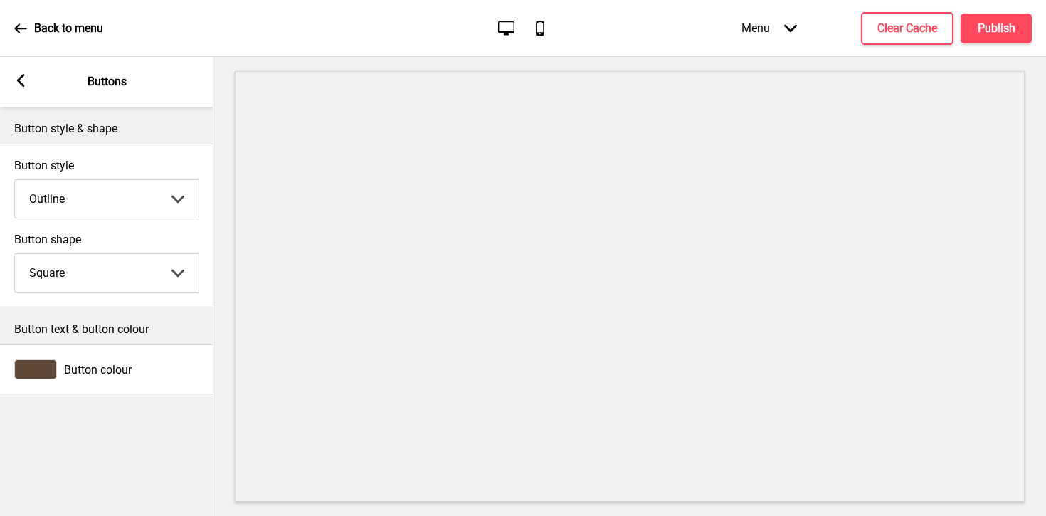
click at [43, 371] on div at bounding box center [35, 369] width 43 height 20
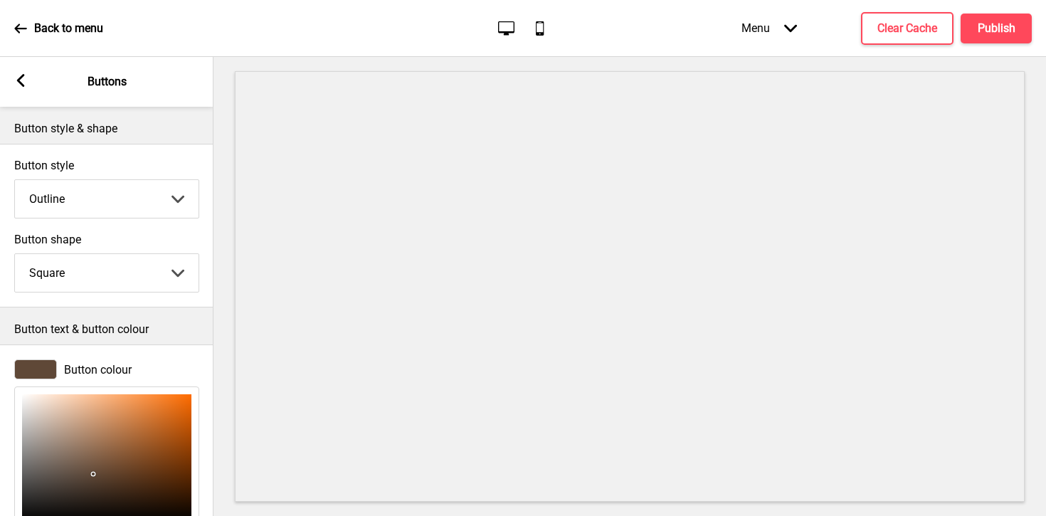
scroll to position [124, 0]
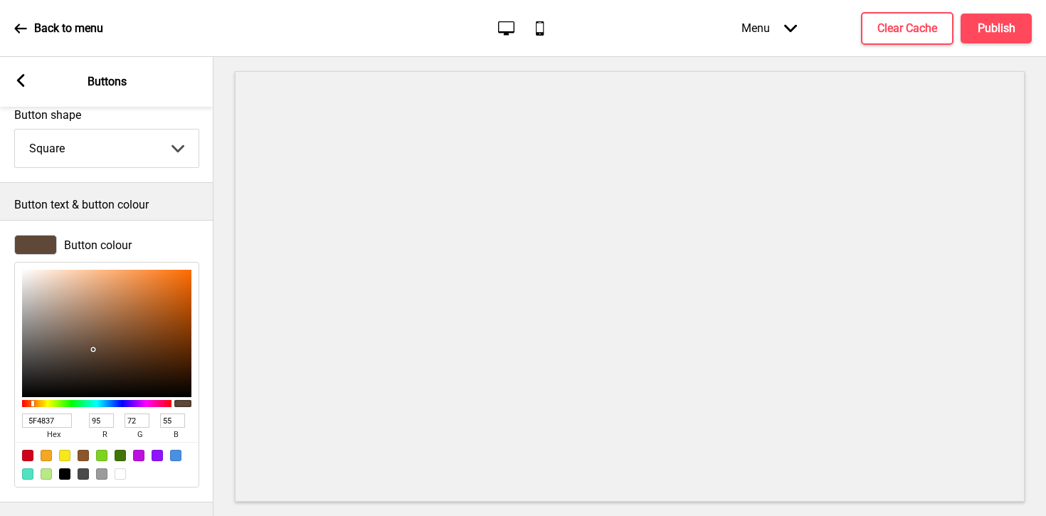
drag, startPoint x: 61, startPoint y: 420, endPoint x: 31, endPoint y: 420, distance: 30.6
click at [31, 420] on input "5F4837" at bounding box center [47, 420] width 50 height 14
paste input "D04302"
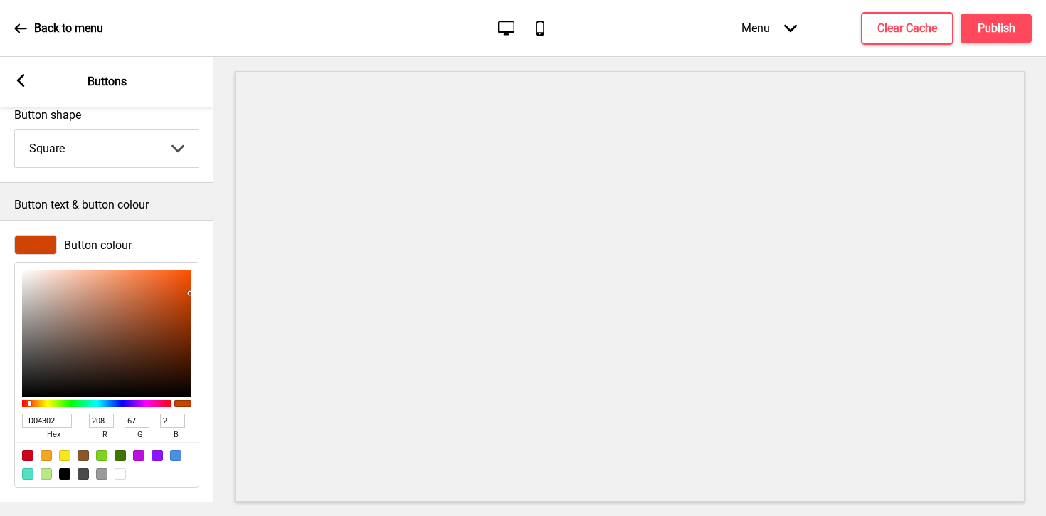
click at [23, 250] on div at bounding box center [35, 245] width 43 height 20
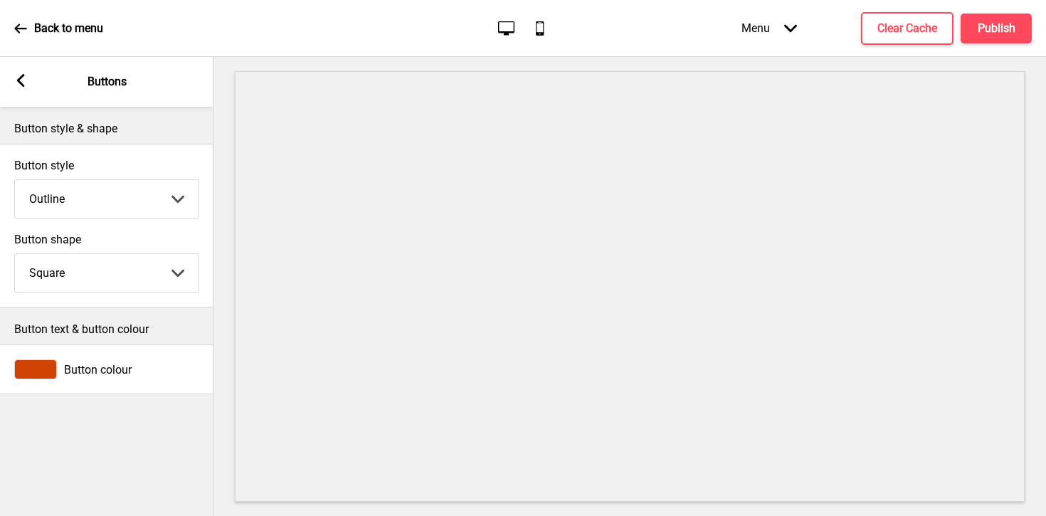
scroll to position [0, 0]
click at [18, 83] on icon at bounding box center [21, 80] width 8 height 13
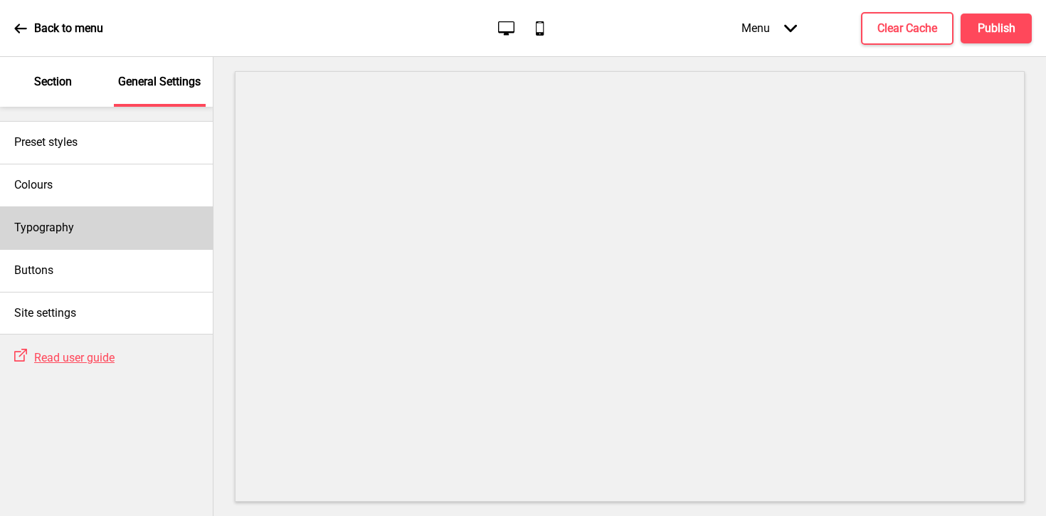
click at [81, 226] on div "Typography" at bounding box center [106, 227] width 213 height 43
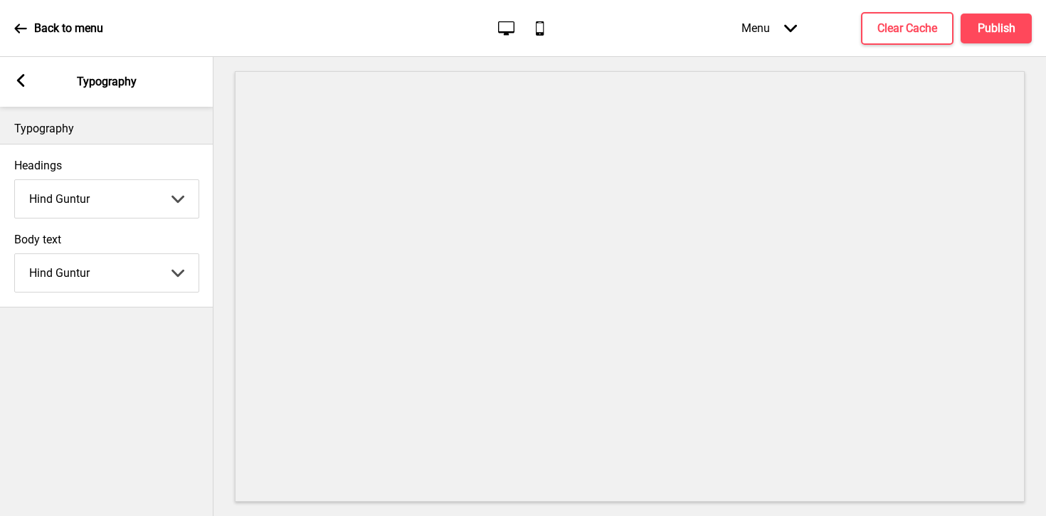
click at [21, 78] on icon at bounding box center [21, 80] width 8 height 13
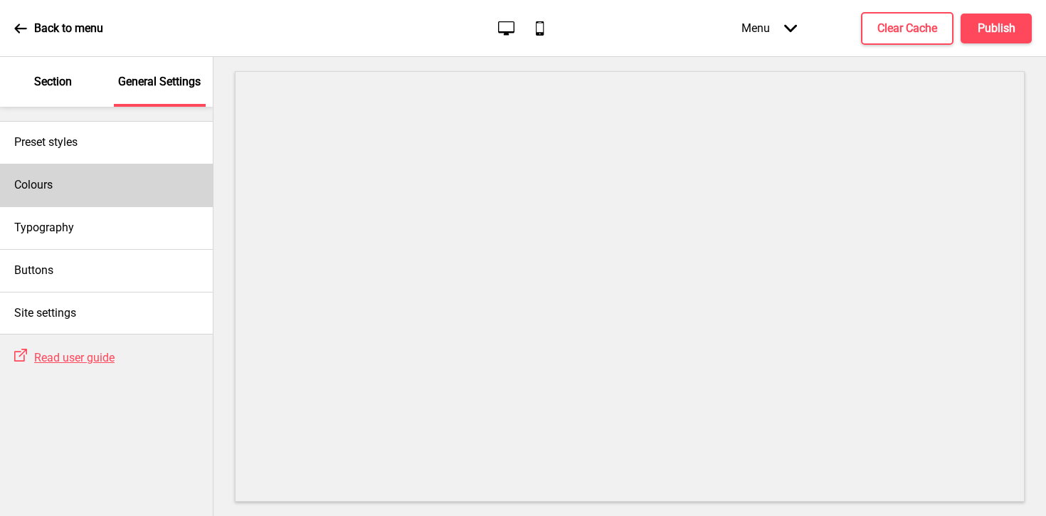
click at [56, 179] on div "Colours" at bounding box center [106, 185] width 213 height 43
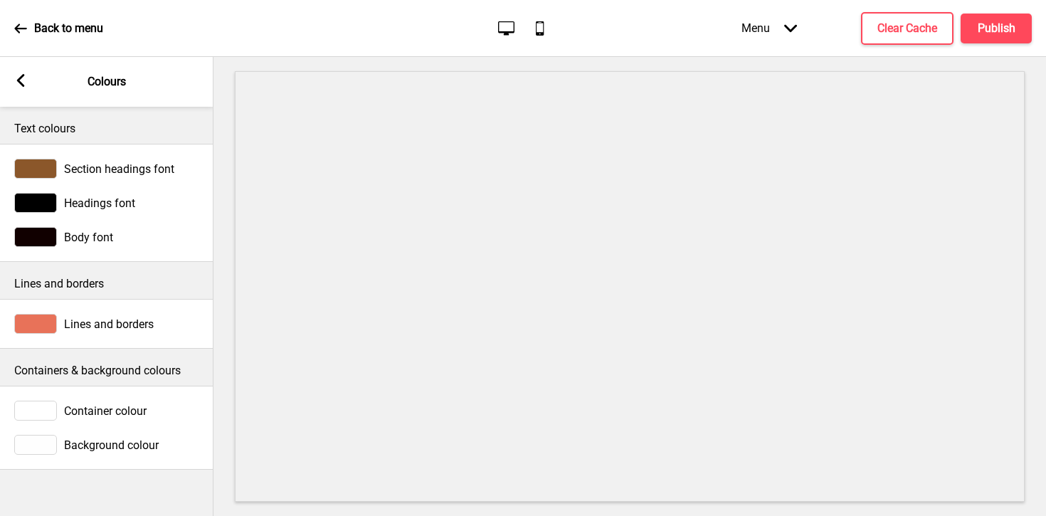
click at [36, 172] on div at bounding box center [35, 169] width 43 height 20
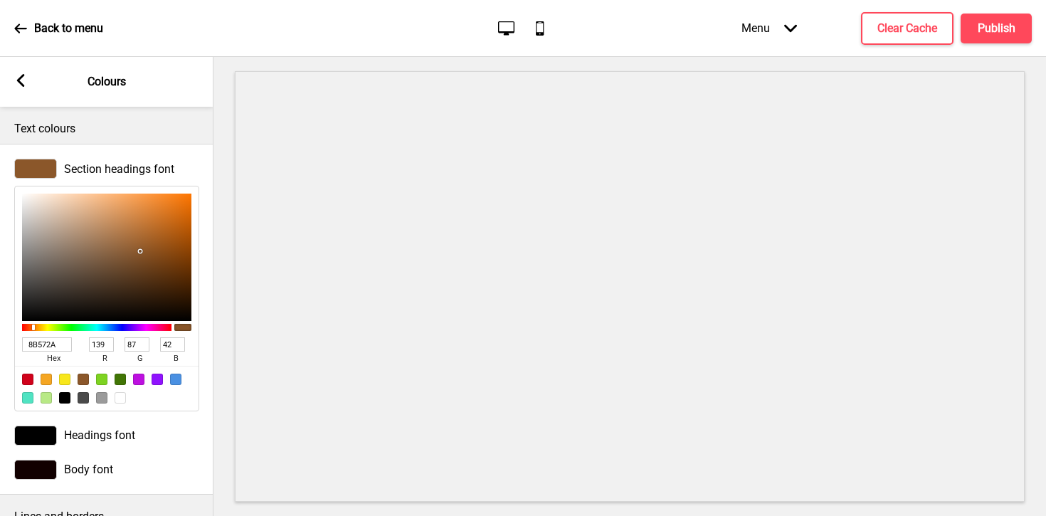
drag, startPoint x: 63, startPoint y: 344, endPoint x: 8, endPoint y: 344, distance: 55.5
click at [8, 344] on div "Section headings font 8B572A hex 139 r 87 g 42 b 100 a" at bounding box center [106, 285] width 213 height 267
paste input "D04302"
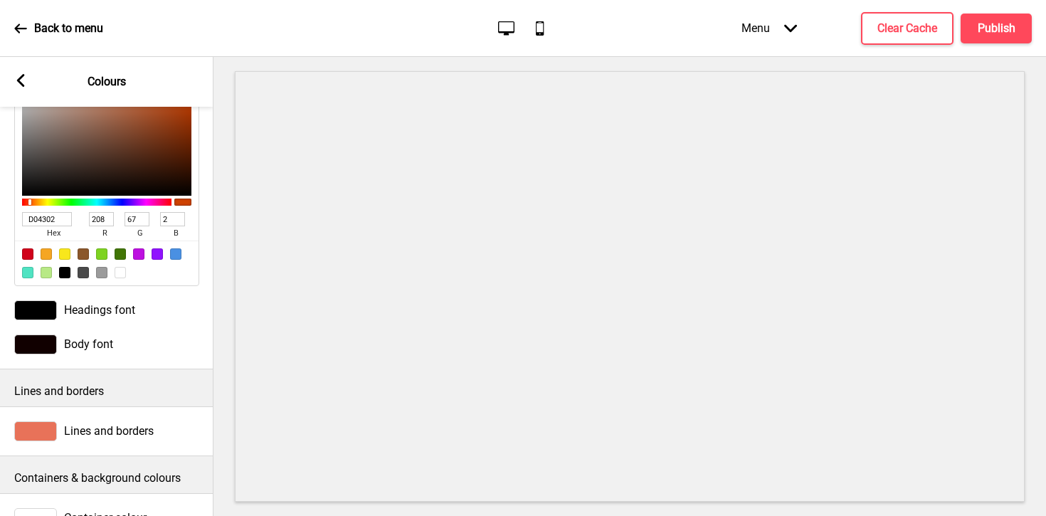
scroll to position [200, 0]
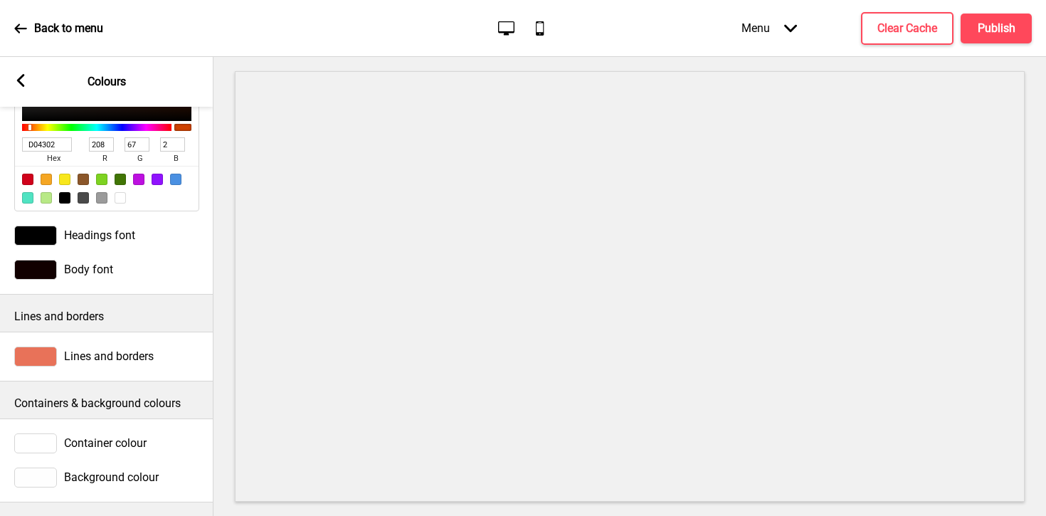
click at [18, 82] on icon at bounding box center [21, 80] width 8 height 13
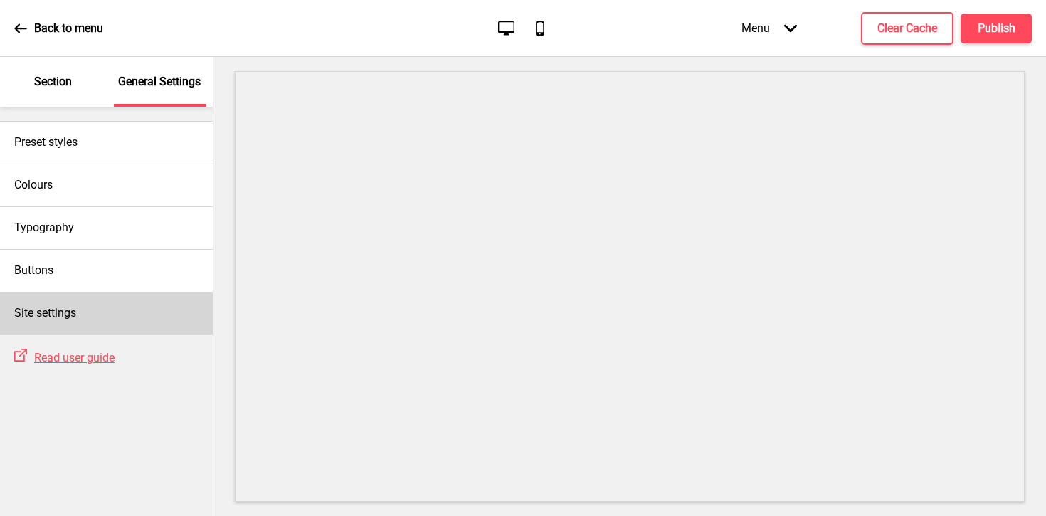
click at [51, 324] on div "Site settings" at bounding box center [106, 313] width 213 height 43
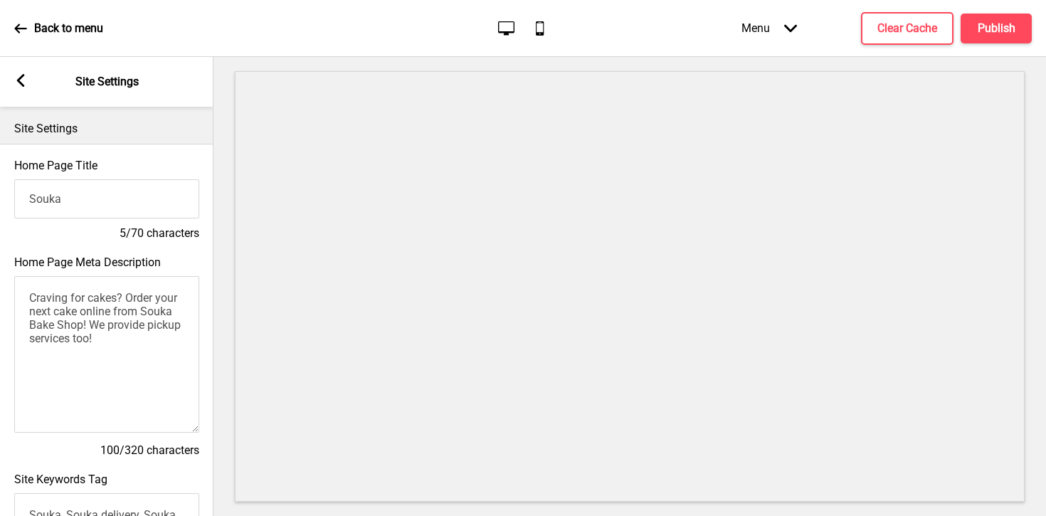
click at [27, 75] on div "Arrow left Site Settings" at bounding box center [106, 82] width 213 height 50
click at [22, 73] on div "Arrow left Site Settings" at bounding box center [106, 82] width 213 height 50
click at [18, 78] on icon at bounding box center [21, 80] width 8 height 13
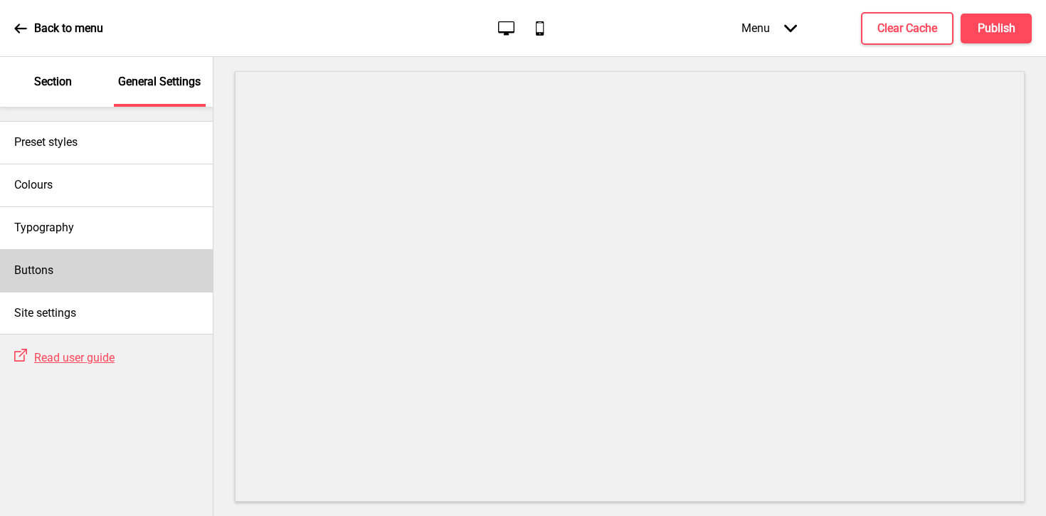
click at [104, 270] on div "Buttons" at bounding box center [106, 270] width 213 height 43
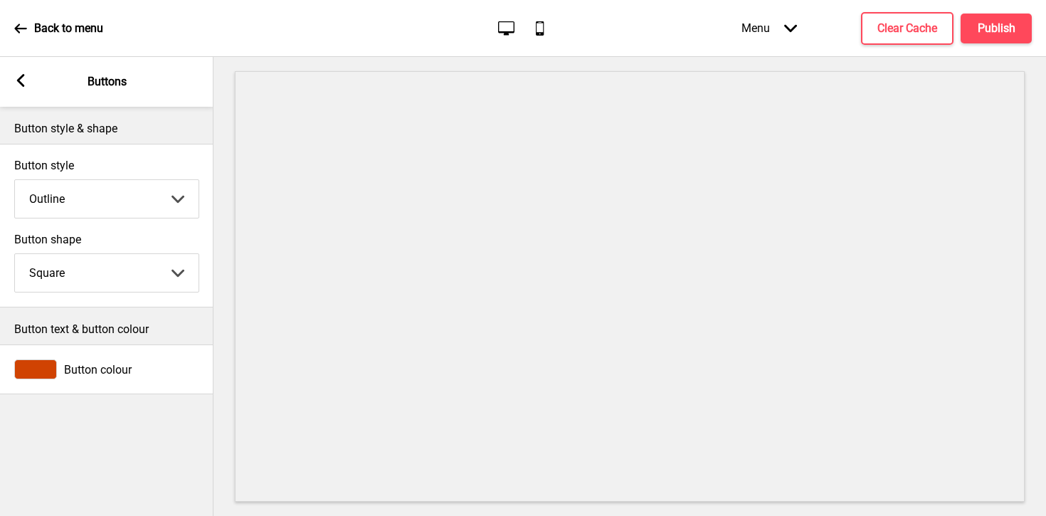
click at [175, 196] on select "Solid Outline Raised" at bounding box center [107, 199] width 184 height 38
click at [185, 267] on select "Round Square Pill" at bounding box center [107, 273] width 184 height 38
click at [15, 254] on select "Round Square Pill" at bounding box center [107, 273] width 184 height 38
click at [20, 74] on rect at bounding box center [20, 80] width 13 height 13
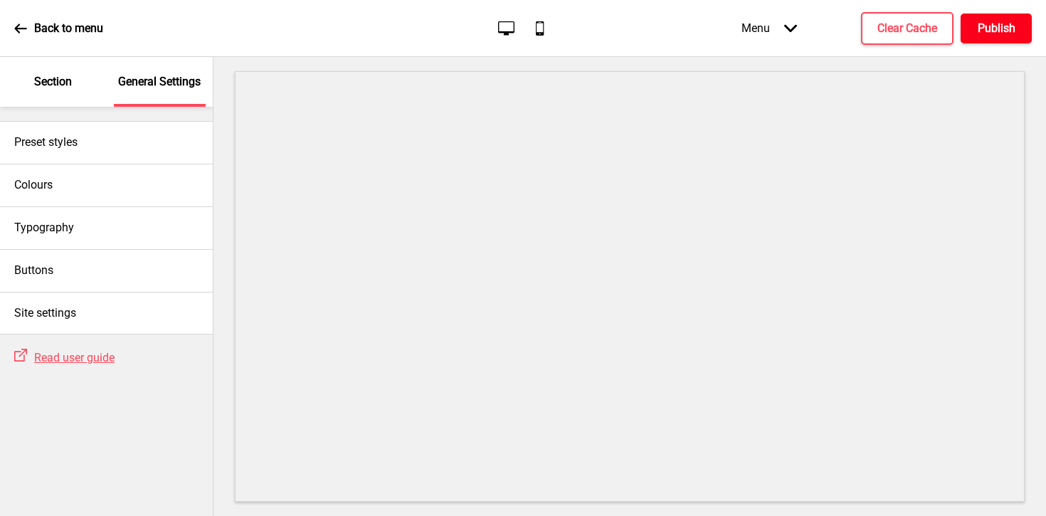
click at [1001, 21] on h4 "Publish" at bounding box center [996, 29] width 38 height 16
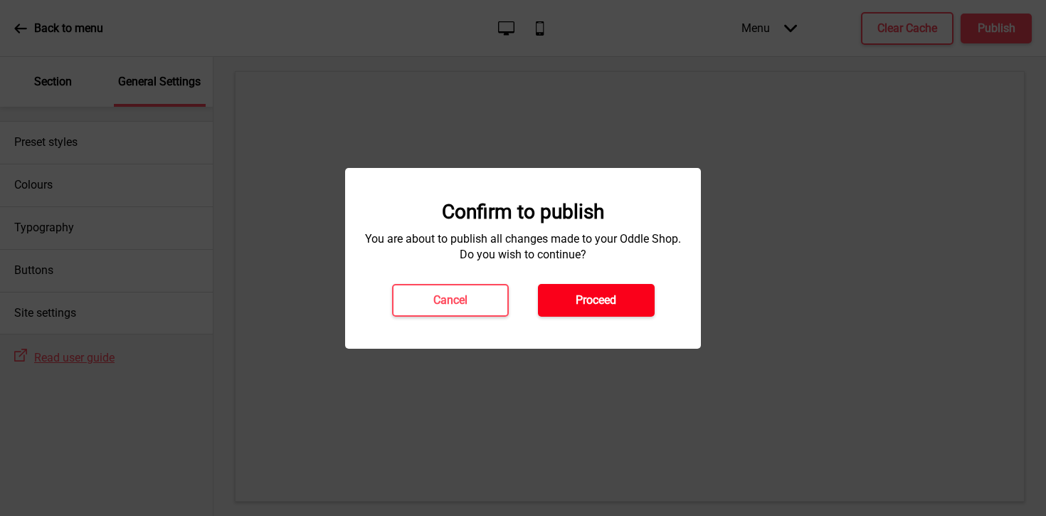
click at [619, 304] on button "Proceed" at bounding box center [596, 300] width 117 height 33
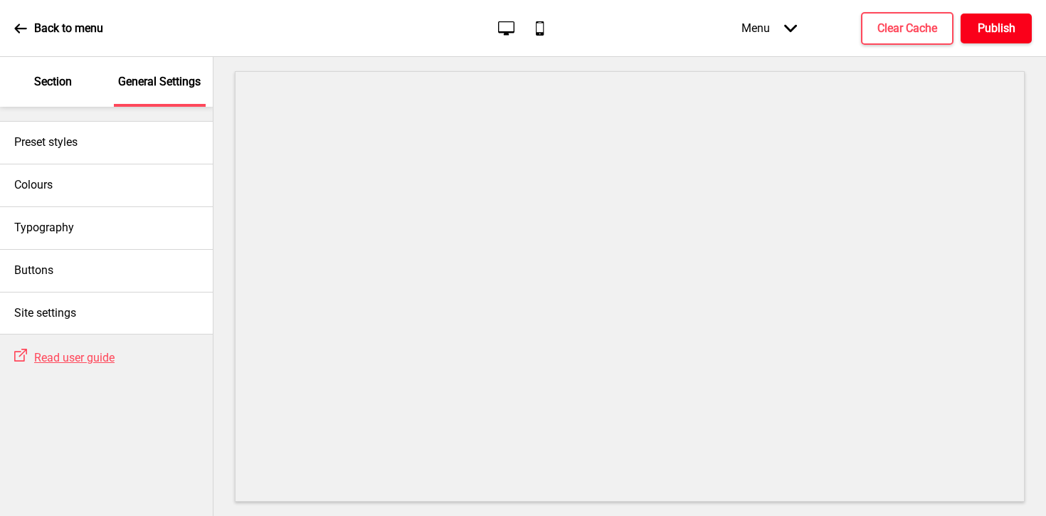
click at [1000, 21] on h4 "Publish" at bounding box center [996, 29] width 38 height 16
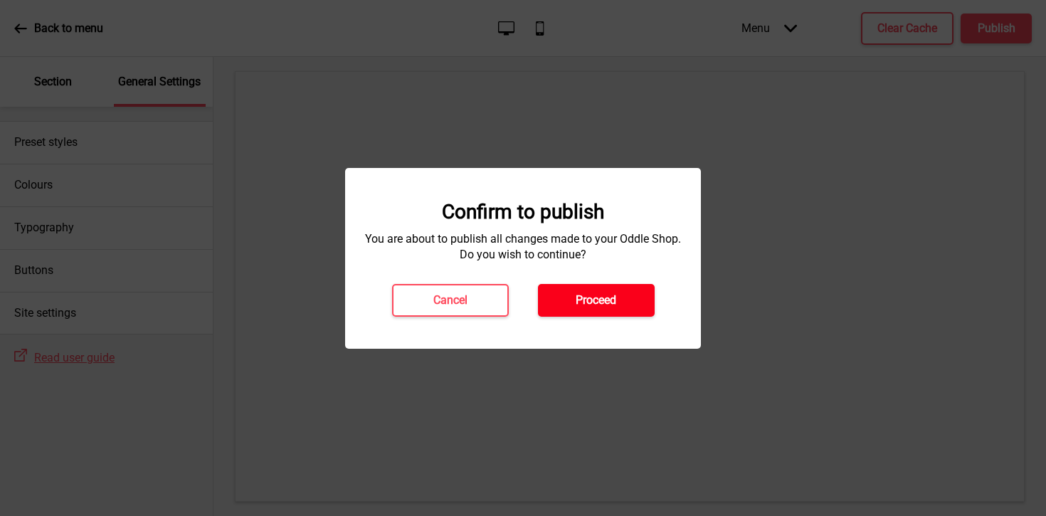
click at [597, 295] on h4 "Proceed" at bounding box center [596, 300] width 41 height 16
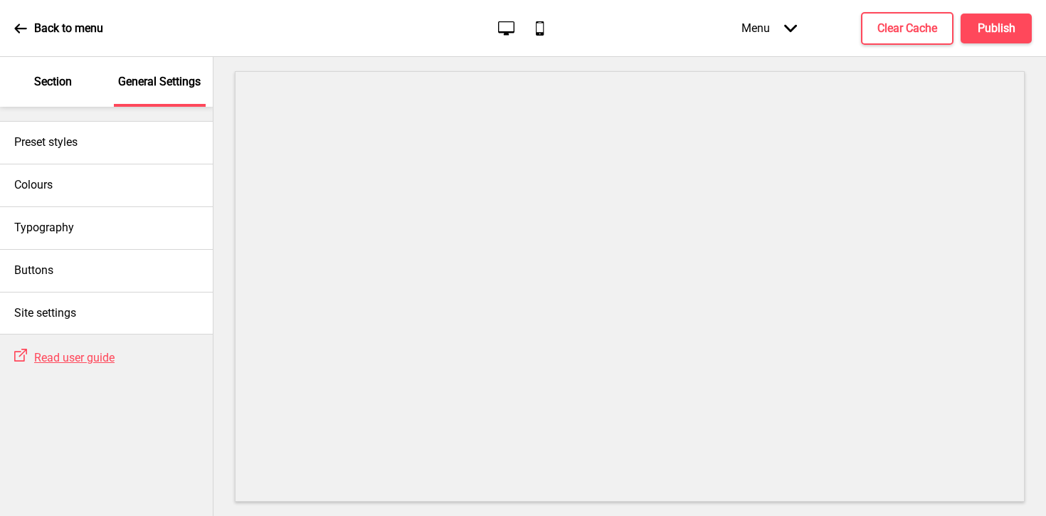
click at [16, 25] on icon at bounding box center [20, 28] width 13 height 13
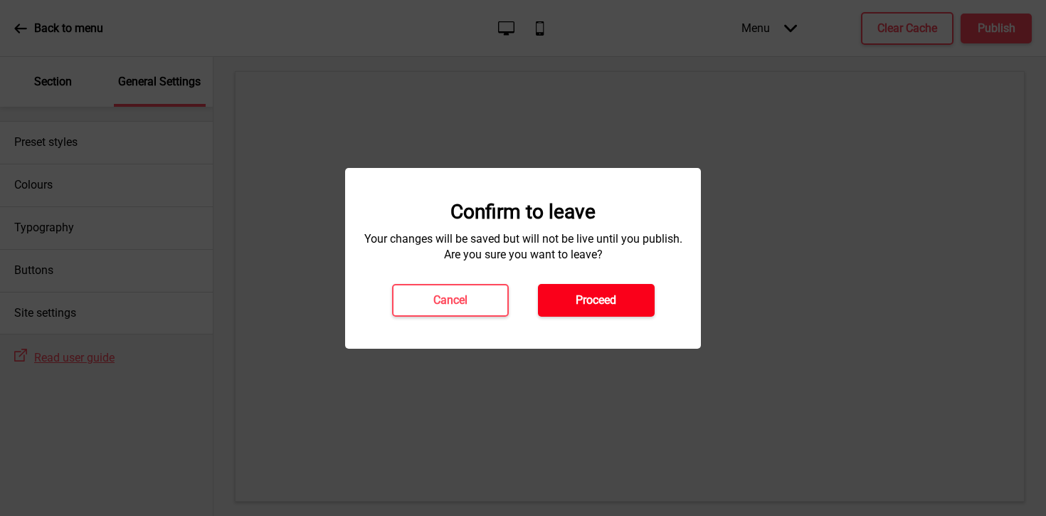
click at [620, 311] on button "Proceed" at bounding box center [596, 300] width 117 height 33
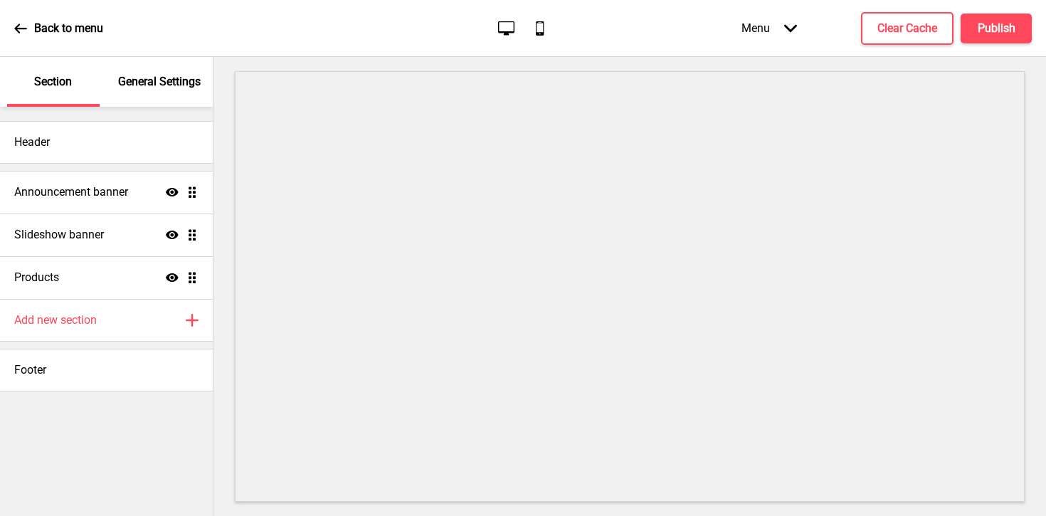
click at [16, 33] on icon at bounding box center [20, 28] width 13 height 13
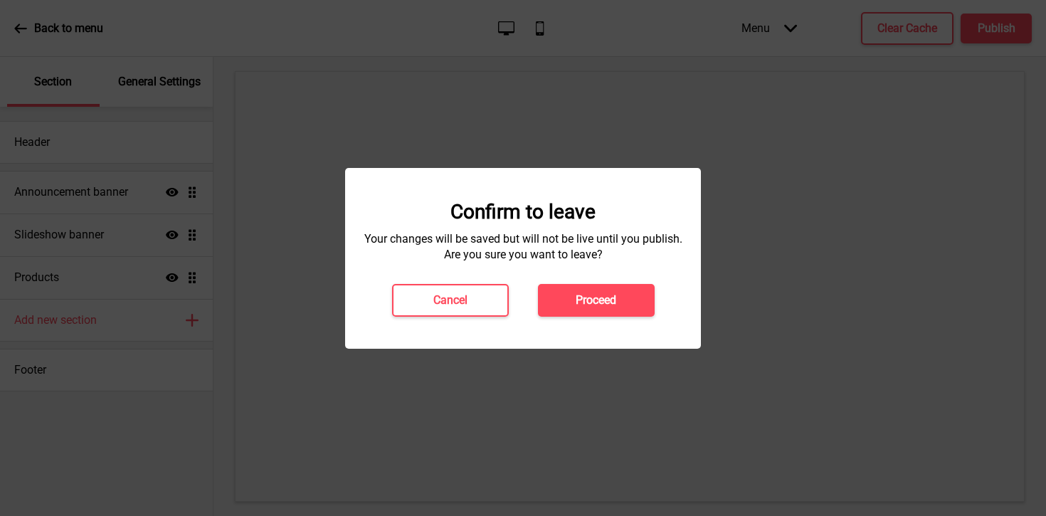
click at [620, 322] on div "Confirm to leave Your changes will be saved but will not be live until you publ…" at bounding box center [523, 258] width 356 height 181
click at [620, 305] on button "Proceed" at bounding box center [596, 300] width 117 height 33
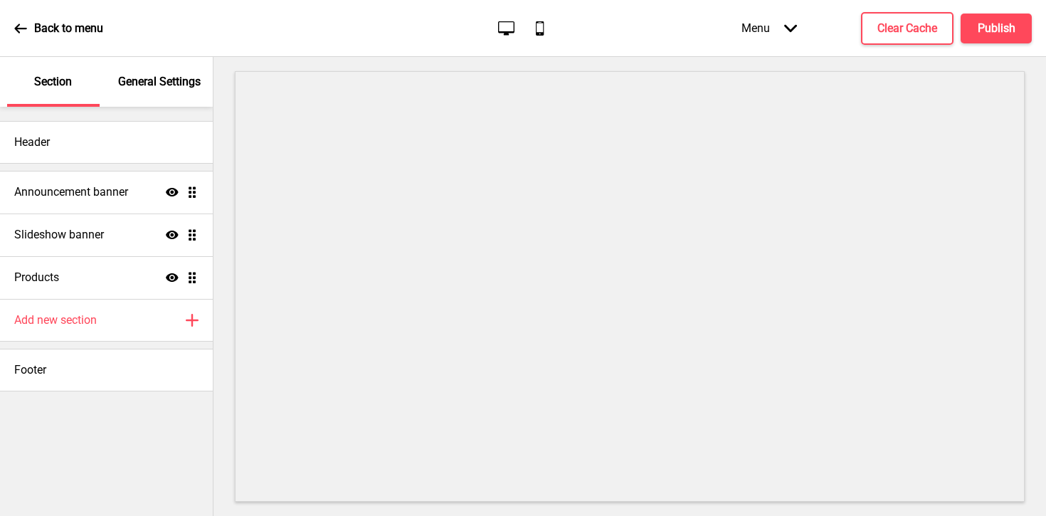
click at [137, 72] on div "General Settings" at bounding box center [160, 82] width 92 height 50
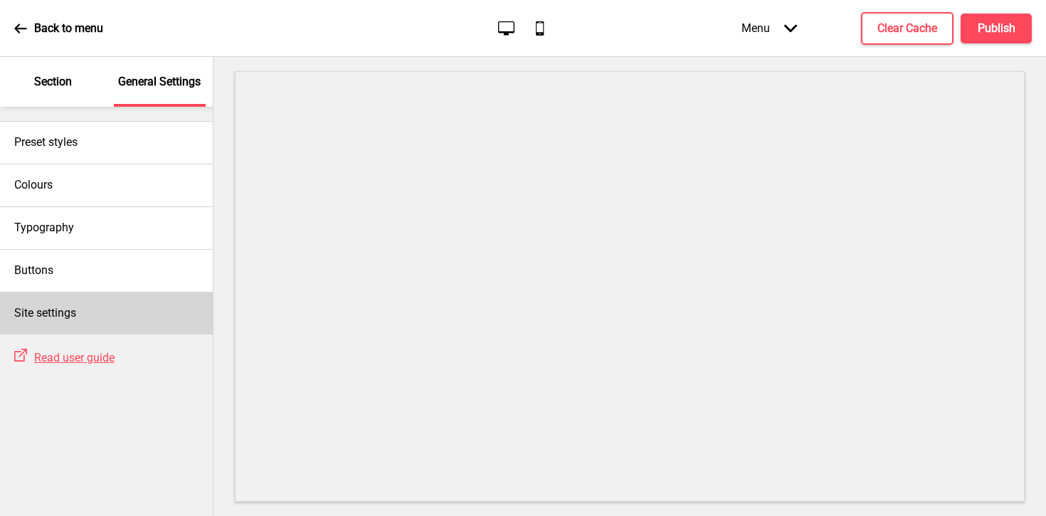
click at [88, 312] on div "Site settings" at bounding box center [106, 313] width 213 height 43
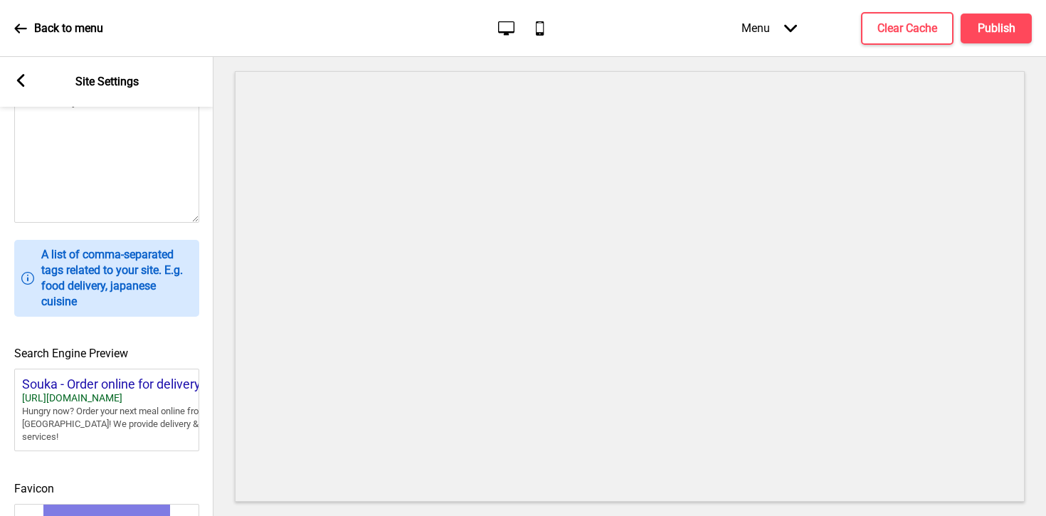
scroll to position [588, 0]
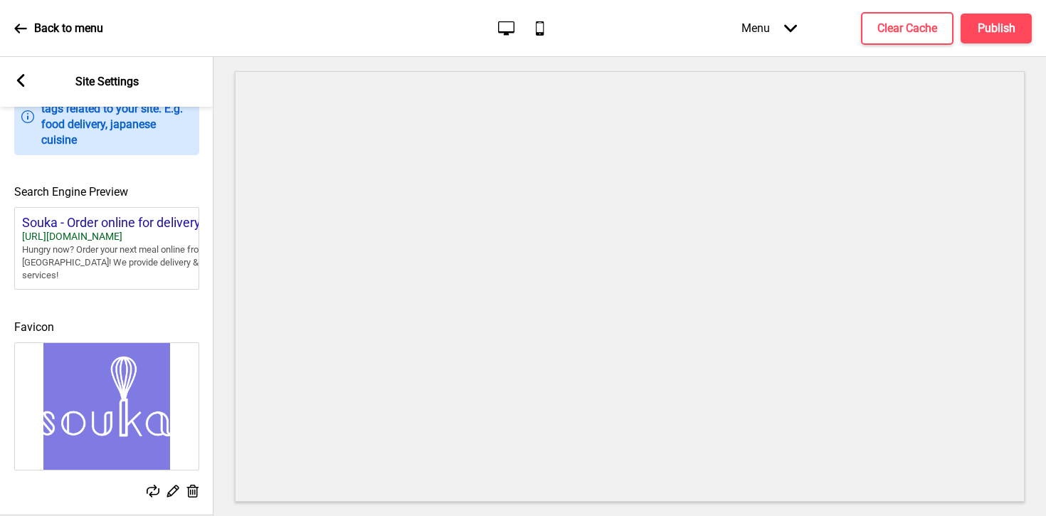
click at [21, 27] on icon at bounding box center [20, 28] width 13 height 13
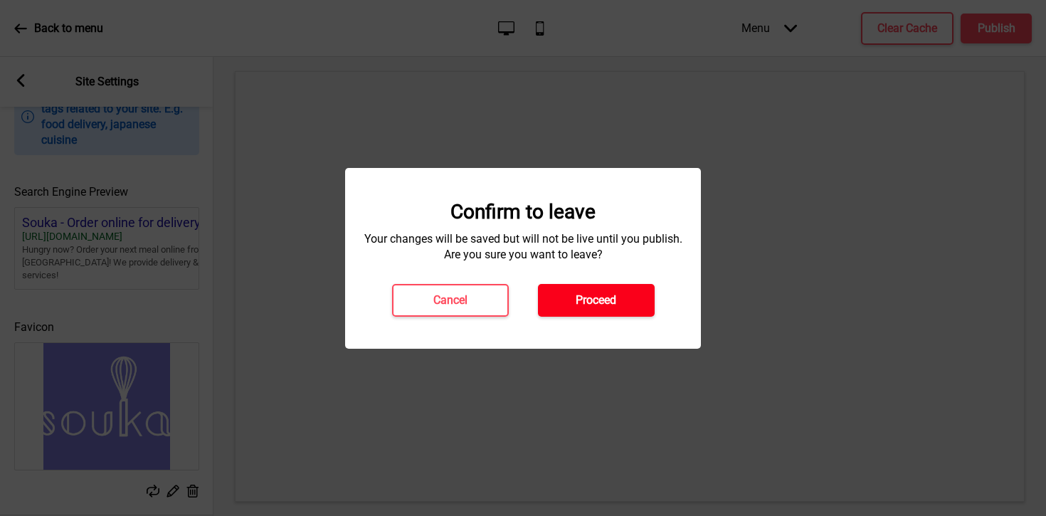
click at [580, 295] on h4 "Proceed" at bounding box center [596, 300] width 41 height 16
